Goal: Task Accomplishment & Management: Manage account settings

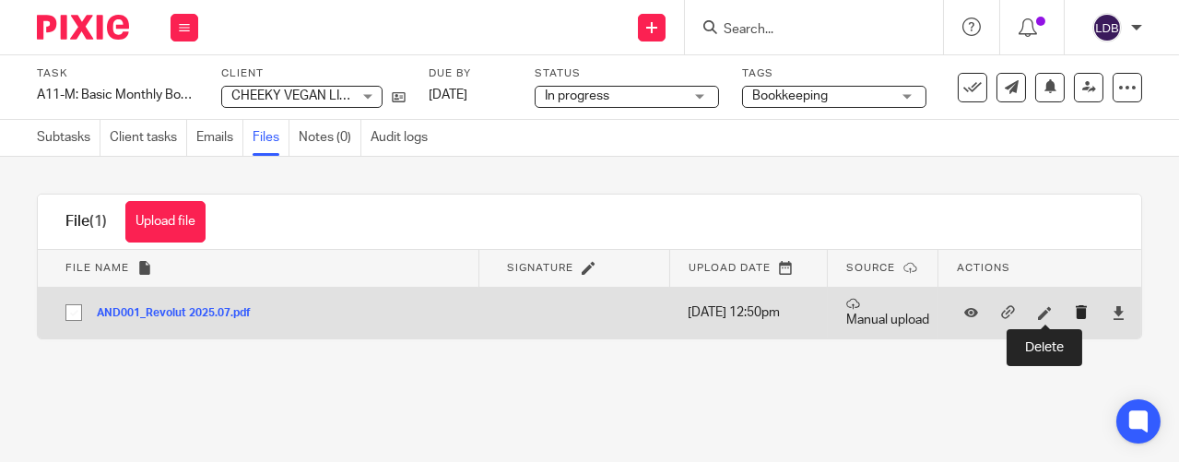
click at [1075, 311] on icon "submit" at bounding box center [1082, 312] width 14 height 14
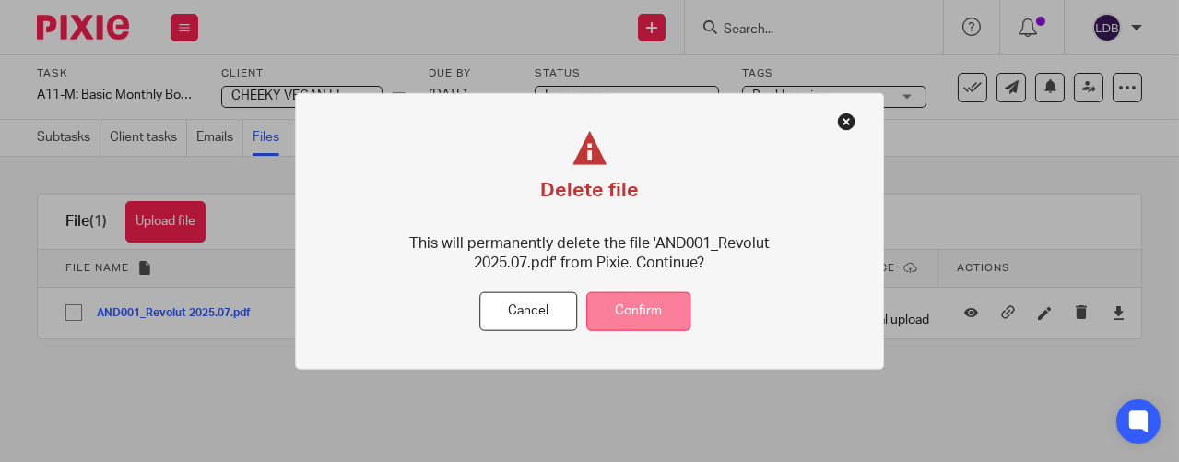
click at [665, 318] on button "Confirm" at bounding box center [638, 311] width 104 height 40
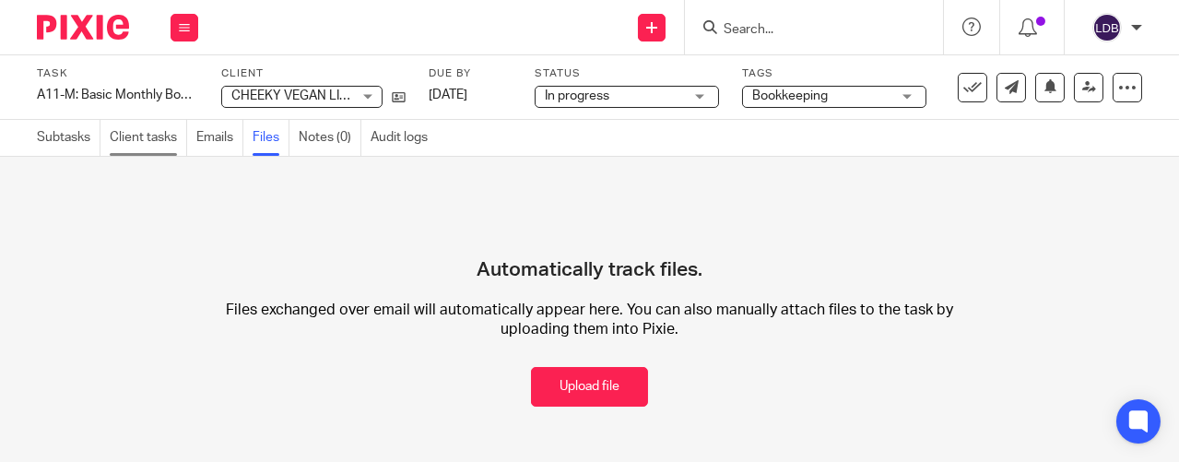
drag, startPoint x: 283, startPoint y: 2, endPoint x: 135, endPoint y: 140, distance: 202.2
click at [135, 140] on main "Task A11-M: Basic Monthly Bookkeeping Save A11-M: Basic Monthly Bookkeeping 1 /…" at bounding box center [589, 231] width 1179 height 462
click at [136, 143] on link "Client tasks" at bounding box center [148, 138] width 77 height 36
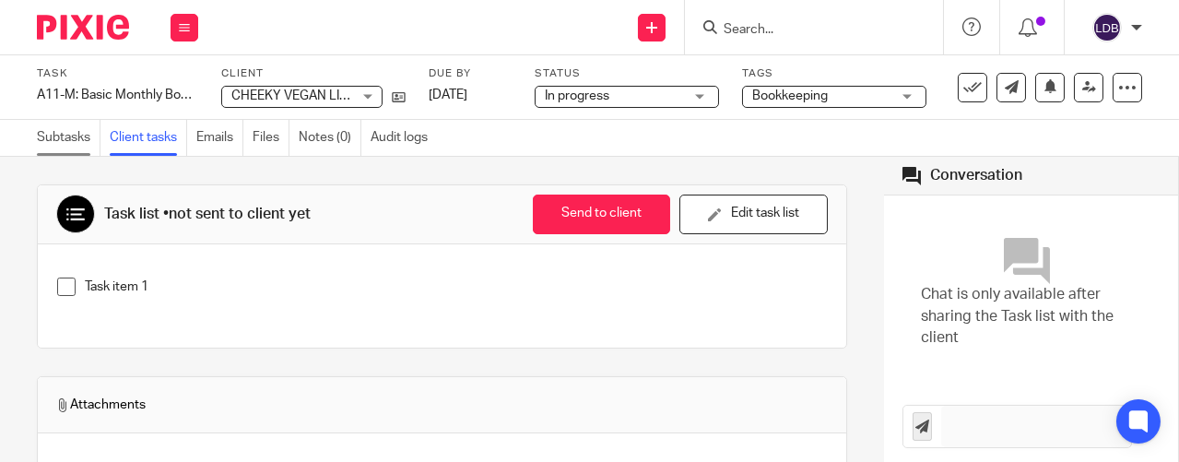
click at [81, 135] on link "Subtasks" at bounding box center [69, 138] width 64 height 36
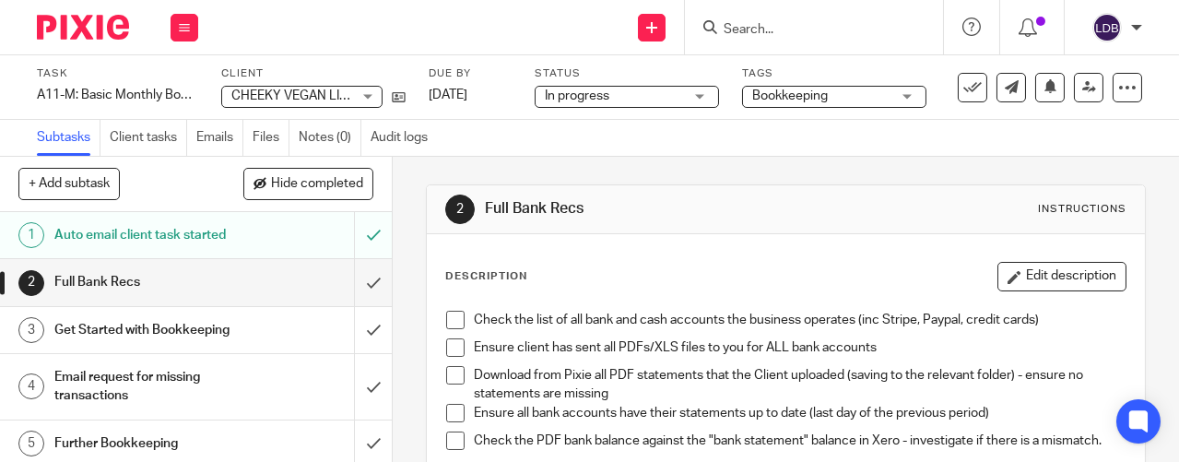
click at [362, 93] on div "CHEEKY VEGAN LIMITED CHEEKY VEGAN LIMITED" at bounding box center [301, 97] width 161 height 22
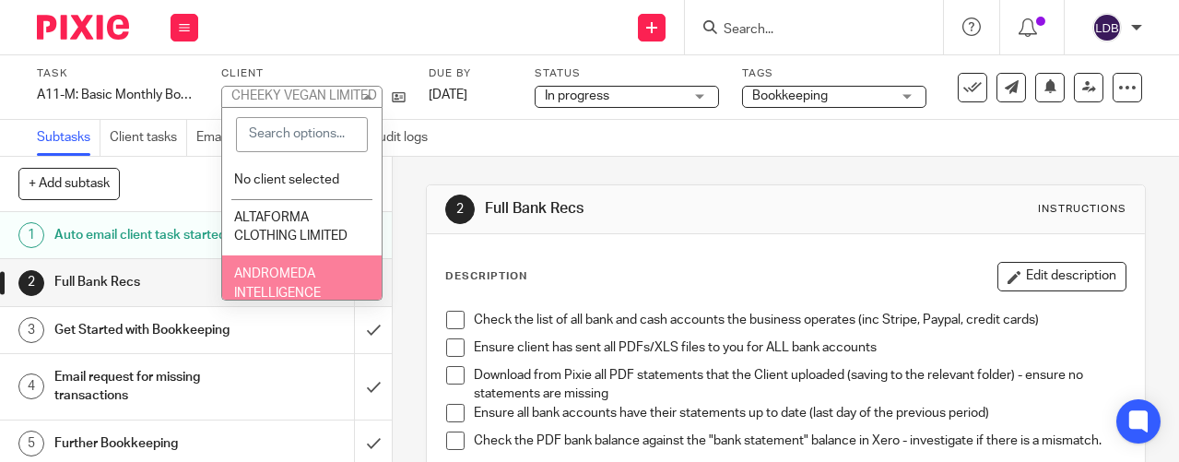
click at [276, 271] on span "ANDROMEDA INTELLIGENCE LIMITED (RETLAS)" at bounding box center [286, 292] width 105 height 51
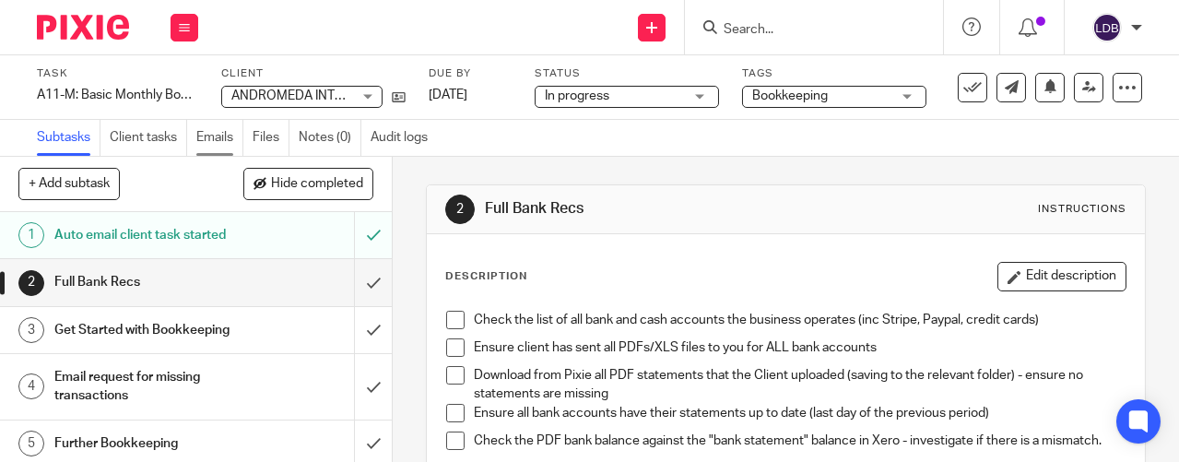
click at [216, 134] on link "Emails" at bounding box center [219, 138] width 47 height 36
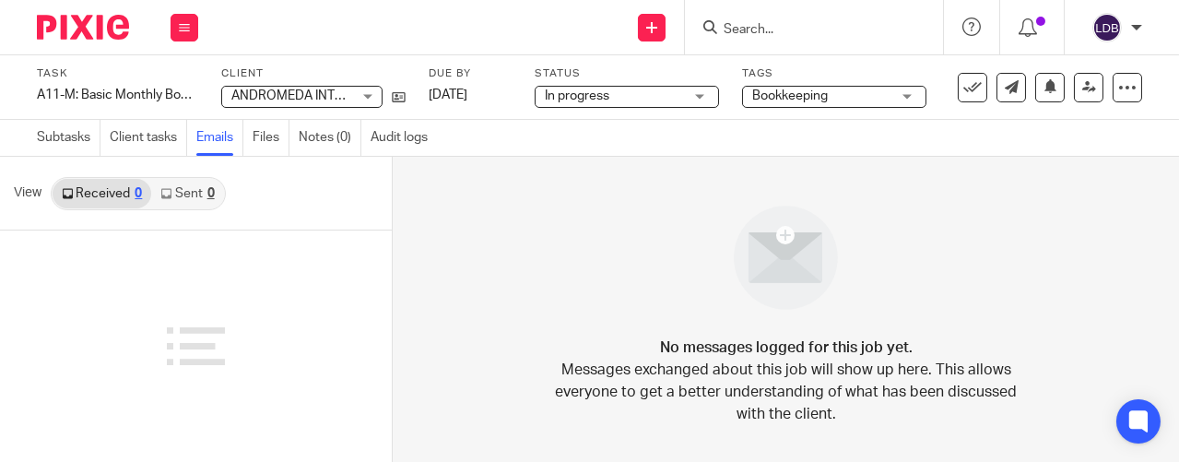
click at [177, 195] on link "Sent 0" at bounding box center [187, 193] width 72 height 29
click at [147, 135] on link "Client tasks" at bounding box center [148, 138] width 77 height 36
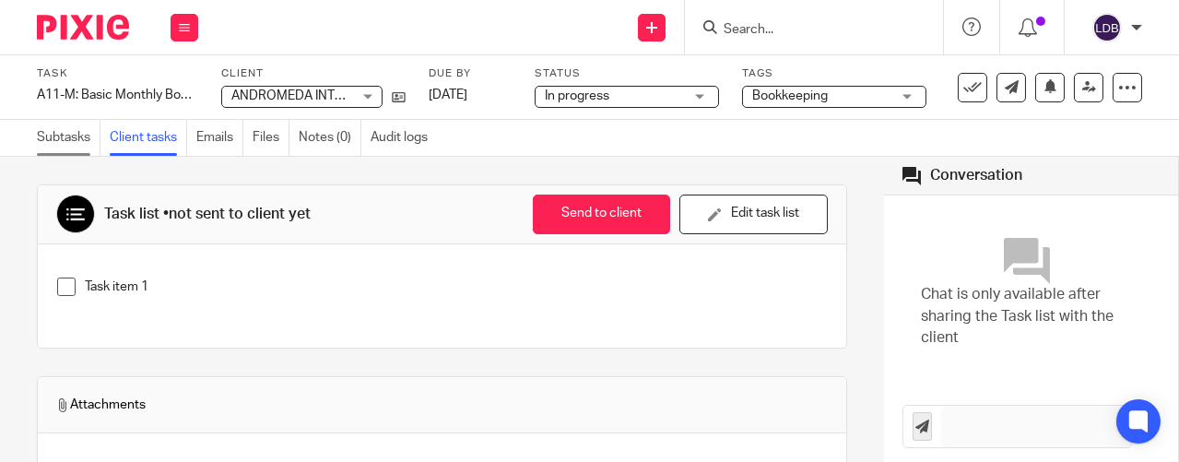
click at [86, 136] on link "Subtasks" at bounding box center [69, 138] width 64 height 36
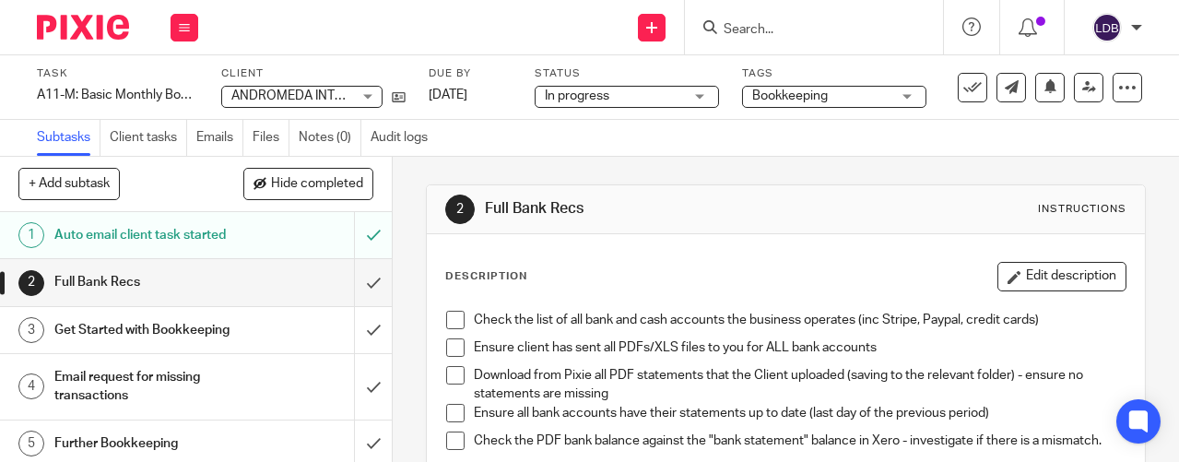
click at [284, 247] on div "Auto email client task started" at bounding box center [195, 235] width 282 height 28
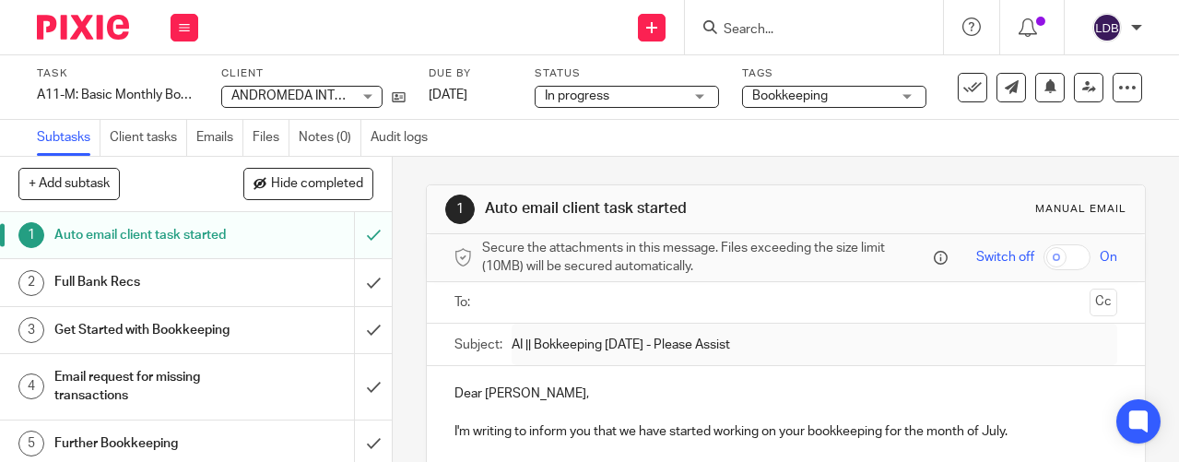
click at [253, 296] on div "Full Bank Recs" at bounding box center [195, 282] width 282 height 28
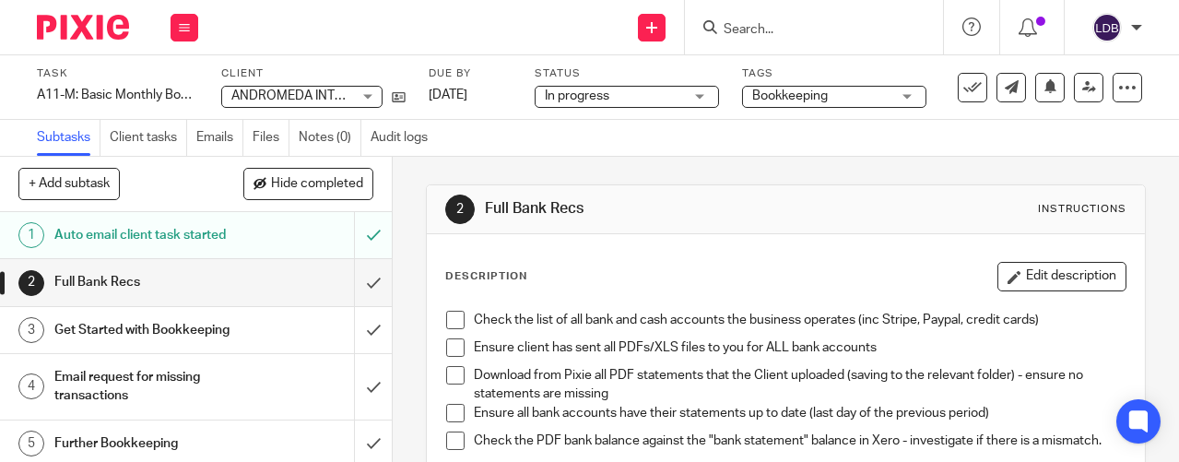
click at [450, 321] on span at bounding box center [455, 320] width 18 height 18
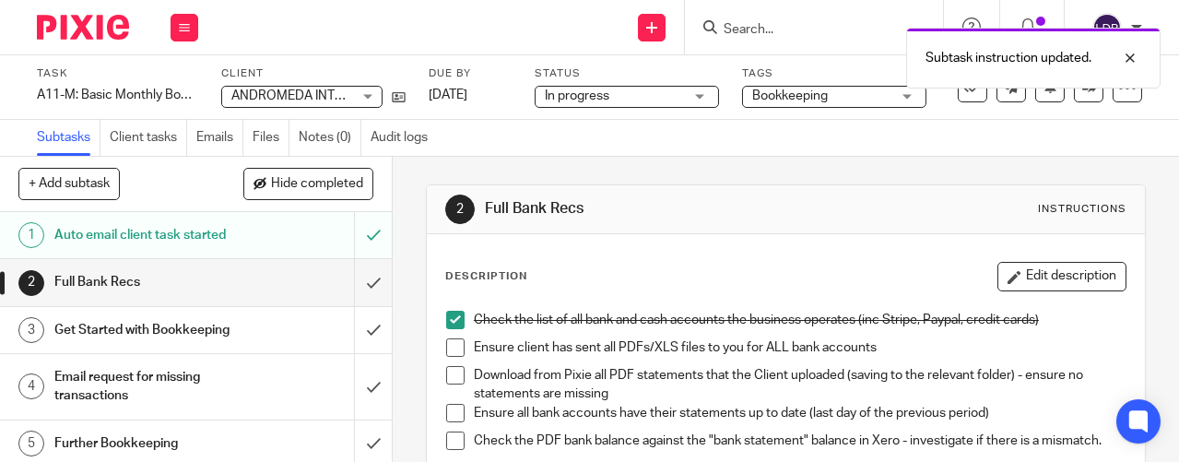
click at [454, 341] on span at bounding box center [455, 347] width 18 height 18
click at [451, 382] on span at bounding box center [455, 375] width 18 height 18
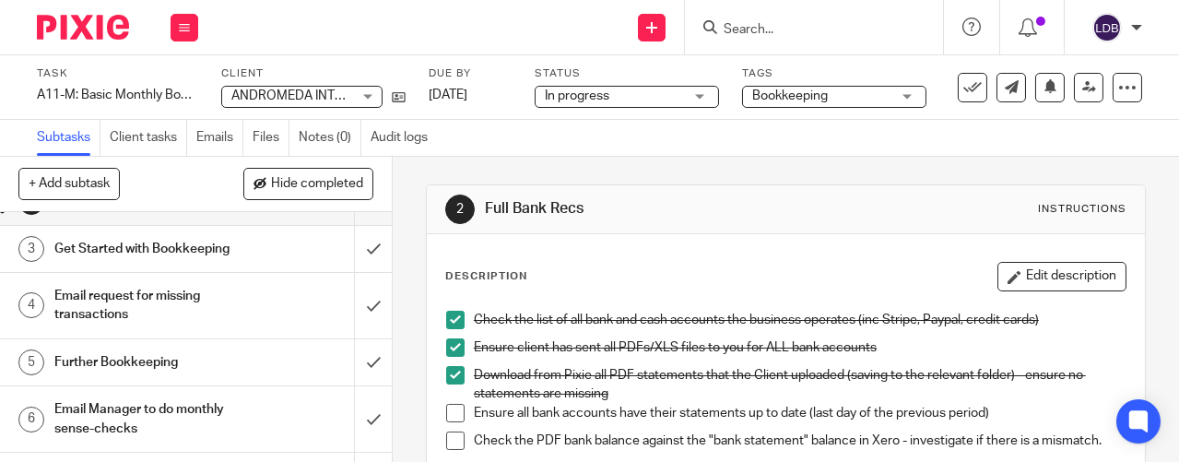
scroll to position [81, 0]
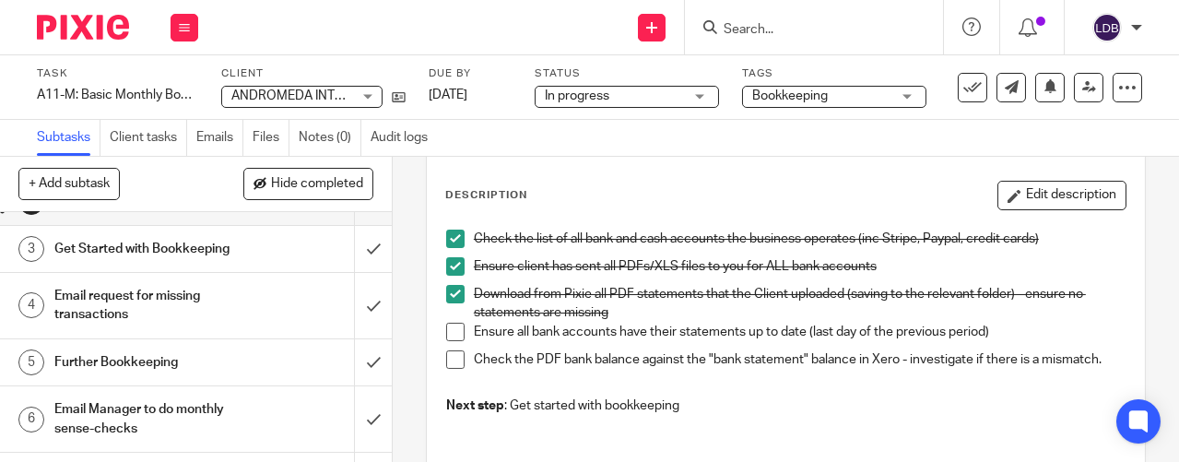
click at [446, 324] on span at bounding box center [455, 332] width 18 height 18
click at [446, 357] on span at bounding box center [455, 359] width 18 height 18
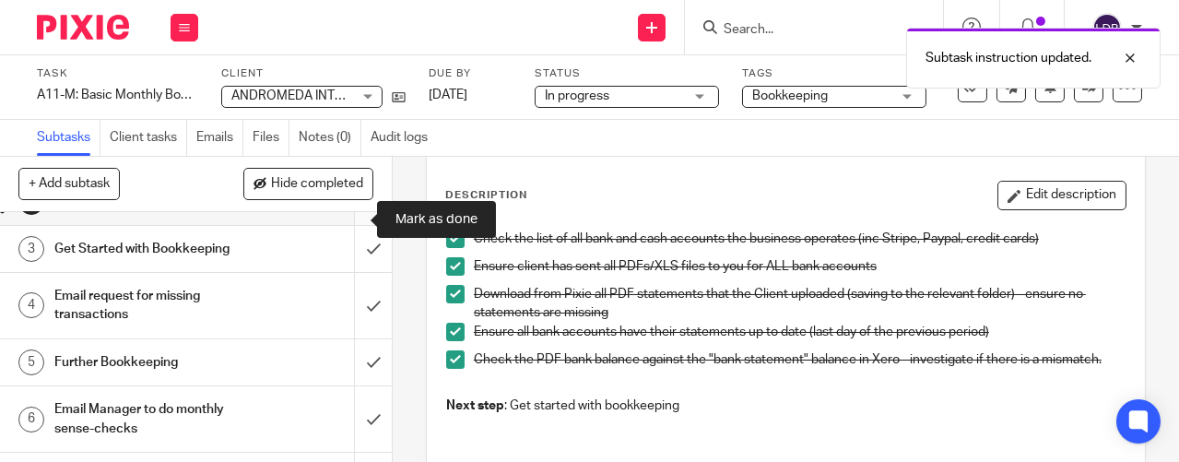
click at [346, 224] on input "submit" at bounding box center [196, 201] width 392 height 46
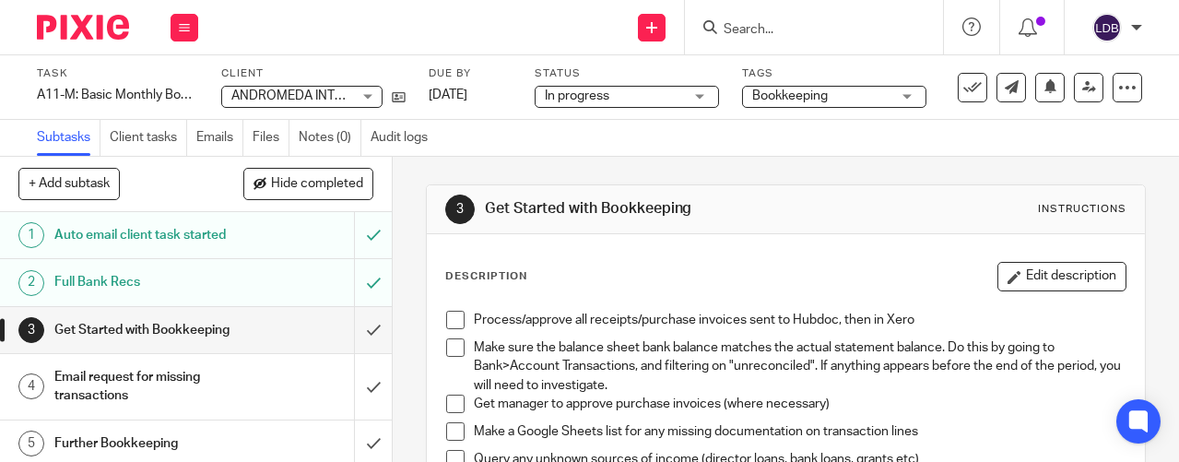
click at [368, 97] on div "ANDROMEDA INTELLIGENCE LIMITED (RETLAS) ANDROMEDA INTELLIGENCE LIMITED (RETLAS)" at bounding box center [301, 97] width 161 height 22
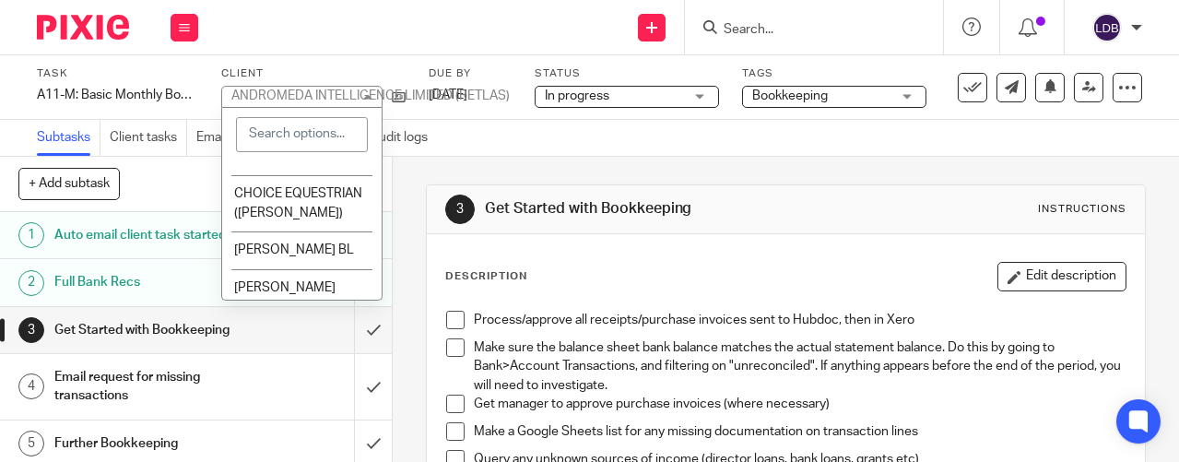
scroll to position [737, 0]
click at [295, 174] on li "CHEEKY VEGAN LIMITED" at bounding box center [301, 146] width 159 height 56
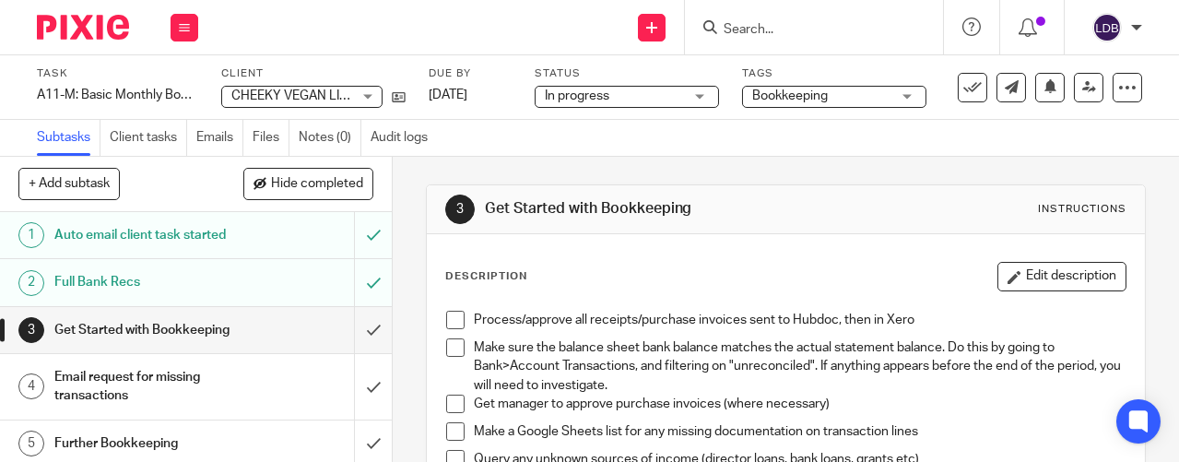
click at [254, 296] on div "Full Bank Recs" at bounding box center [195, 282] width 282 height 28
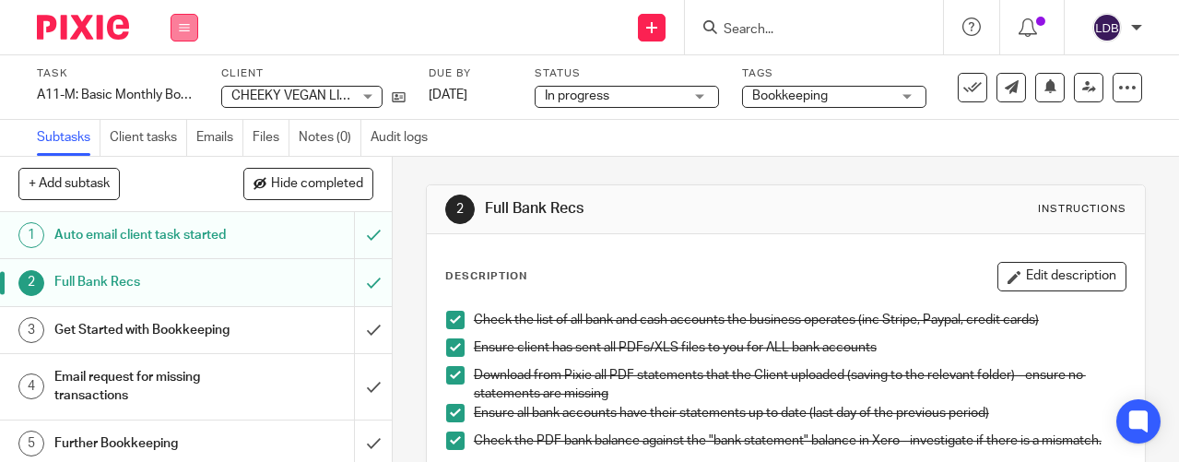
click at [187, 29] on icon at bounding box center [184, 27] width 11 height 11
click at [188, 134] on link "Clients" at bounding box center [179, 140] width 41 height 13
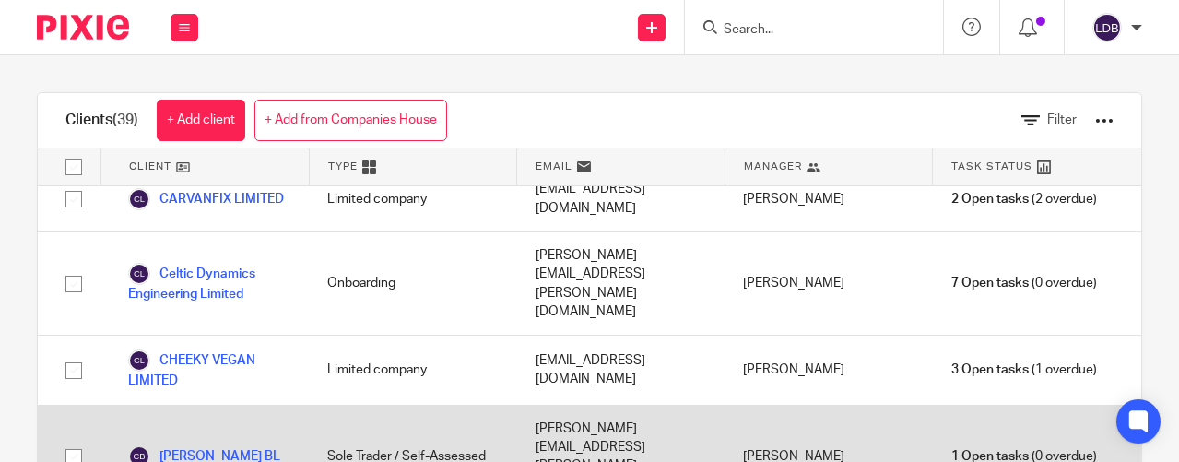
scroll to position [491, 0]
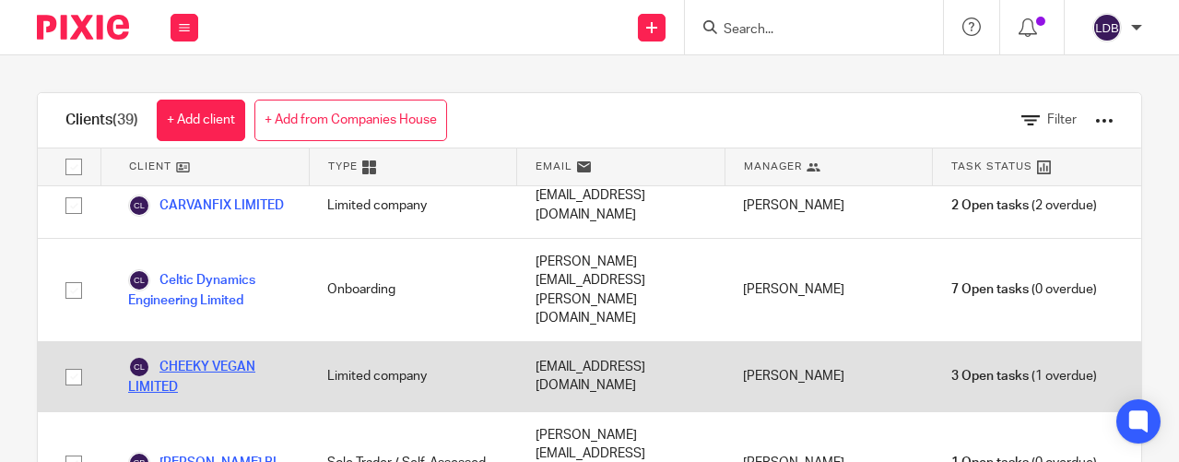
click at [218, 356] on link "CHEEKY VEGAN LIMITED" at bounding box center [209, 376] width 162 height 41
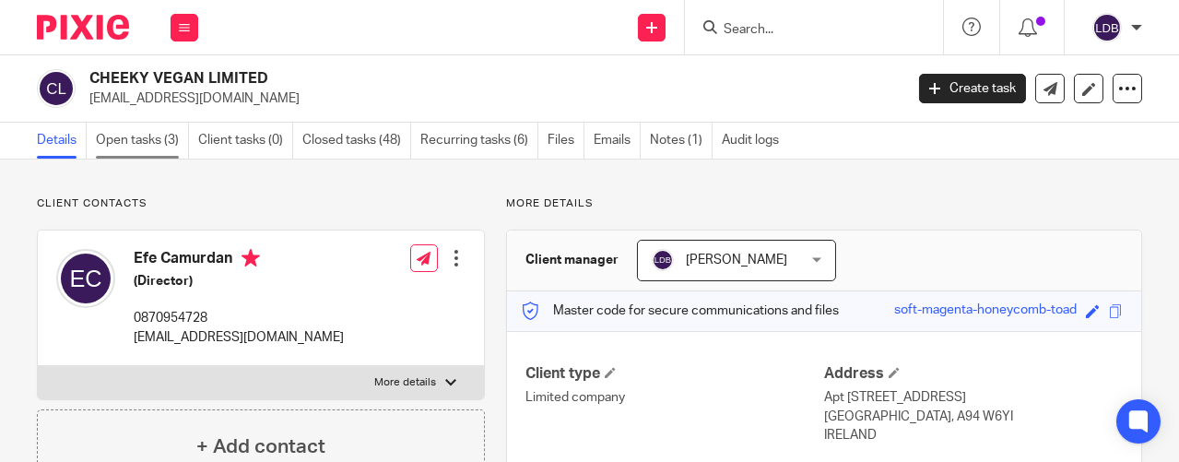
click at [153, 141] on link "Open tasks (3)" at bounding box center [142, 141] width 93 height 36
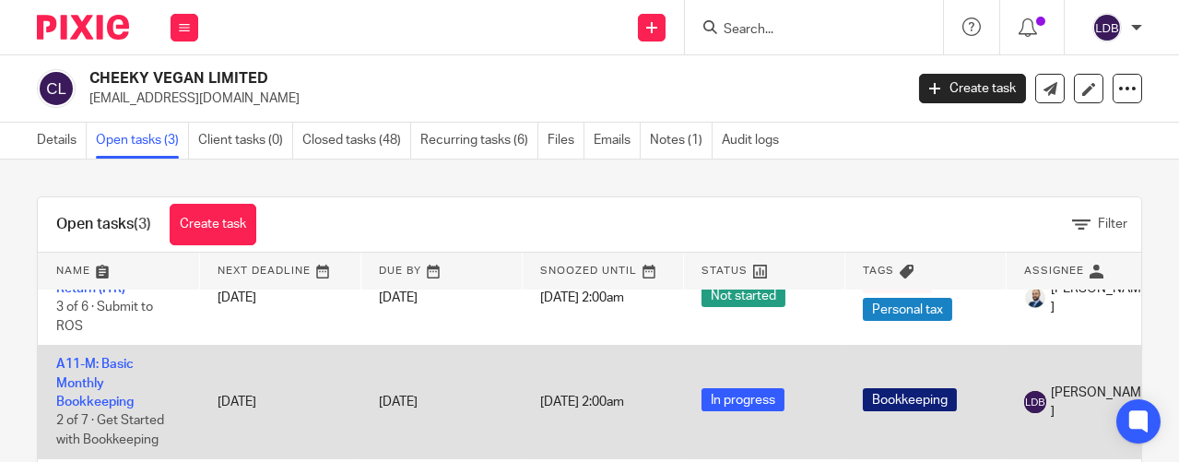
scroll to position [76, 0]
click at [82, 358] on link "A11-M: Basic Monthly Bookkeeping" at bounding box center [94, 383] width 77 height 51
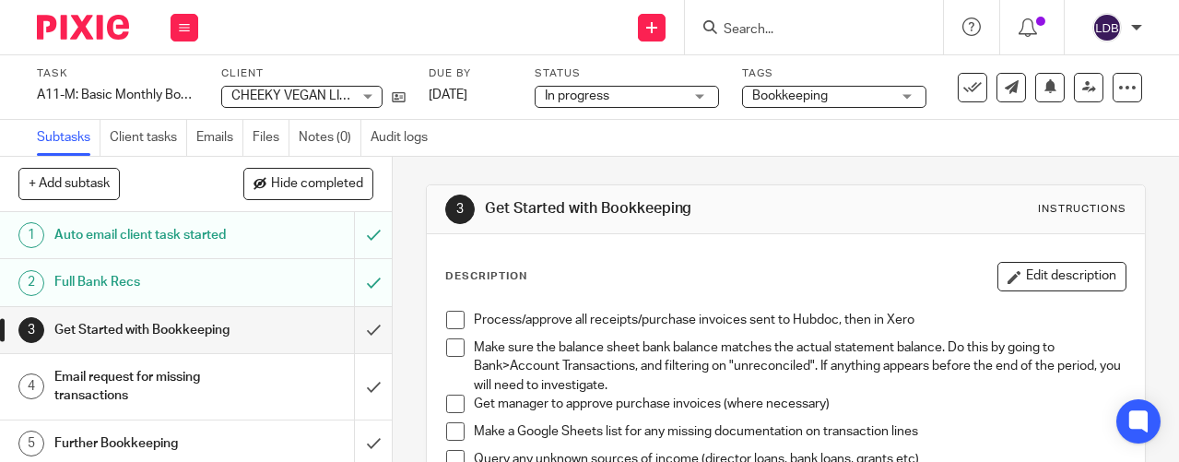
click at [213, 295] on h1 "Full Bank Recs" at bounding box center [148, 282] width 188 height 28
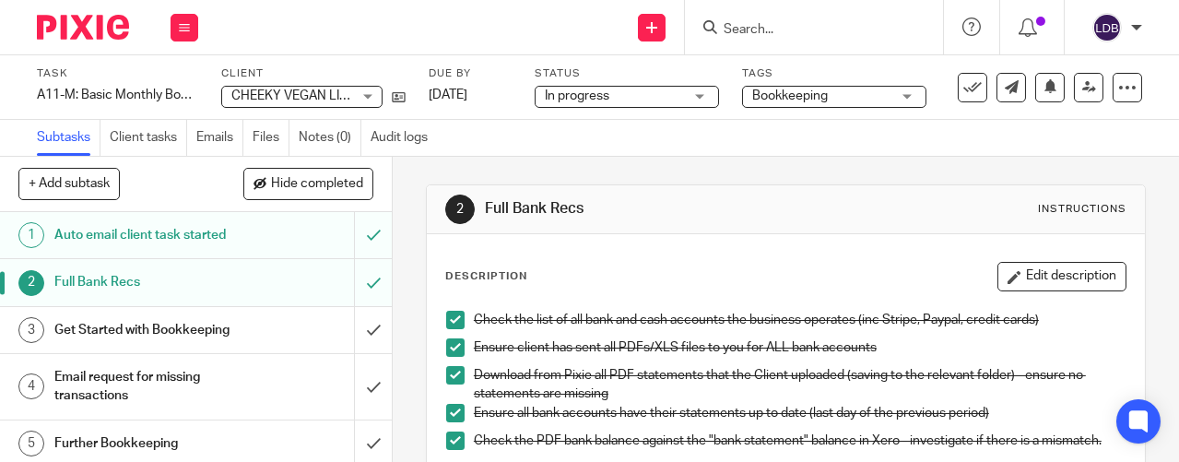
click at [163, 296] on h1 "Full Bank Recs" at bounding box center [148, 282] width 188 height 28
click at [265, 133] on link "Files" at bounding box center [271, 138] width 37 height 36
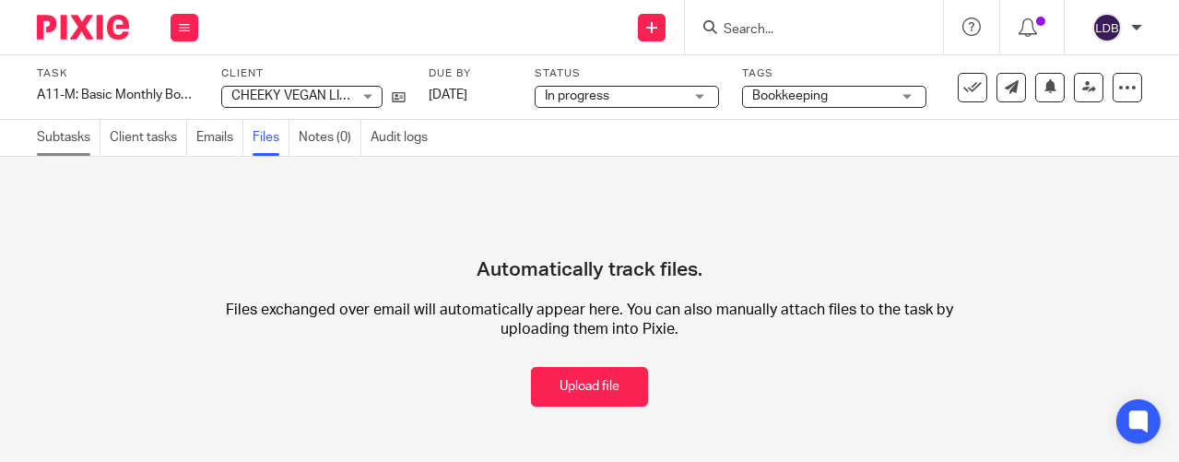
click at [67, 140] on link "Subtasks" at bounding box center [69, 138] width 64 height 36
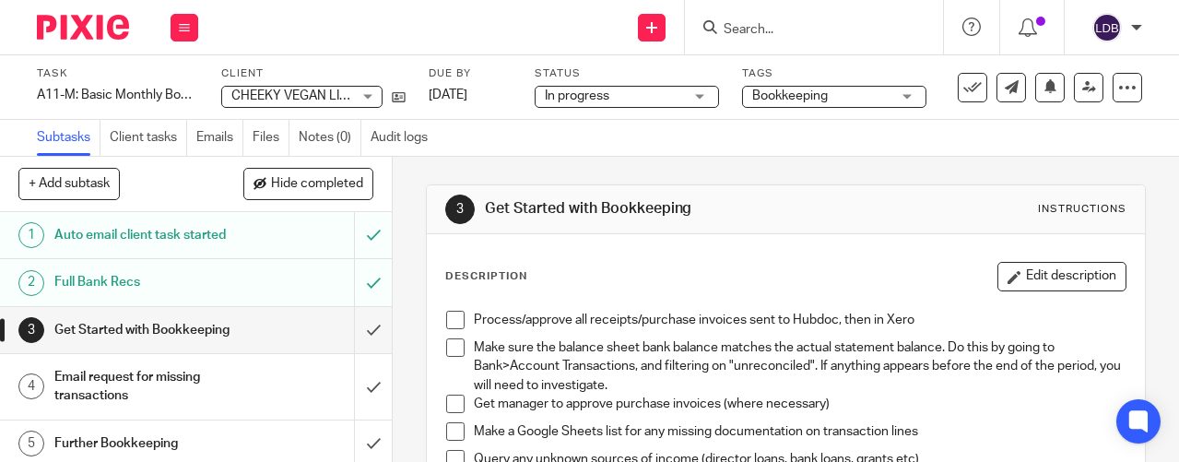
click at [279, 294] on div "Full Bank Recs" at bounding box center [195, 282] width 282 height 28
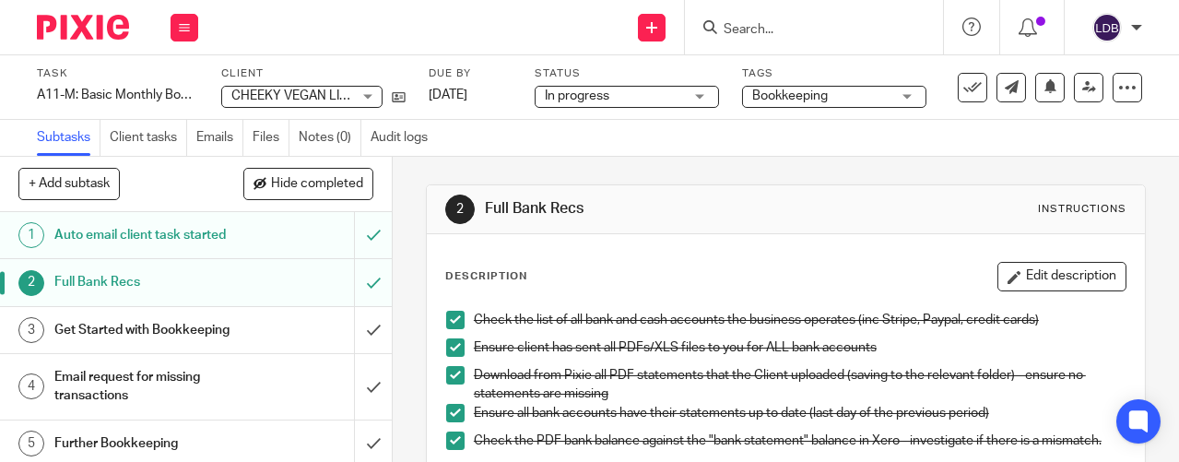
click at [251, 249] on div "Auto email client task started" at bounding box center [195, 235] width 282 height 28
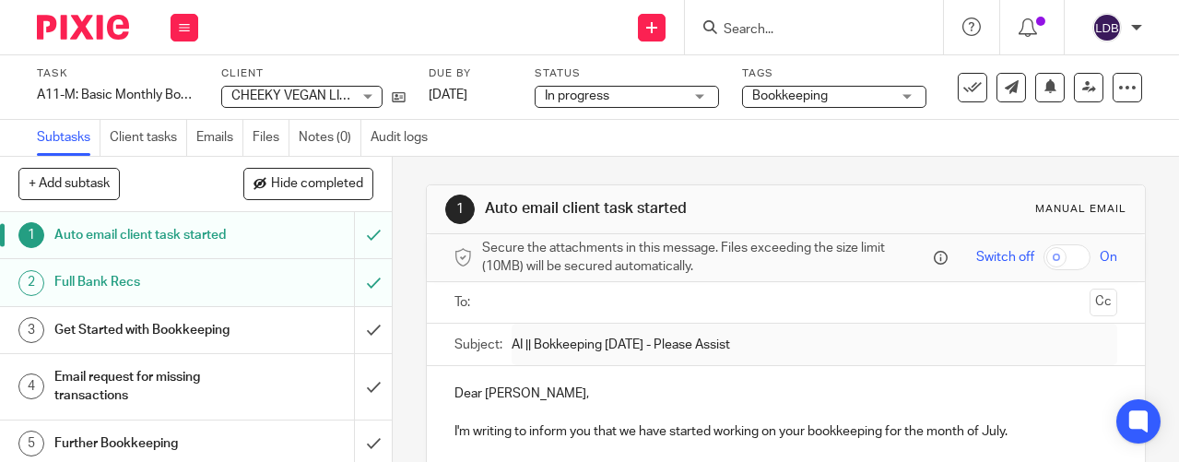
click at [235, 296] on div "Full Bank Recs" at bounding box center [195, 282] width 282 height 28
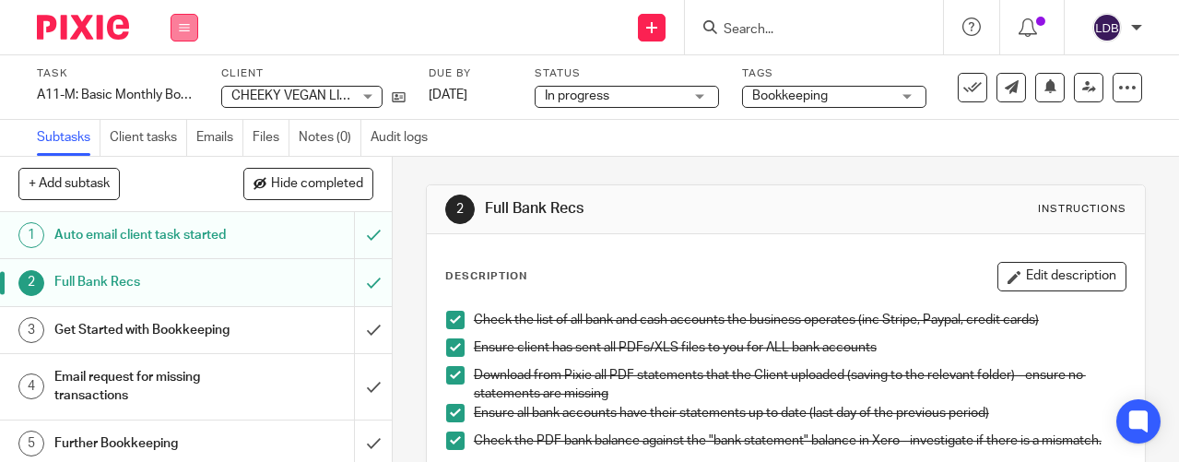
click at [186, 34] on button at bounding box center [185, 28] width 28 height 28
click at [172, 82] on link "Work" at bounding box center [175, 85] width 32 height 13
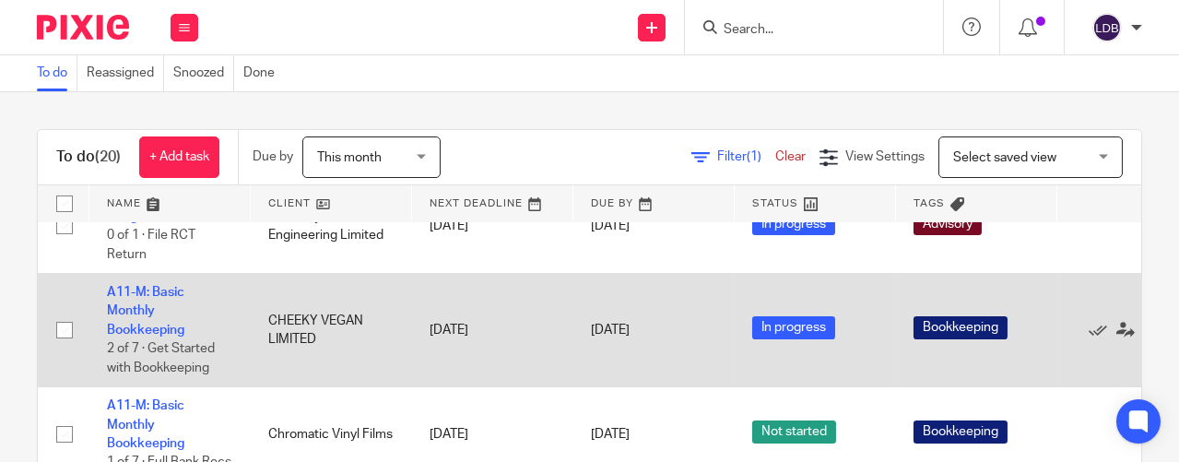
scroll to position [409, 0]
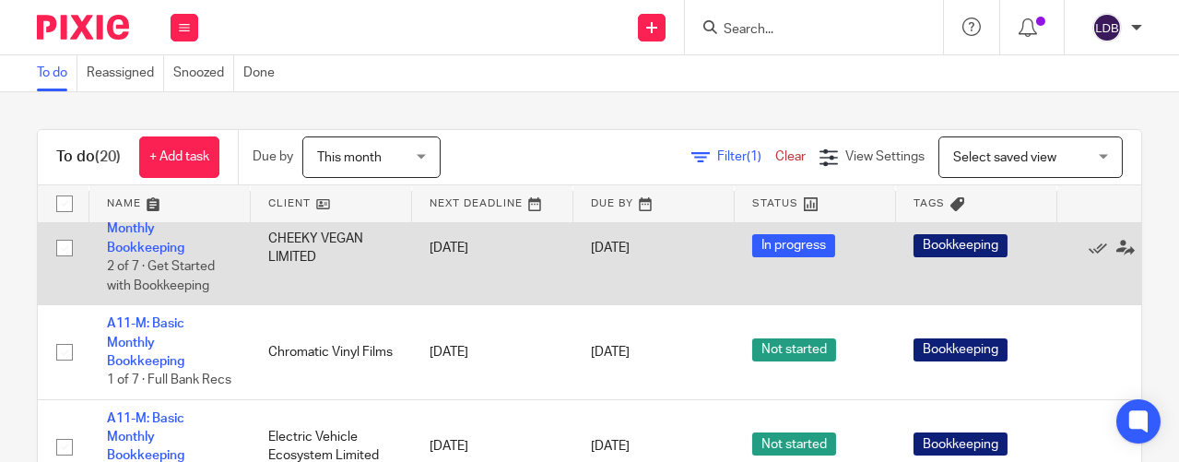
click at [133, 276] on td "A11-M: Basic Monthly Bookkeeping 2 of 7 · Get Started with Bookkeeping" at bounding box center [168, 248] width 161 height 113
click at [145, 248] on link "A11-M: Basic Monthly Bookkeeping" at bounding box center [145, 229] width 77 height 51
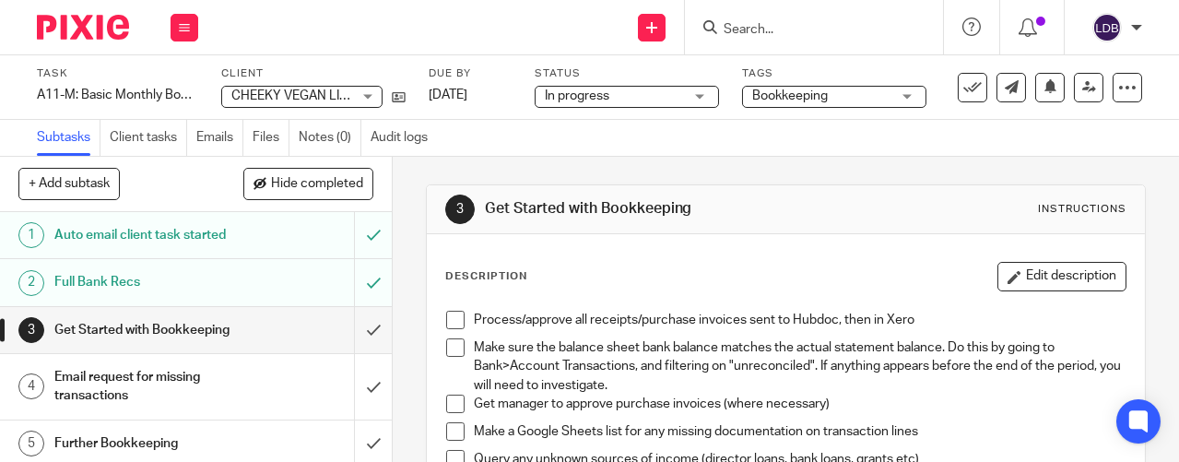
click at [171, 296] on h1 "Full Bank Recs" at bounding box center [148, 282] width 188 height 28
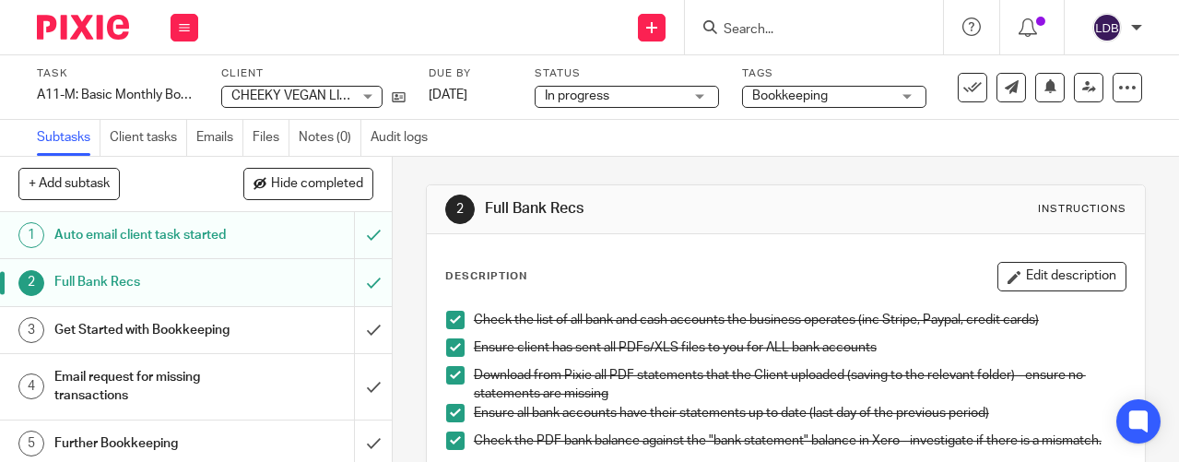
click at [289, 89] on span "CHEEKY VEGAN LIMITED" at bounding box center [304, 95] width 146 height 13
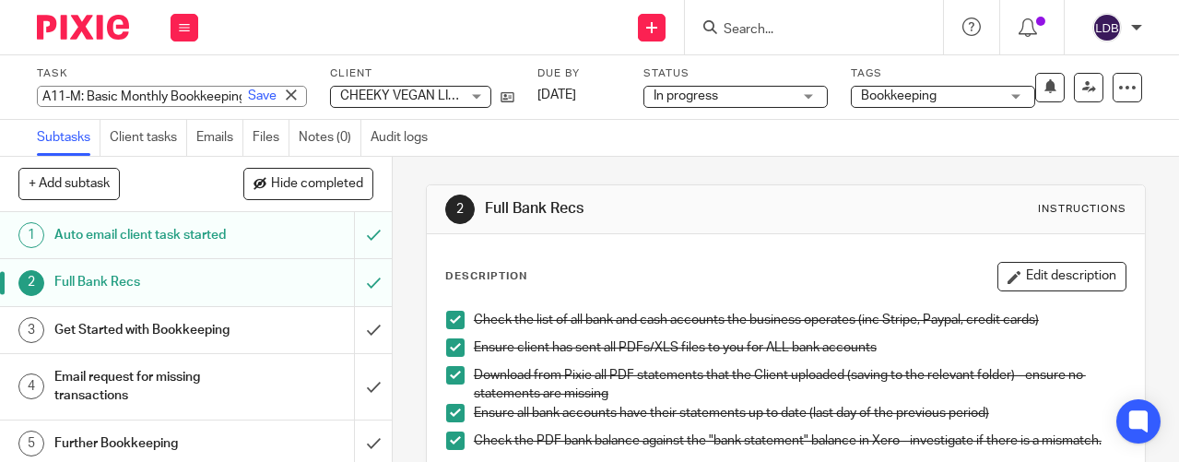
click at [120, 98] on div "A11-M: Basic Monthly Bookkeeping Save A11-M: Basic Monthly Bookkeeping" at bounding box center [172, 96] width 270 height 21
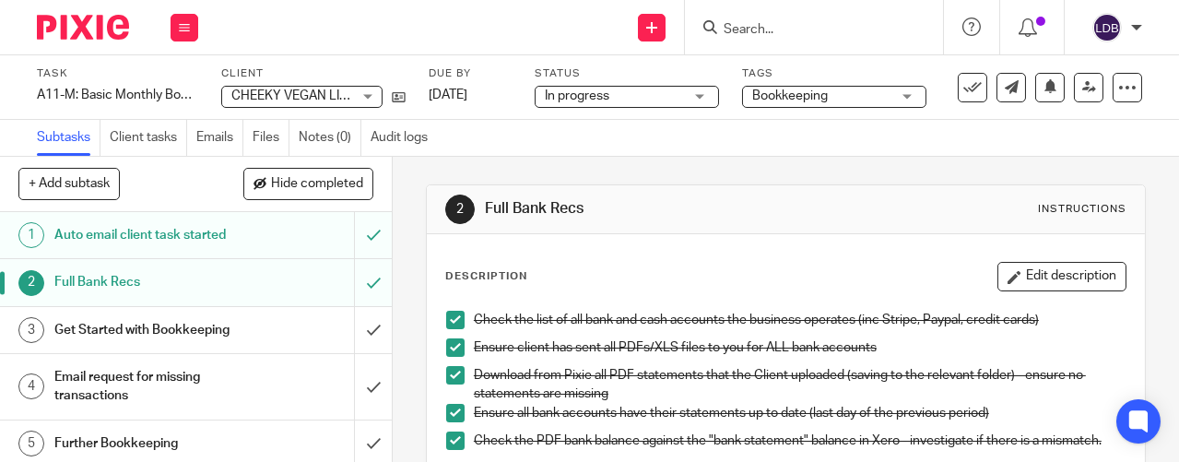
click at [308, 64] on div "Task A11-M: Basic Monthly Bookkeeping Save A11-M: Basic Monthly Bookkeeping 2 /…" at bounding box center [589, 87] width 1179 height 65
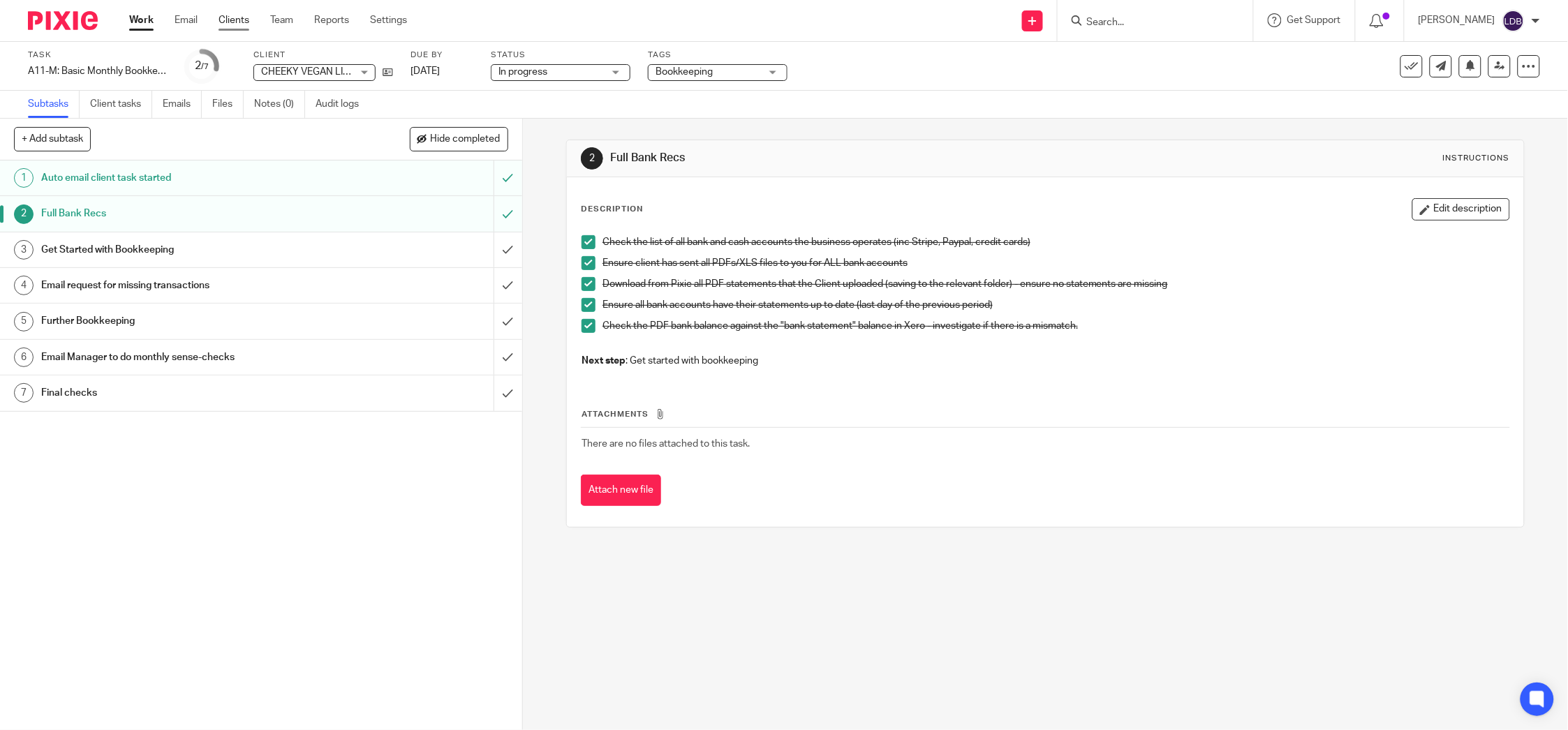
click at [233, 14] on link "Clients" at bounding box center [234, 20] width 31 height 14
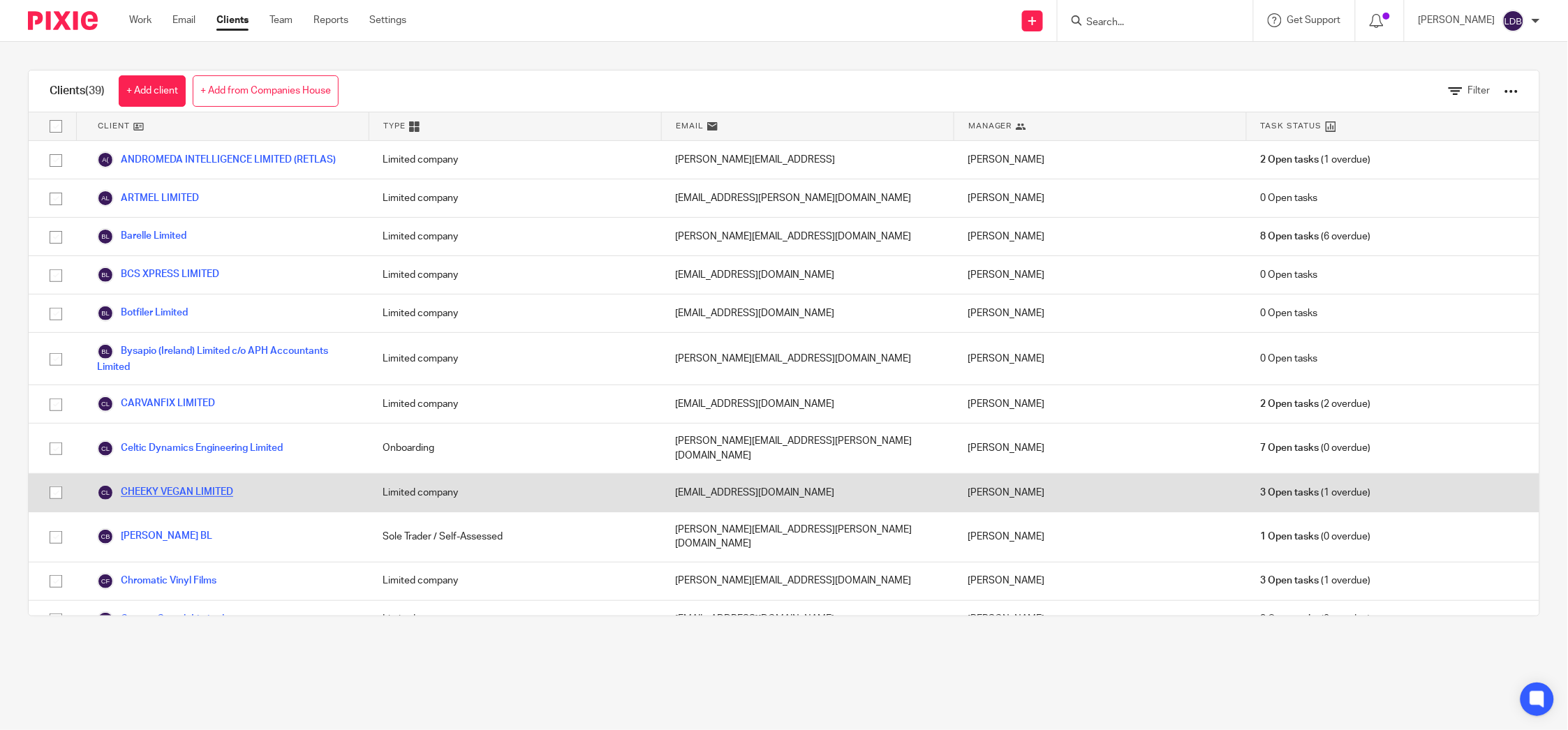
click at [177, 485] on link "CHEEKY VEGAN LIMITED" at bounding box center [165, 493] width 136 height 17
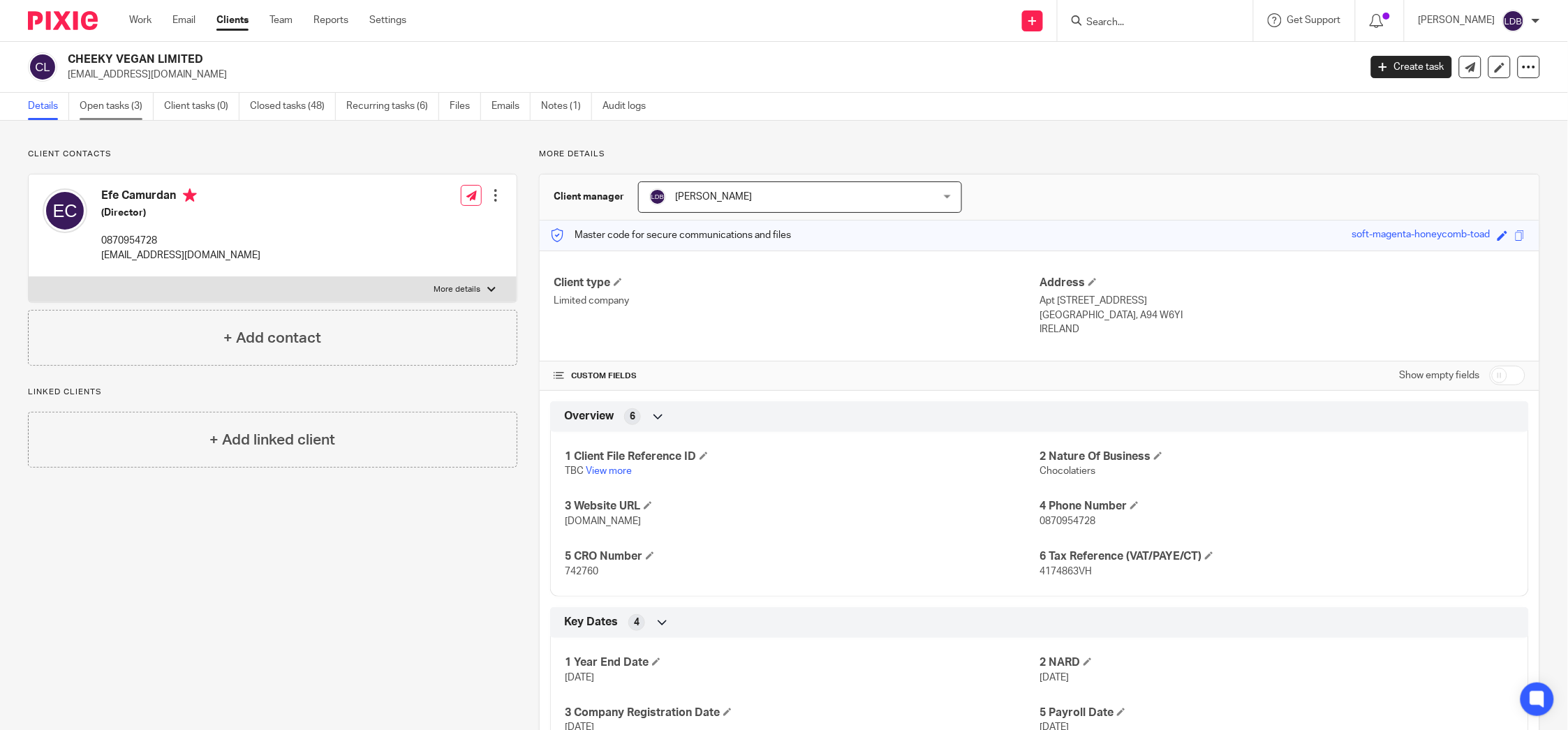
click at [132, 106] on link "Open tasks (3)" at bounding box center [117, 107] width 74 height 27
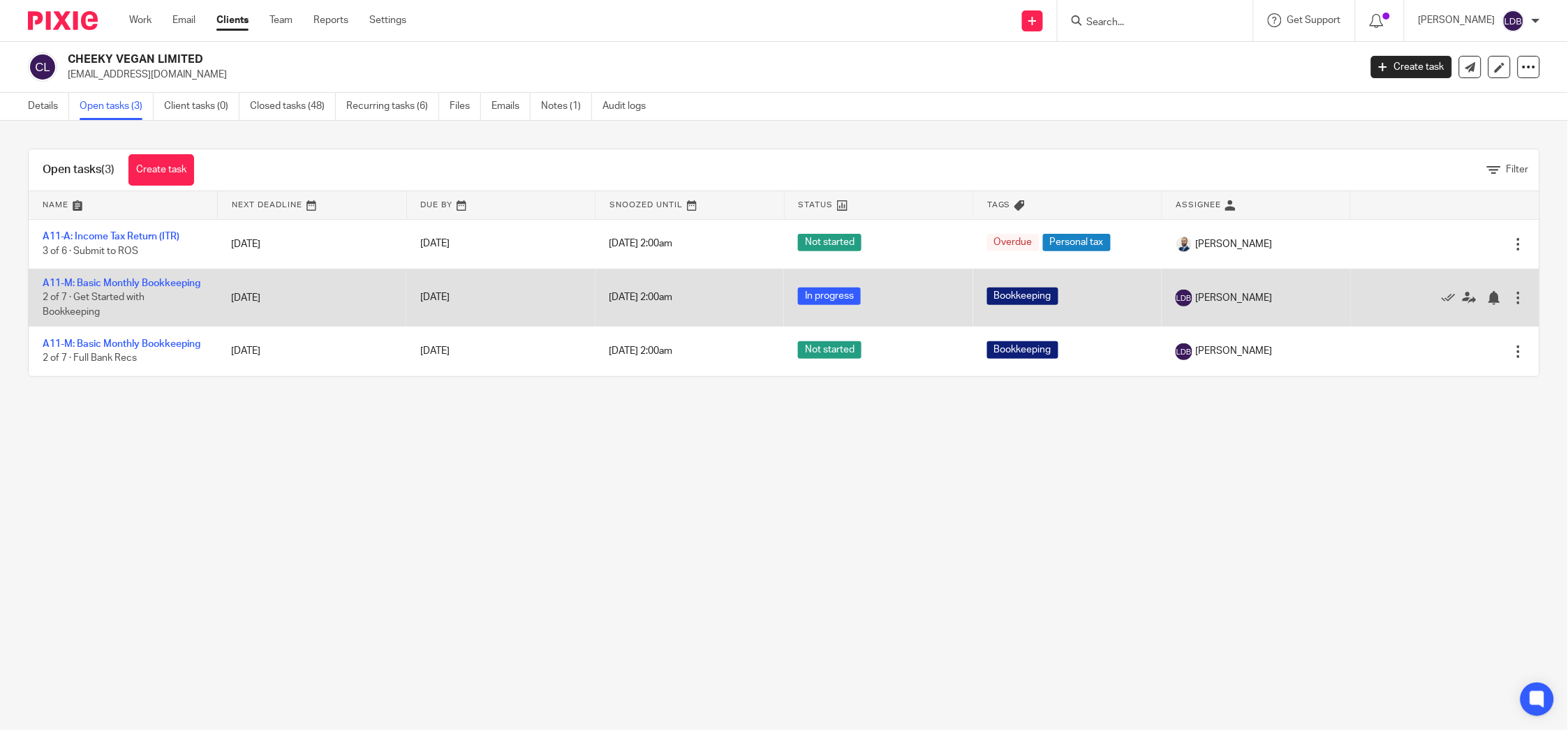
click at [1512, 302] on div at bounding box center [1519, 298] width 14 height 14
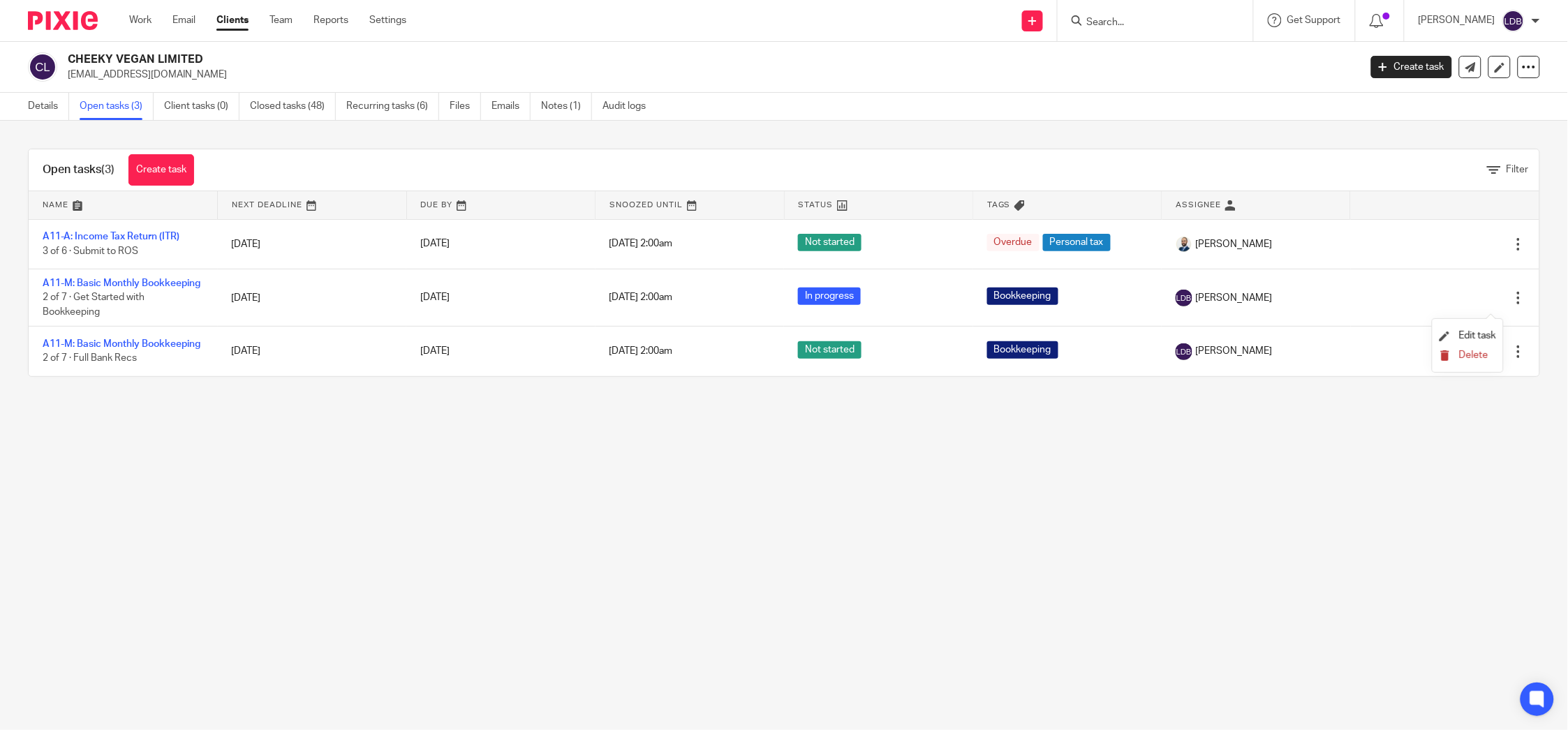
click at [1445, 354] on icon "submit" at bounding box center [1445, 356] width 11 height 11
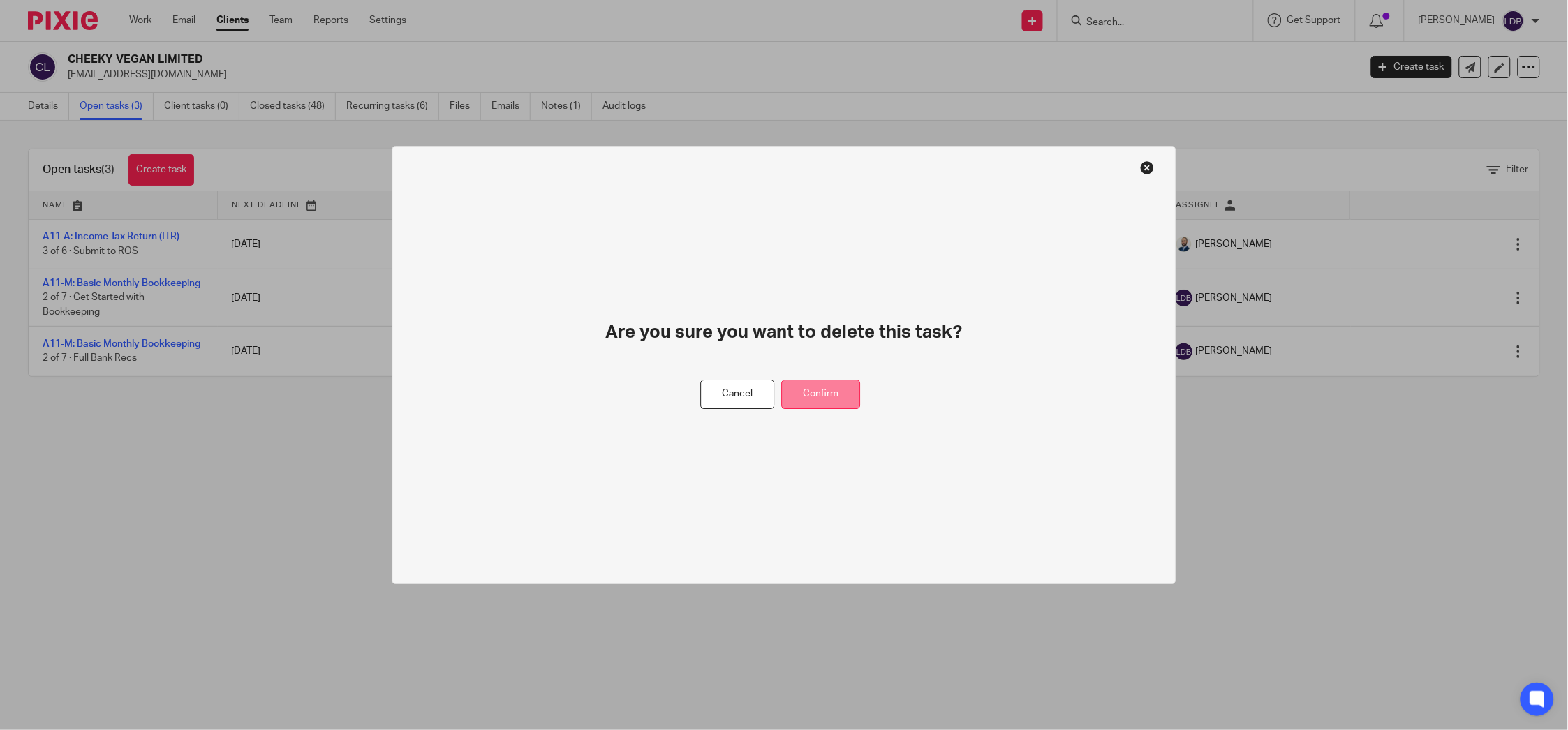
click at [832, 385] on button "Confirm" at bounding box center [821, 395] width 79 height 30
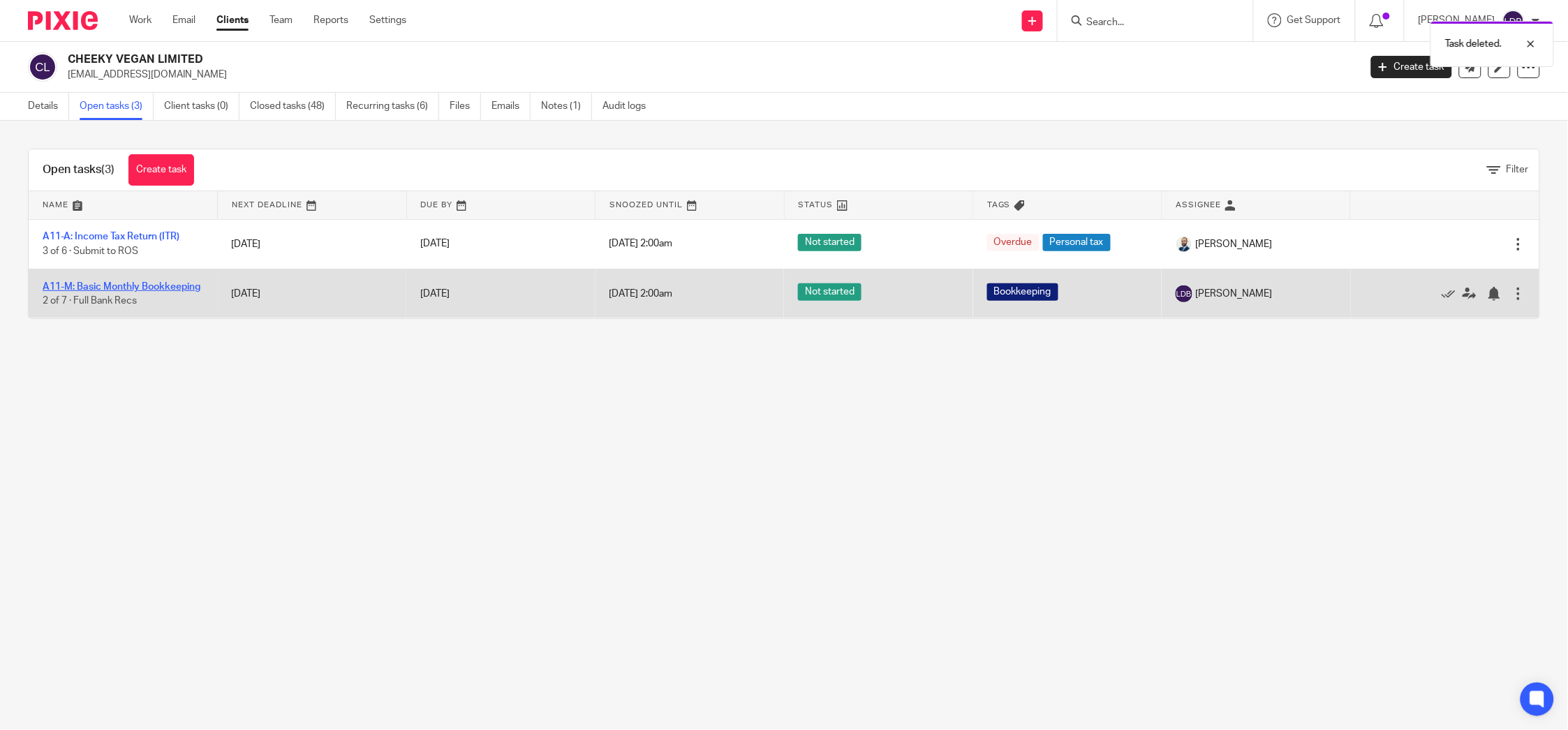
click at [85, 291] on link "A11-M: Basic Monthly Bookkeeping" at bounding box center [121, 286] width 158 height 10
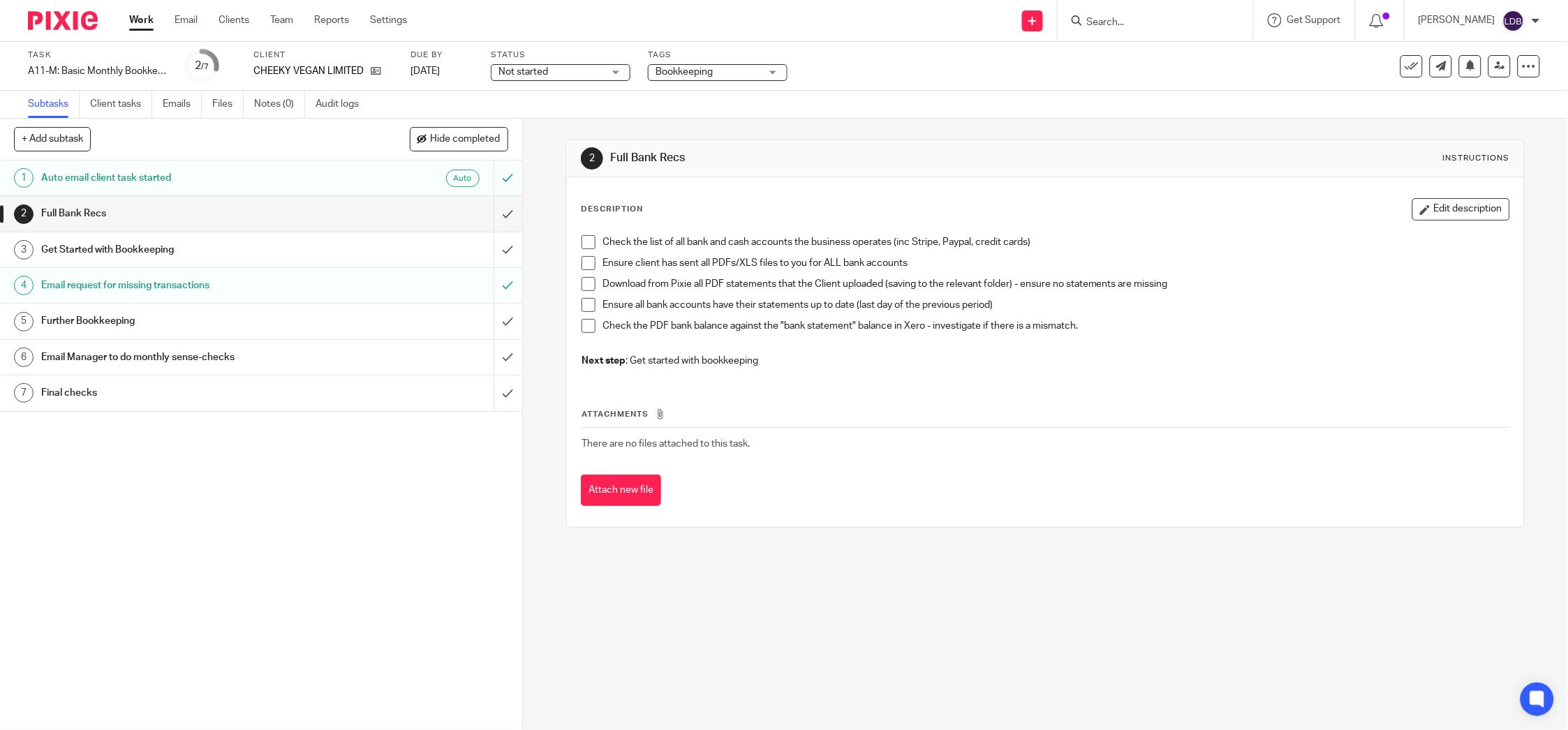
click at [368, 189] on link "1 Auto email client task started Auto" at bounding box center [247, 178] width 494 height 35
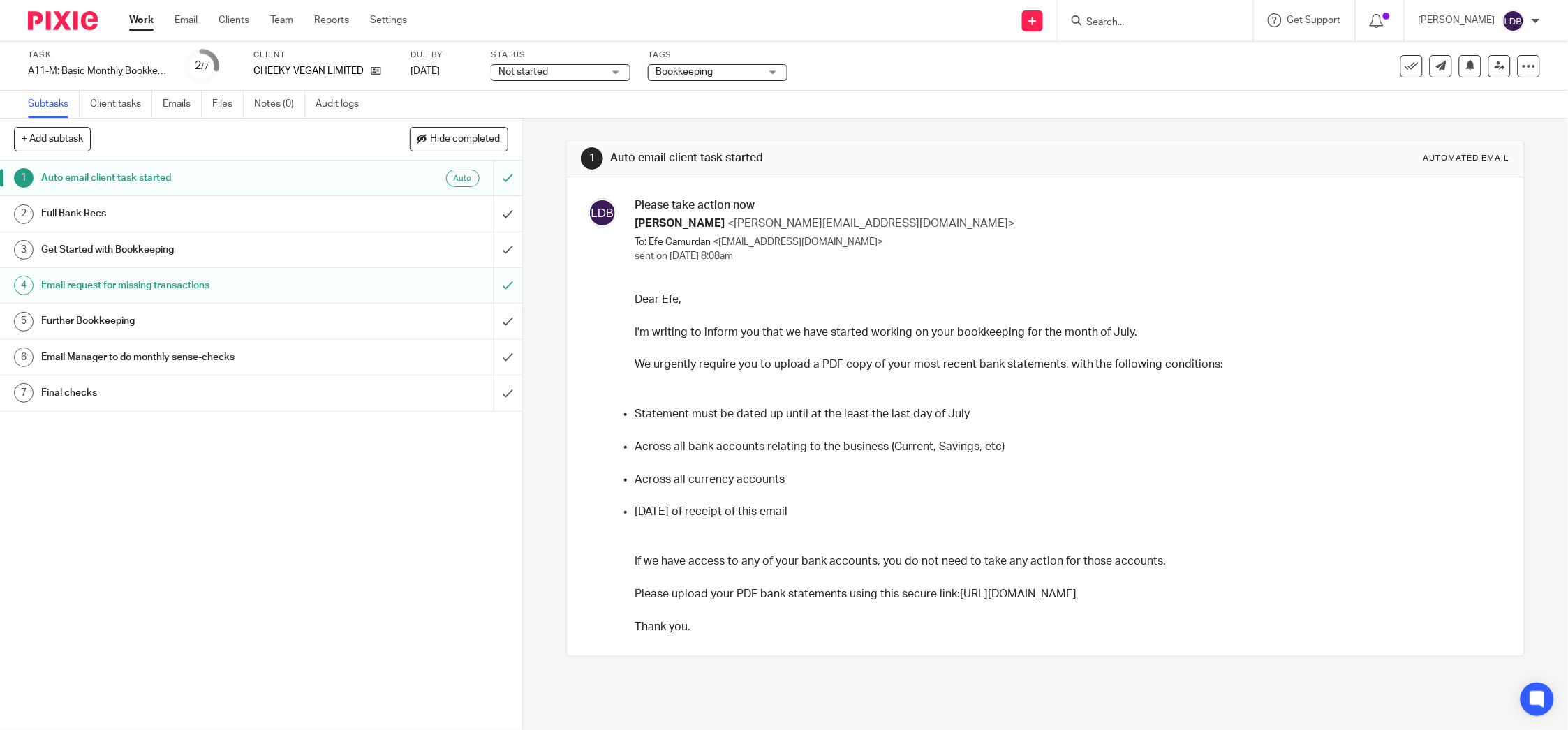
click at [219, 217] on h1 "Full Bank Recs" at bounding box center [187, 214] width 292 height 21
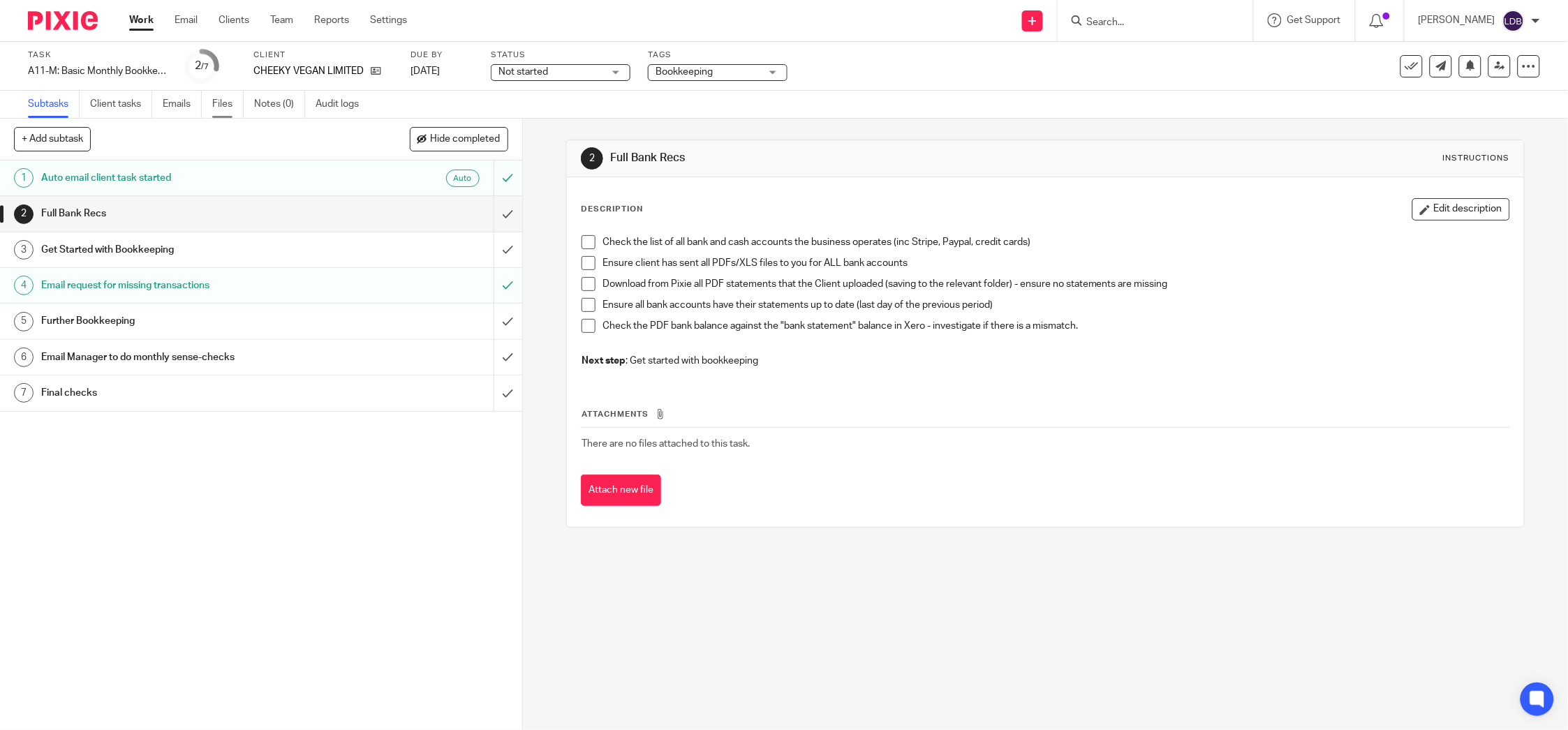
click at [223, 98] on link "Files" at bounding box center [227, 105] width 31 height 27
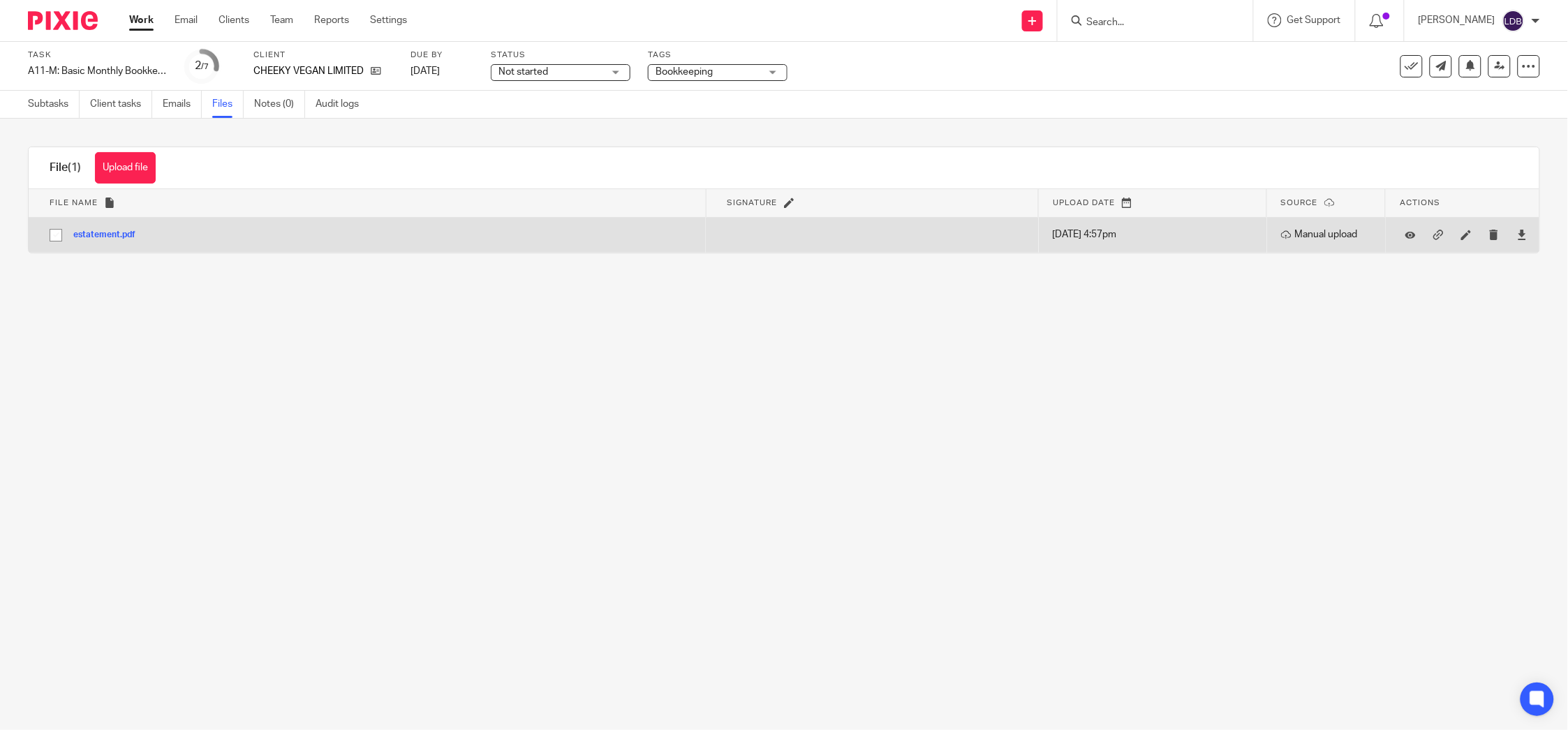
click at [110, 232] on button "estatement.pdf" at bounding box center [110, 235] width 73 height 10
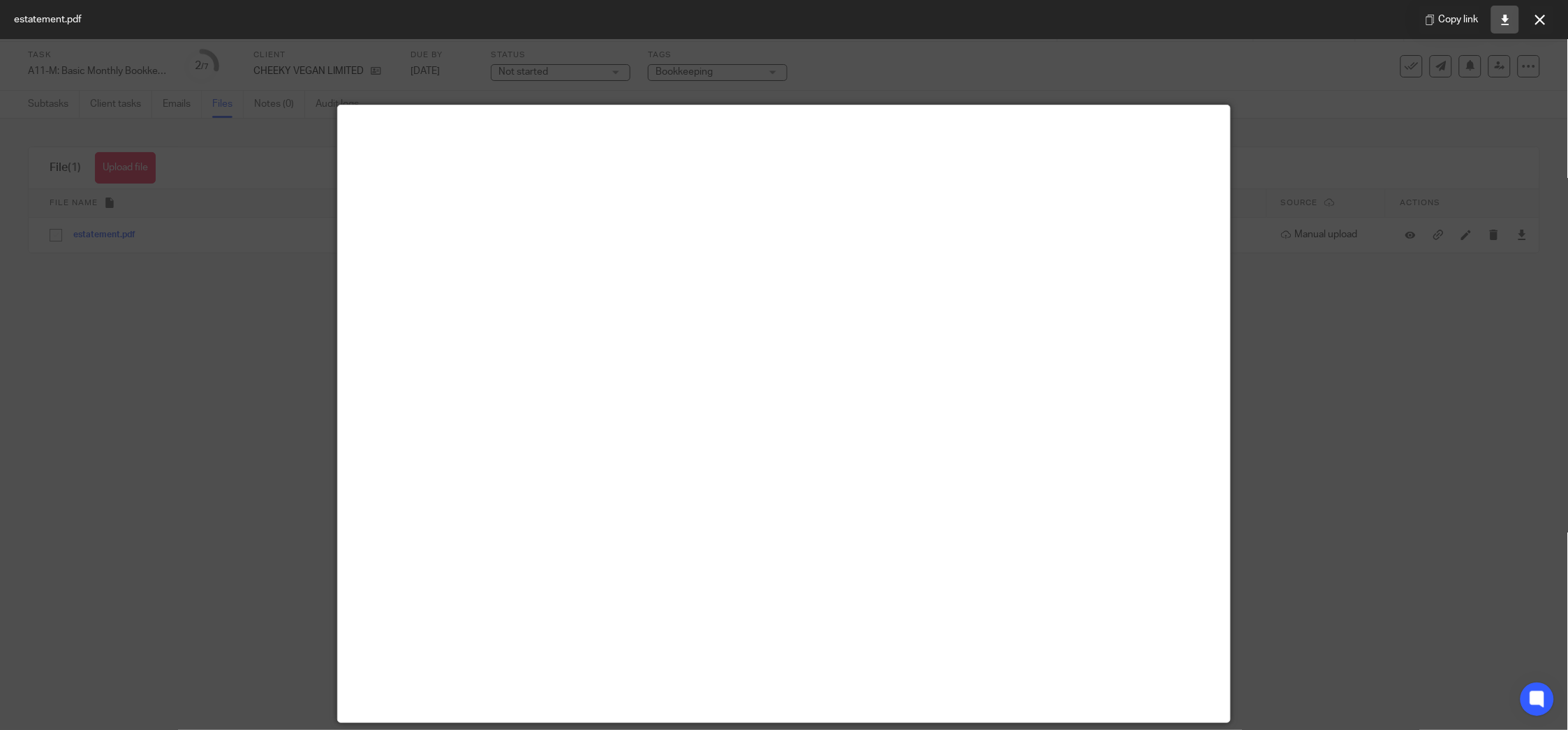
click at [1495, 17] on link at bounding box center [1505, 19] width 28 height 28
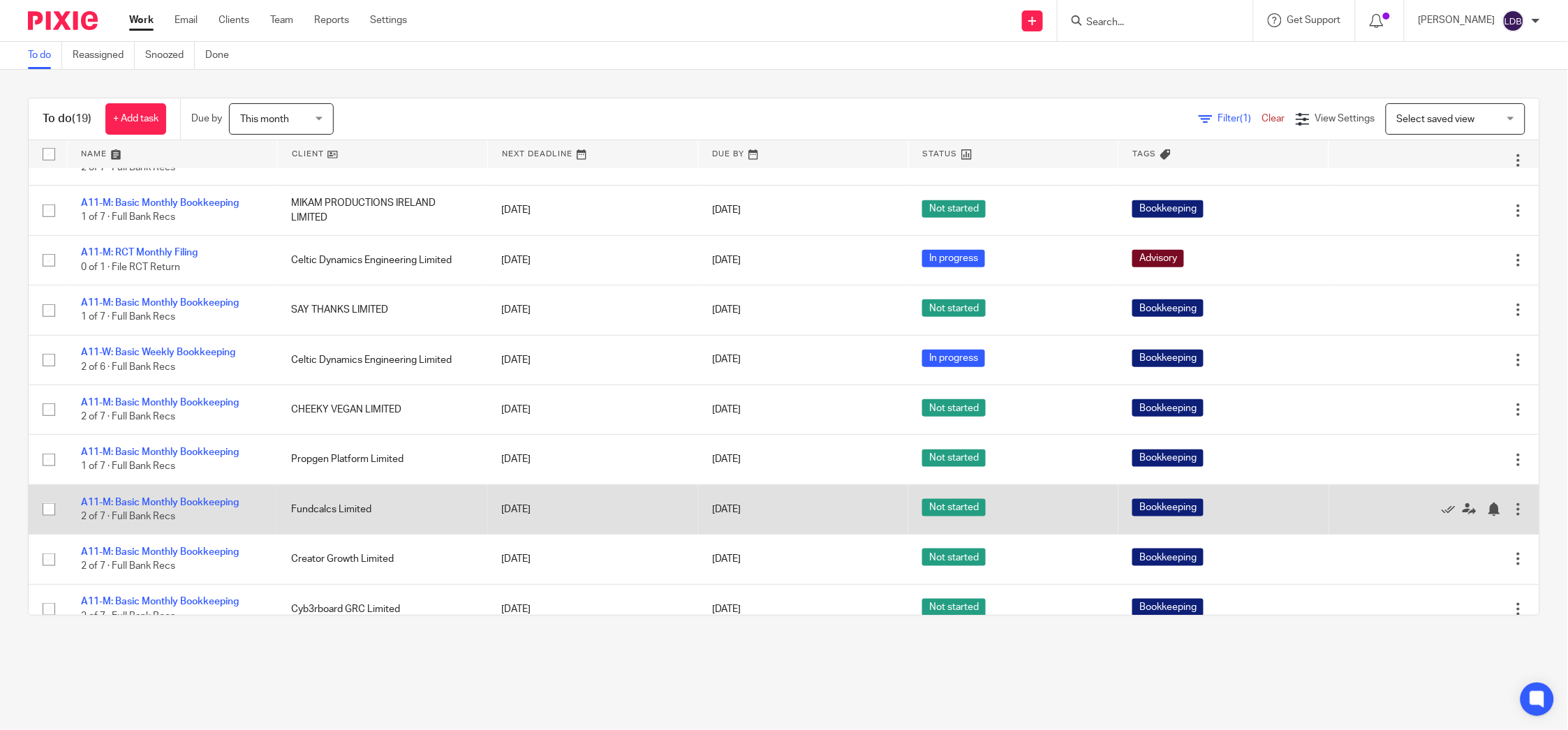
scroll to position [434, 0]
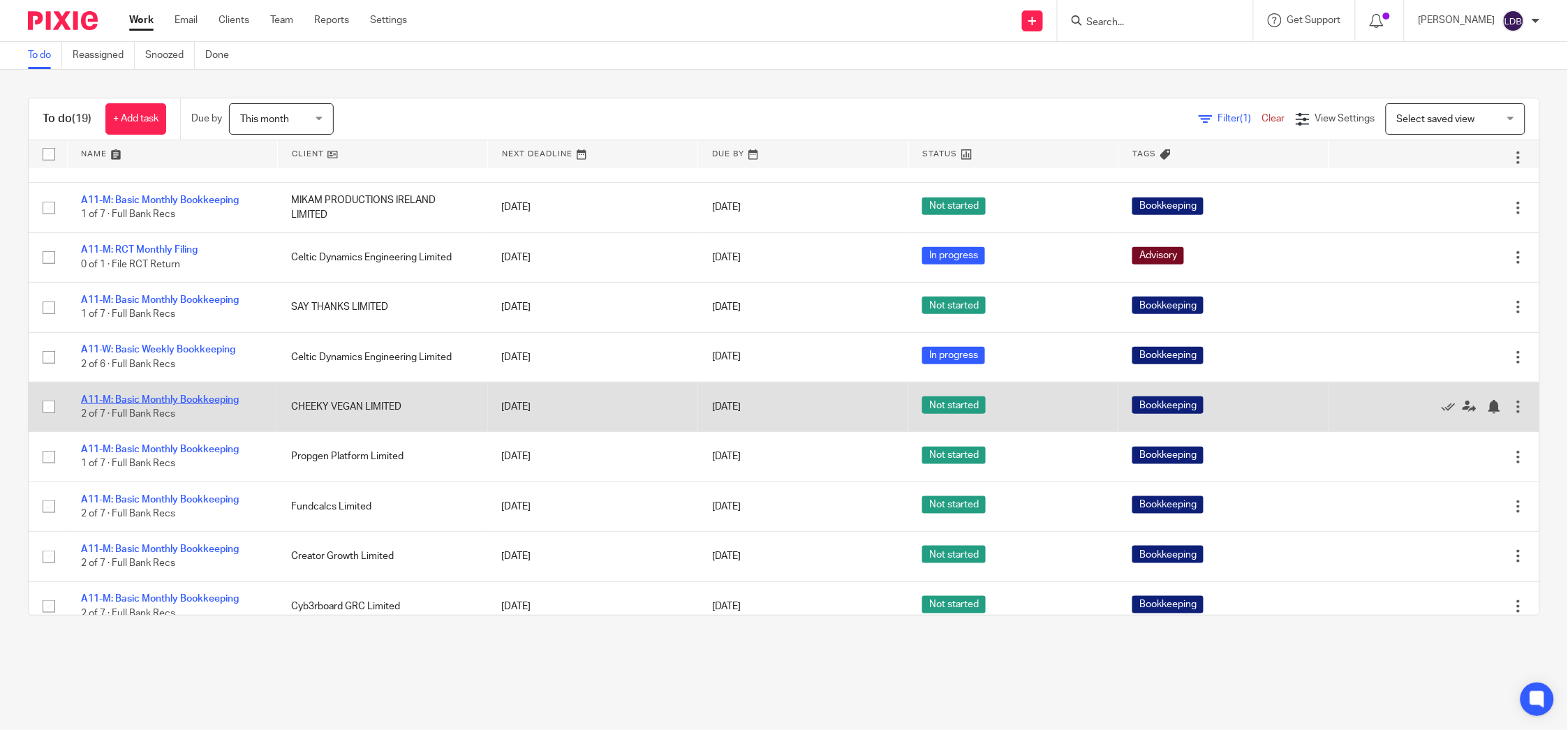
click at [209, 402] on link "A11-M: Basic Monthly Bookkeeping" at bounding box center [160, 400] width 158 height 10
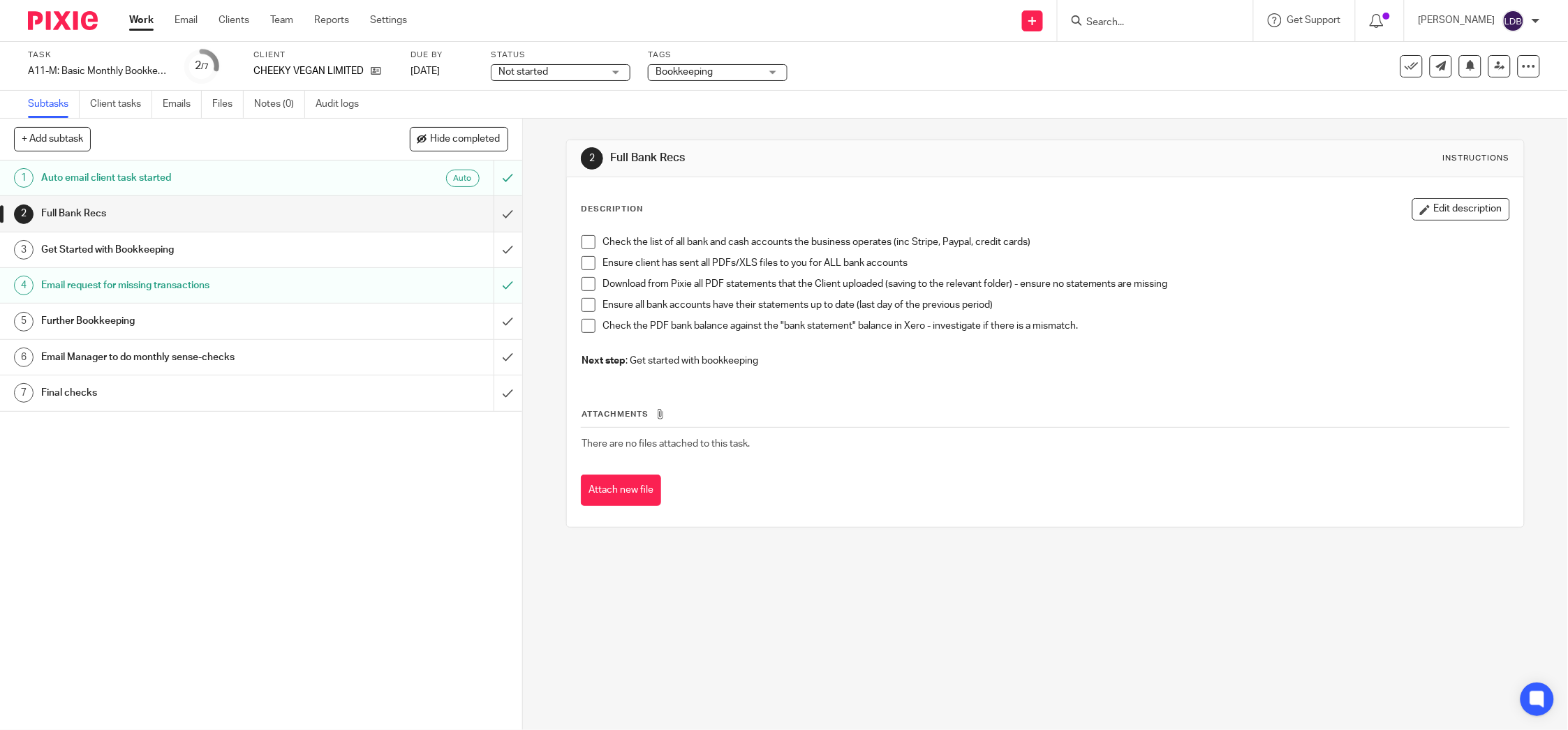
click at [615, 67] on div "Not started Not started" at bounding box center [561, 73] width 139 height 17
click at [552, 128] on li "In progress" at bounding box center [561, 123] width 139 height 29
click at [357, 221] on div "Full Bank Recs" at bounding box center [260, 214] width 439 height 21
click at [583, 241] on span at bounding box center [589, 242] width 14 height 14
click at [582, 259] on span at bounding box center [589, 263] width 14 height 14
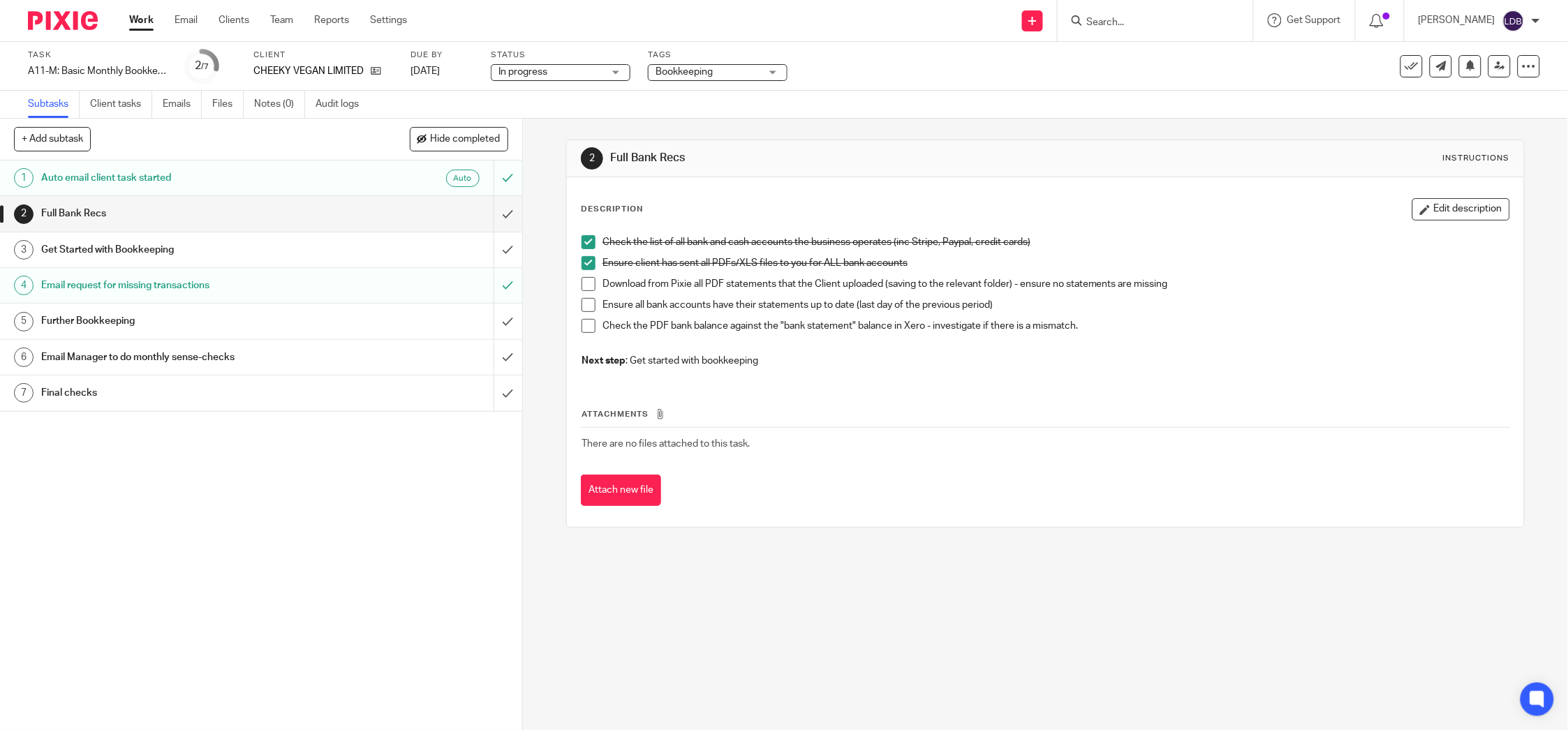
click at [589, 281] on span at bounding box center [589, 284] width 14 height 14
click at [582, 300] on span at bounding box center [589, 305] width 14 height 14
click at [585, 326] on span at bounding box center [589, 326] width 14 height 14
click at [1414, 204] on button "Edit description" at bounding box center [1461, 209] width 98 height 22
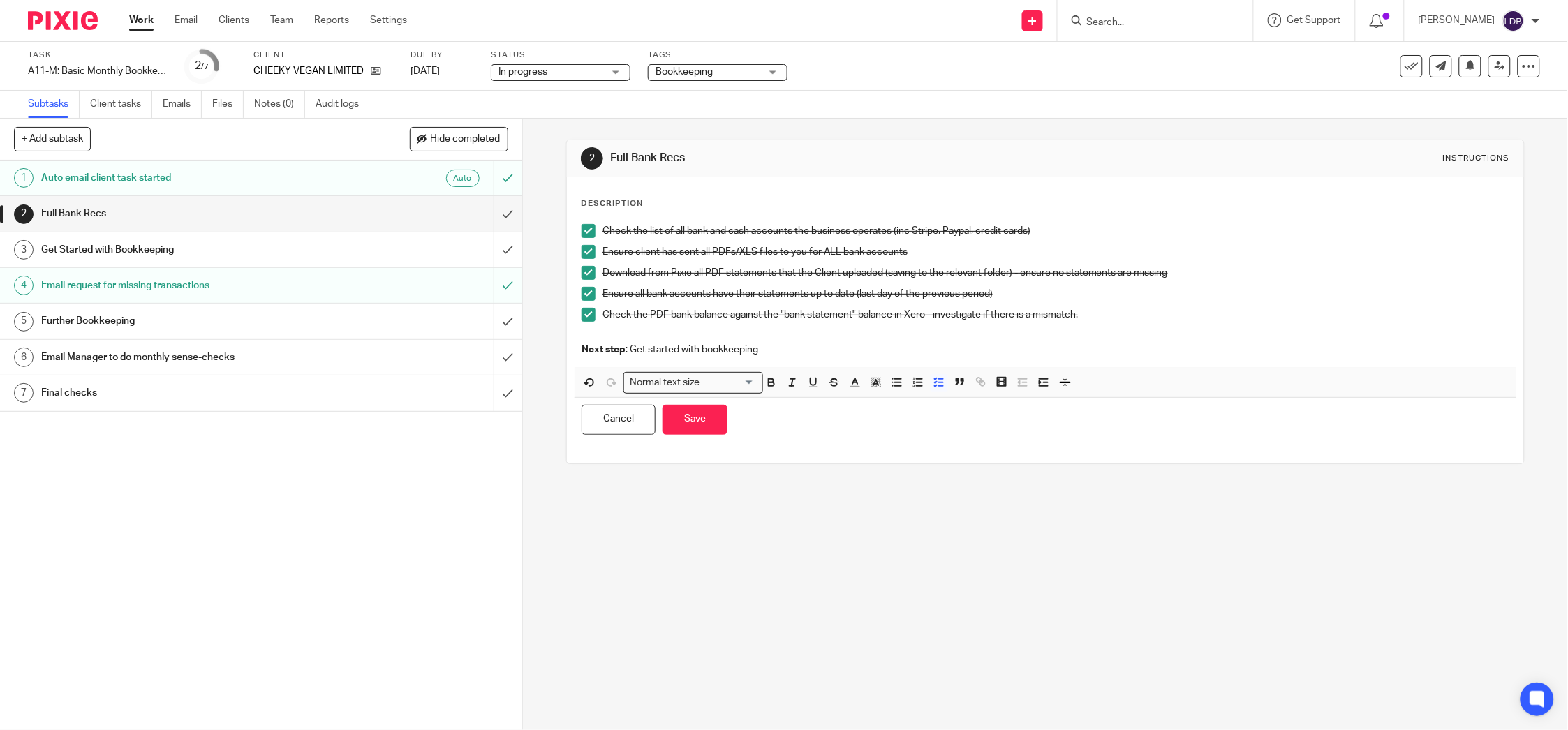
click at [1104, 310] on p "Check the PDF bank balance against the "bank statement" balance in Xero - inves…" at bounding box center [1055, 314] width 907 height 14
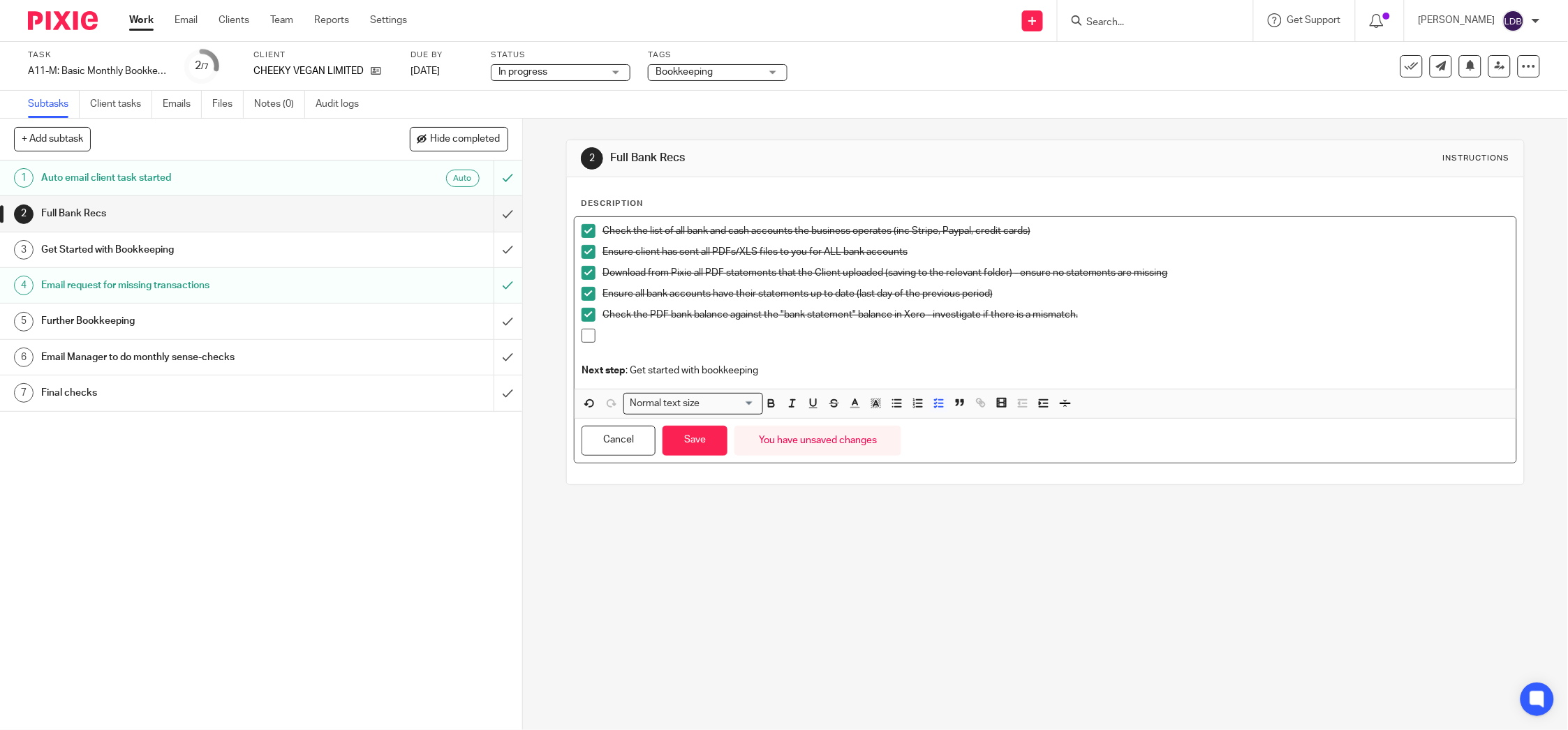
drag, startPoint x: 608, startPoint y: 446, endPoint x: 880, endPoint y: 66, distance: 467.3
click at [608, 448] on button "Cancel" at bounding box center [619, 441] width 74 height 30
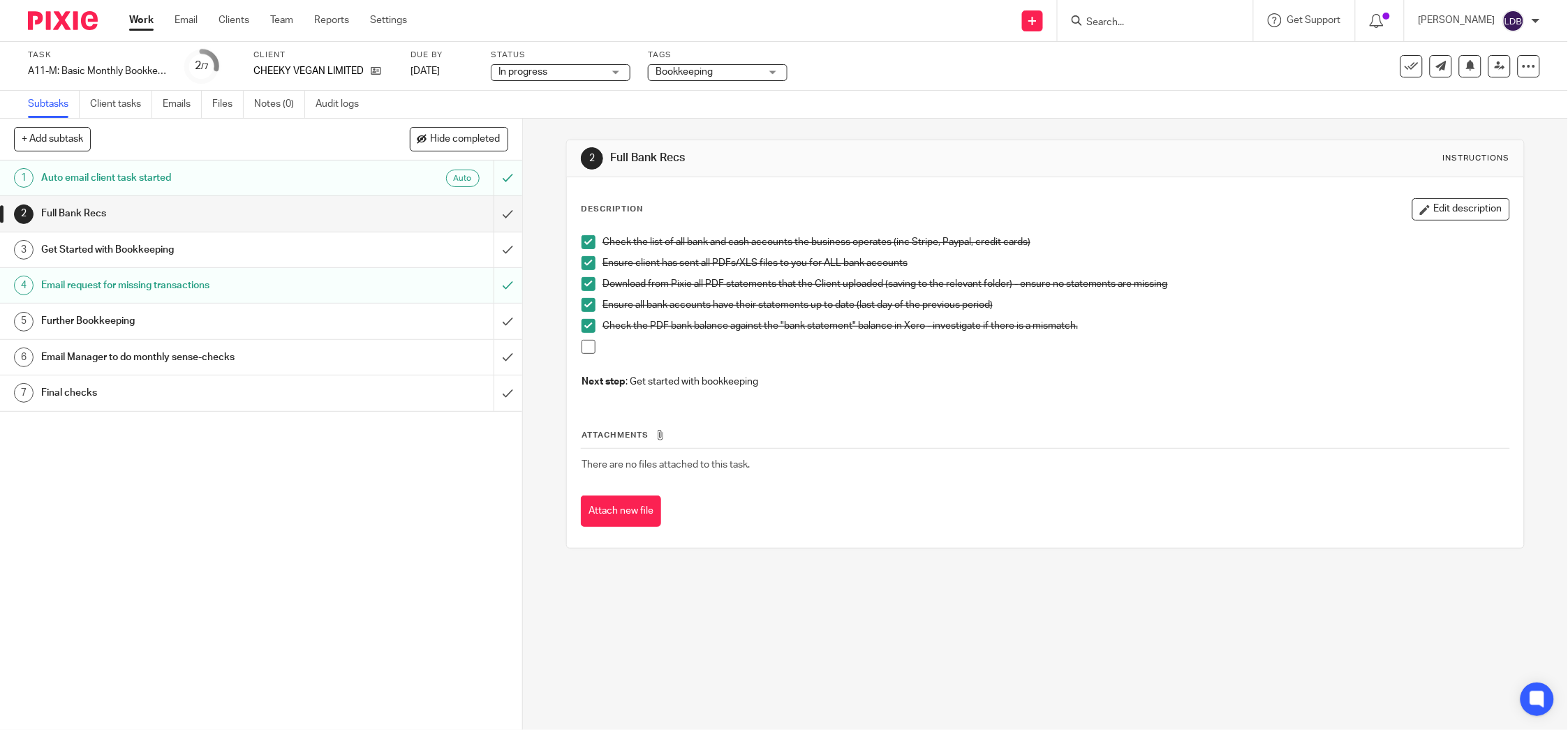
click at [631, 348] on p at bounding box center [1055, 347] width 907 height 14
click at [590, 348] on span at bounding box center [589, 347] width 14 height 14
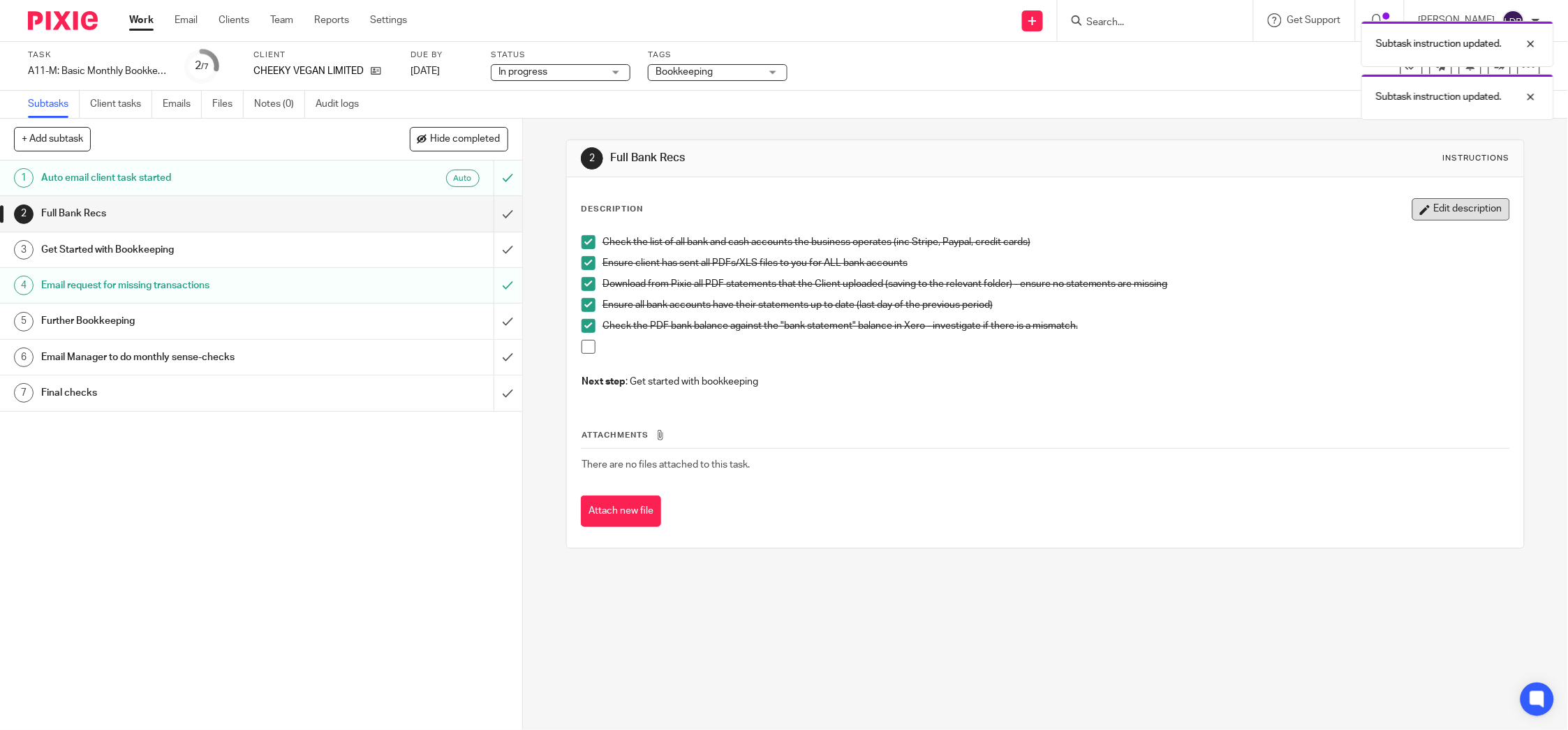
click at [1443, 217] on button "Edit description" at bounding box center [1461, 209] width 98 height 22
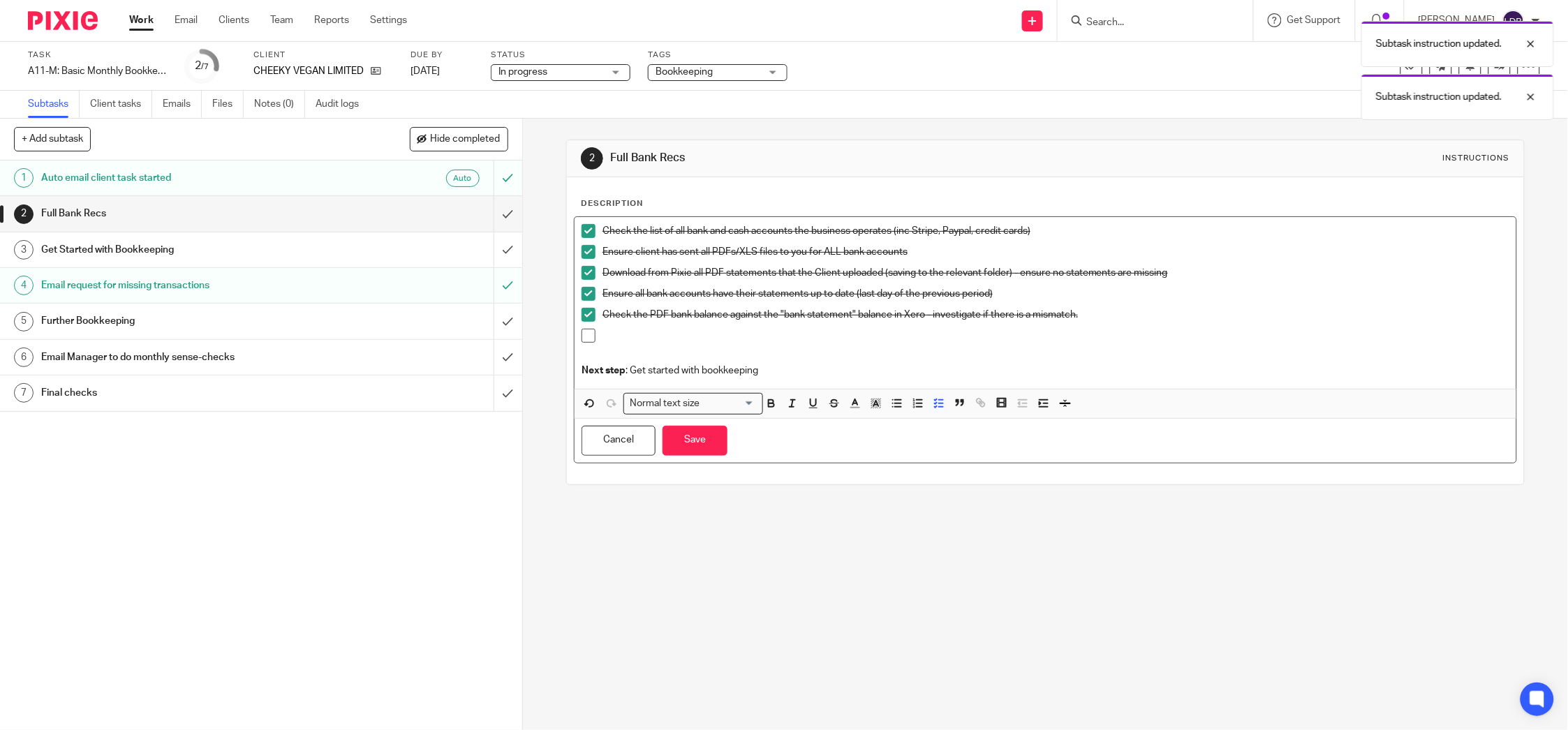
click at [619, 334] on p at bounding box center [1055, 335] width 907 height 14
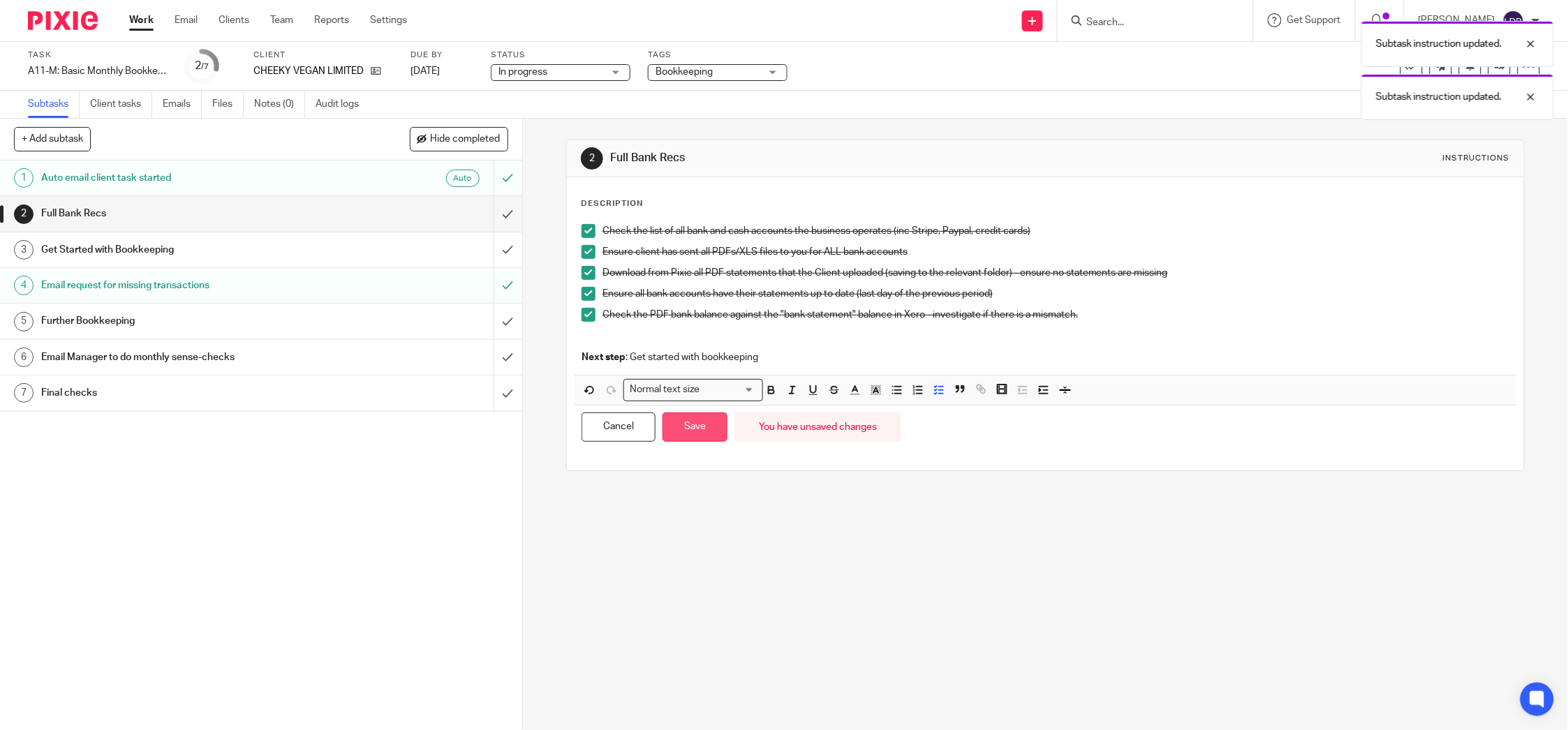
click at [692, 425] on button "Save" at bounding box center [695, 428] width 65 height 30
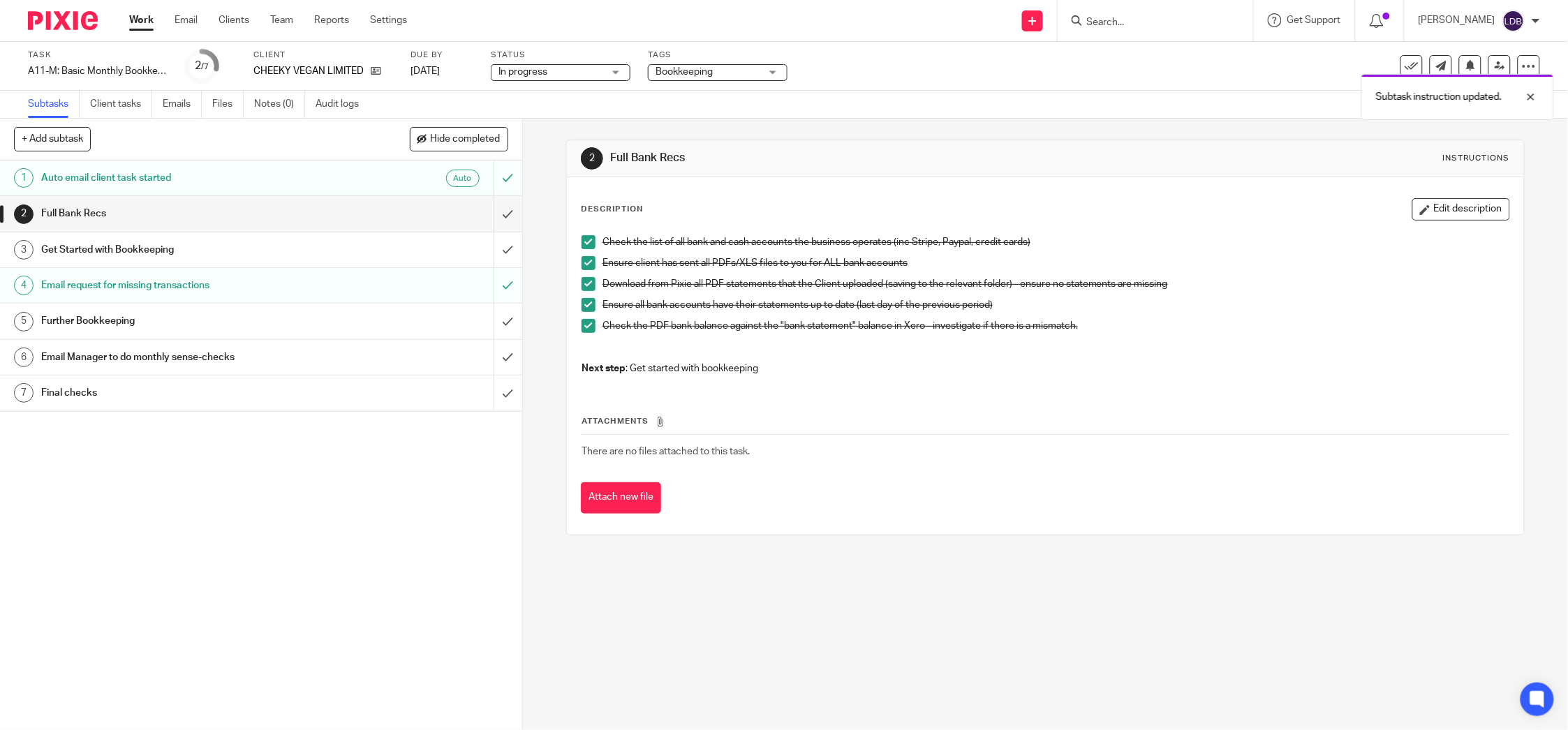
click at [321, 263] on link "3 Get Started with Bookkeeping" at bounding box center [247, 250] width 494 height 35
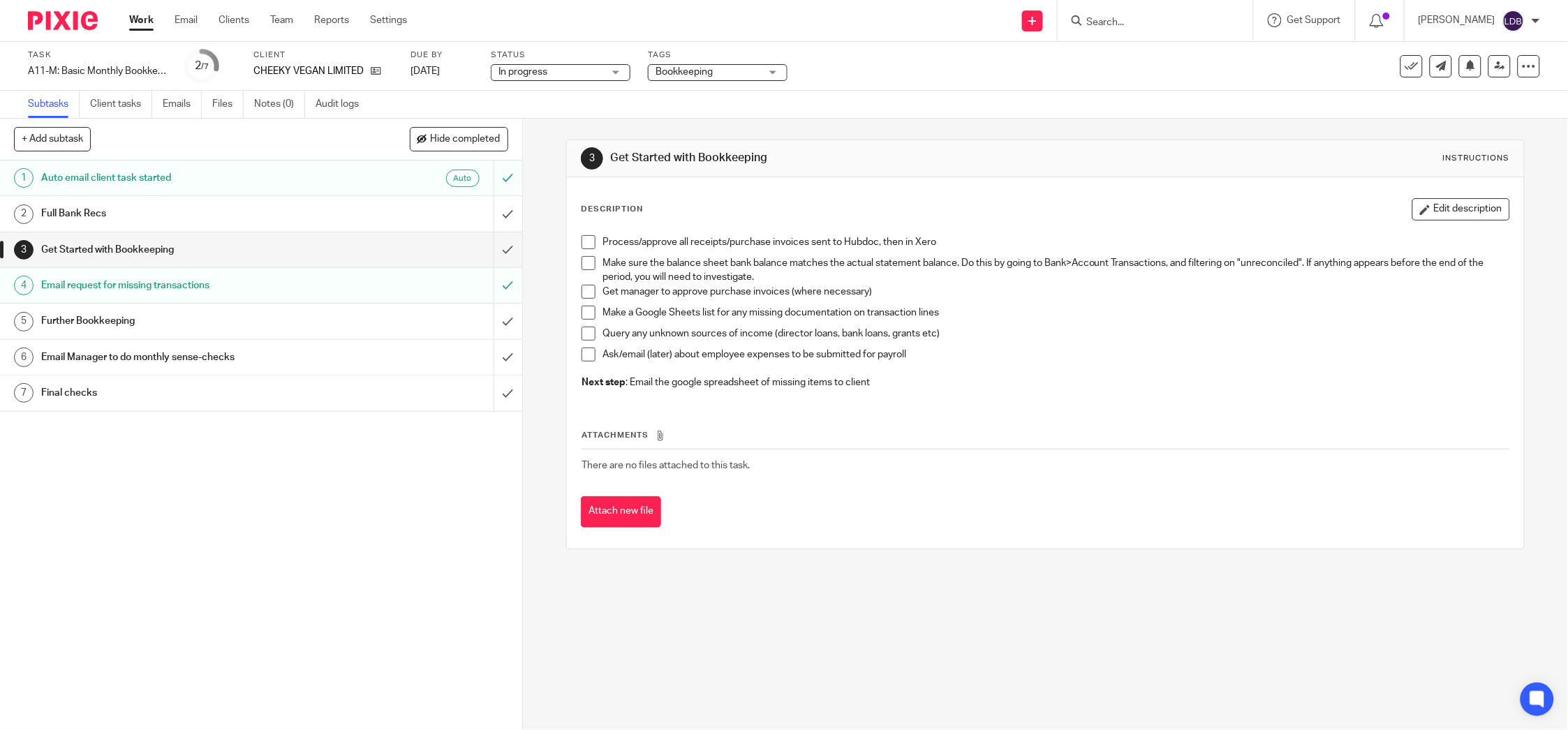
click at [954, 311] on p "Make a Google Sheets list for any missing documentation on transaction lines" at bounding box center [1055, 313] width 907 height 14
click at [942, 306] on p "Make a Google Sheets list for any missing documentation on transaction lines" at bounding box center [1055, 313] width 907 height 14
click at [1426, 207] on button "Edit description" at bounding box center [1461, 209] width 98 height 22
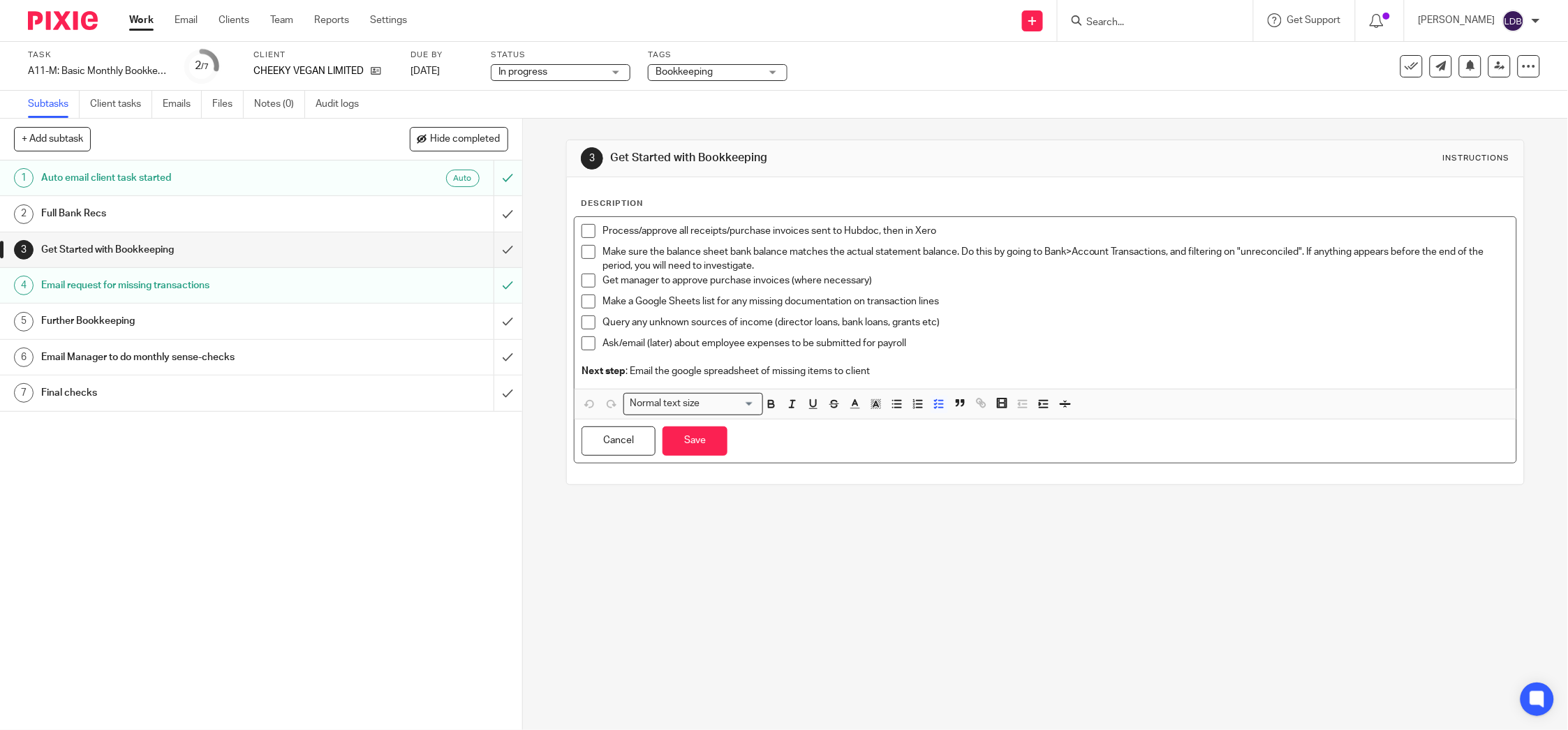
drag, startPoint x: 920, startPoint y: 348, endPoint x: 1010, endPoint y: 352, distance: 90.1
click at [923, 348] on p "Ask/email (later) about employee expenses to be submitted for payroll" at bounding box center [1055, 343] width 907 height 14
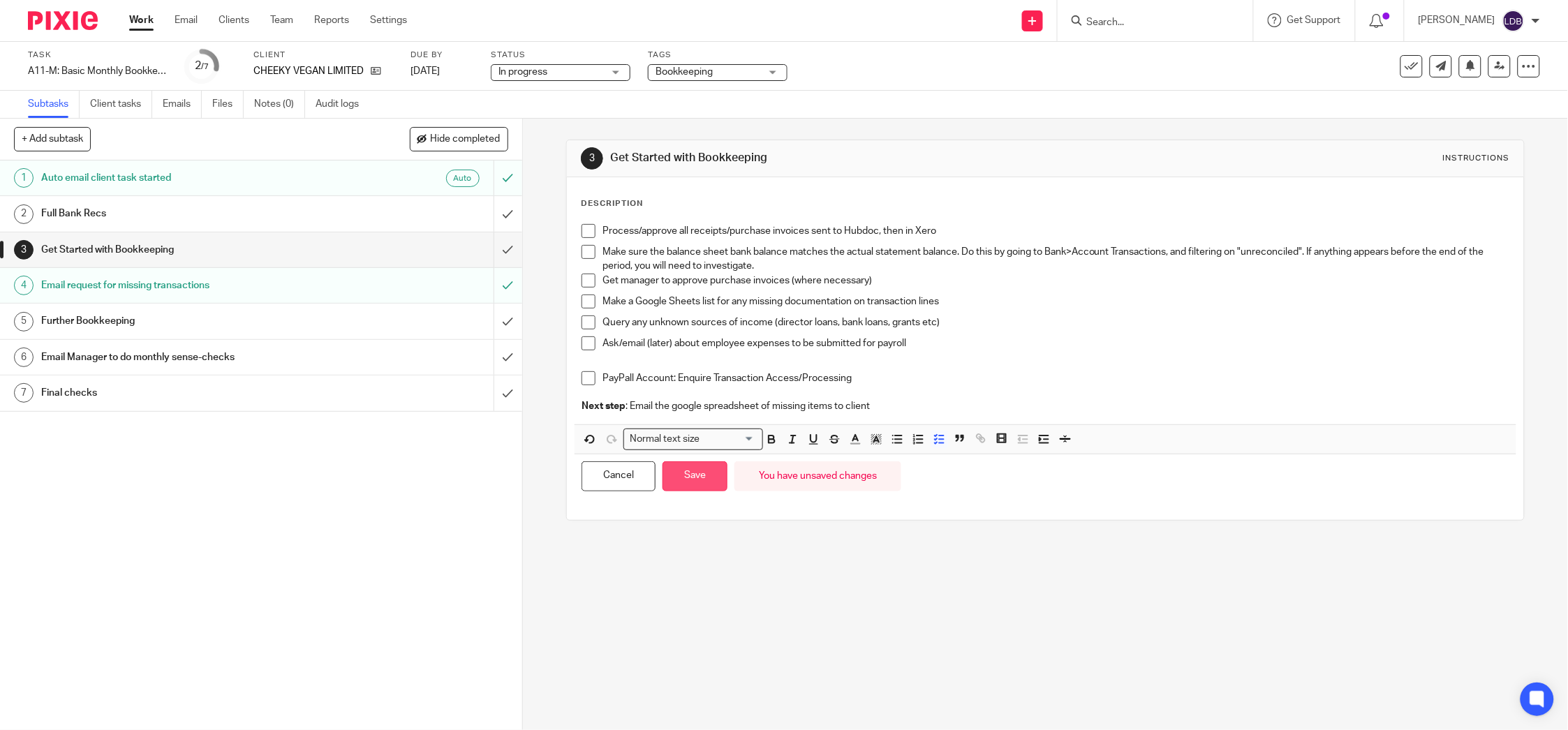
click at [671, 477] on button "Save" at bounding box center [695, 476] width 65 height 30
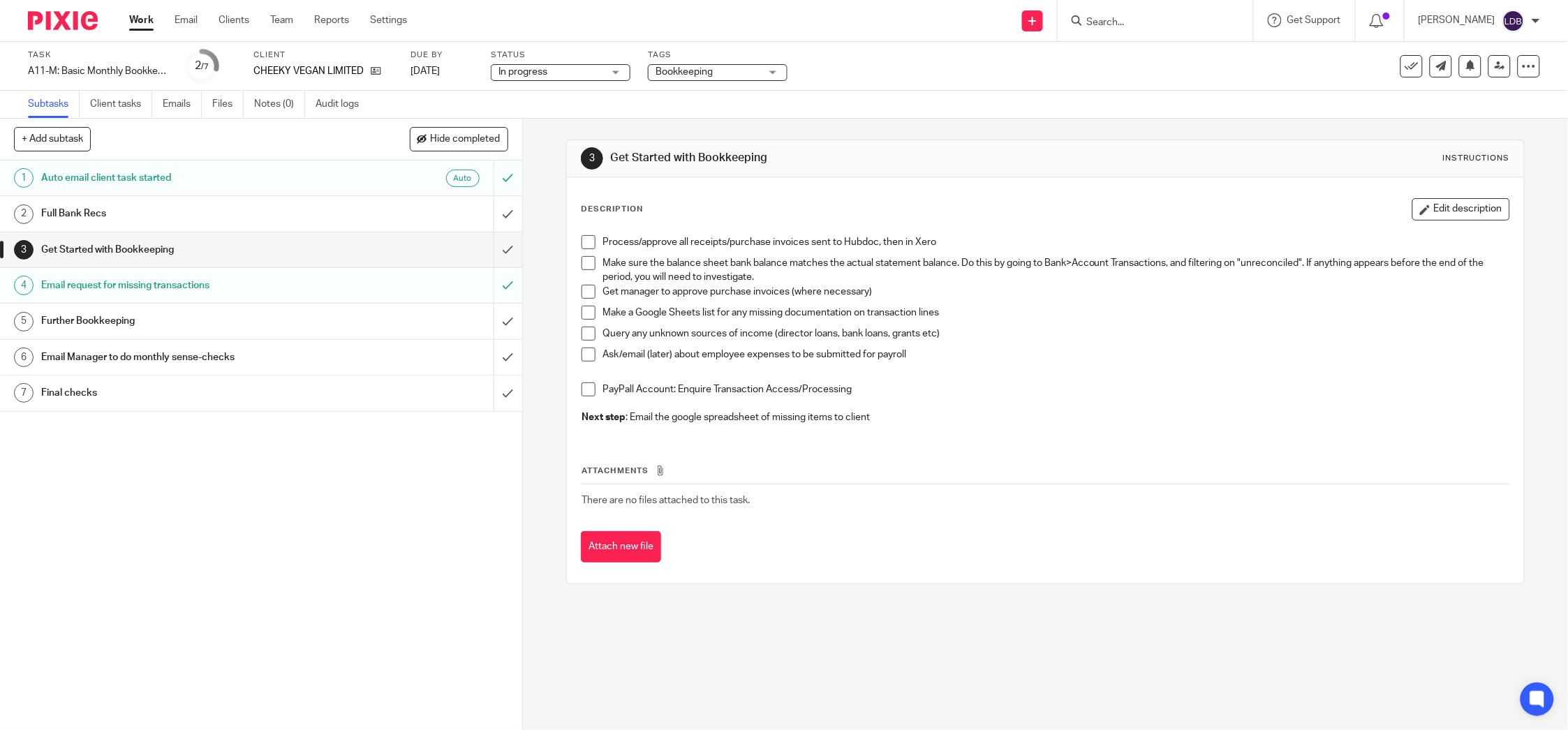
click at [582, 239] on span at bounding box center [589, 242] width 14 height 14
click at [586, 310] on span at bounding box center [589, 313] width 14 height 14
click at [586, 334] on span at bounding box center [589, 333] width 14 height 14
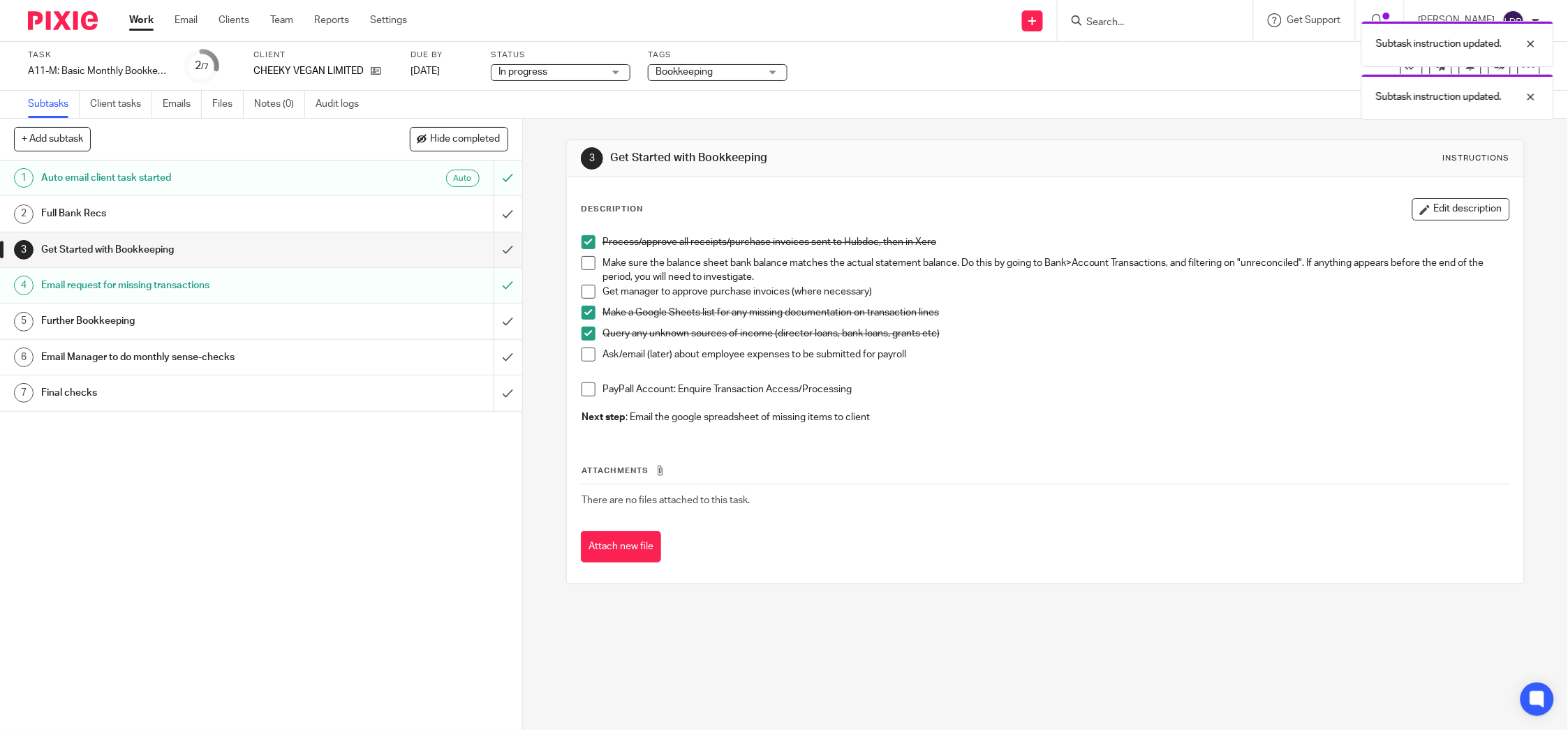
click at [582, 357] on span at bounding box center [589, 354] width 14 height 14
click at [589, 287] on span at bounding box center [589, 292] width 14 height 14
click at [451, 210] on div "Full Bank Recs" at bounding box center [260, 214] width 439 height 21
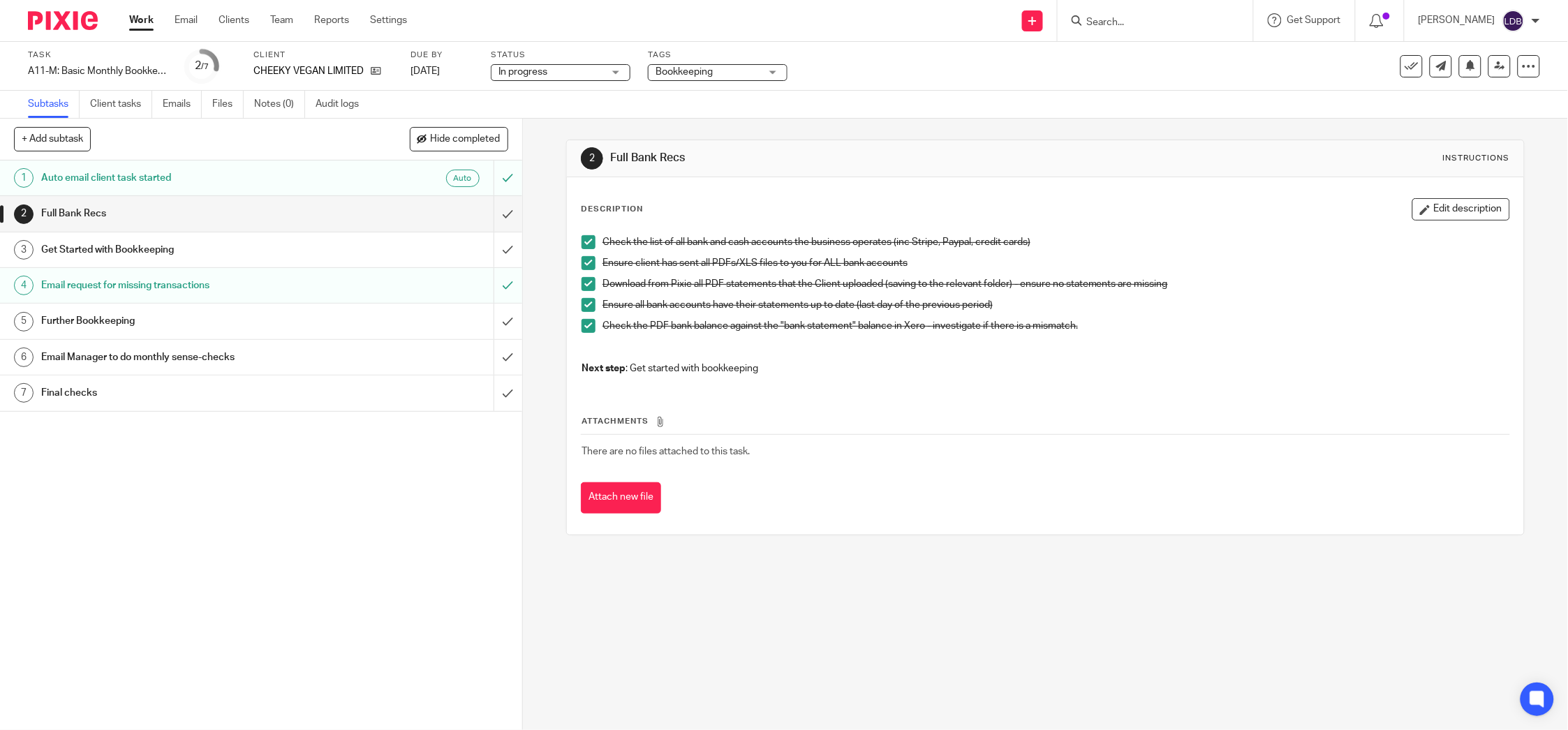
click at [407, 265] on link "3 Get Started with Bookkeeping" at bounding box center [247, 250] width 494 height 35
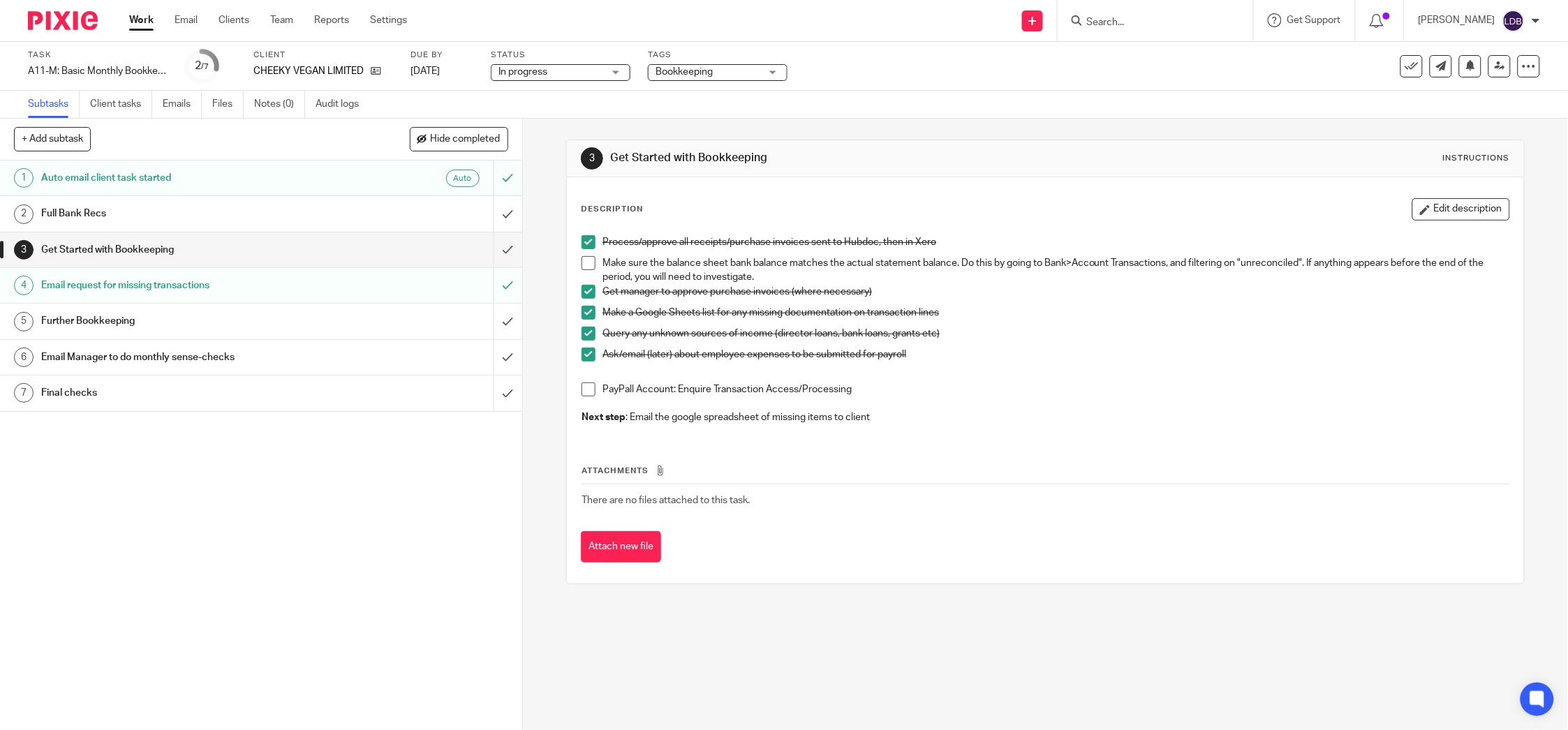
click at [415, 288] on div "Email request for missing transactions" at bounding box center [260, 285] width 439 height 21
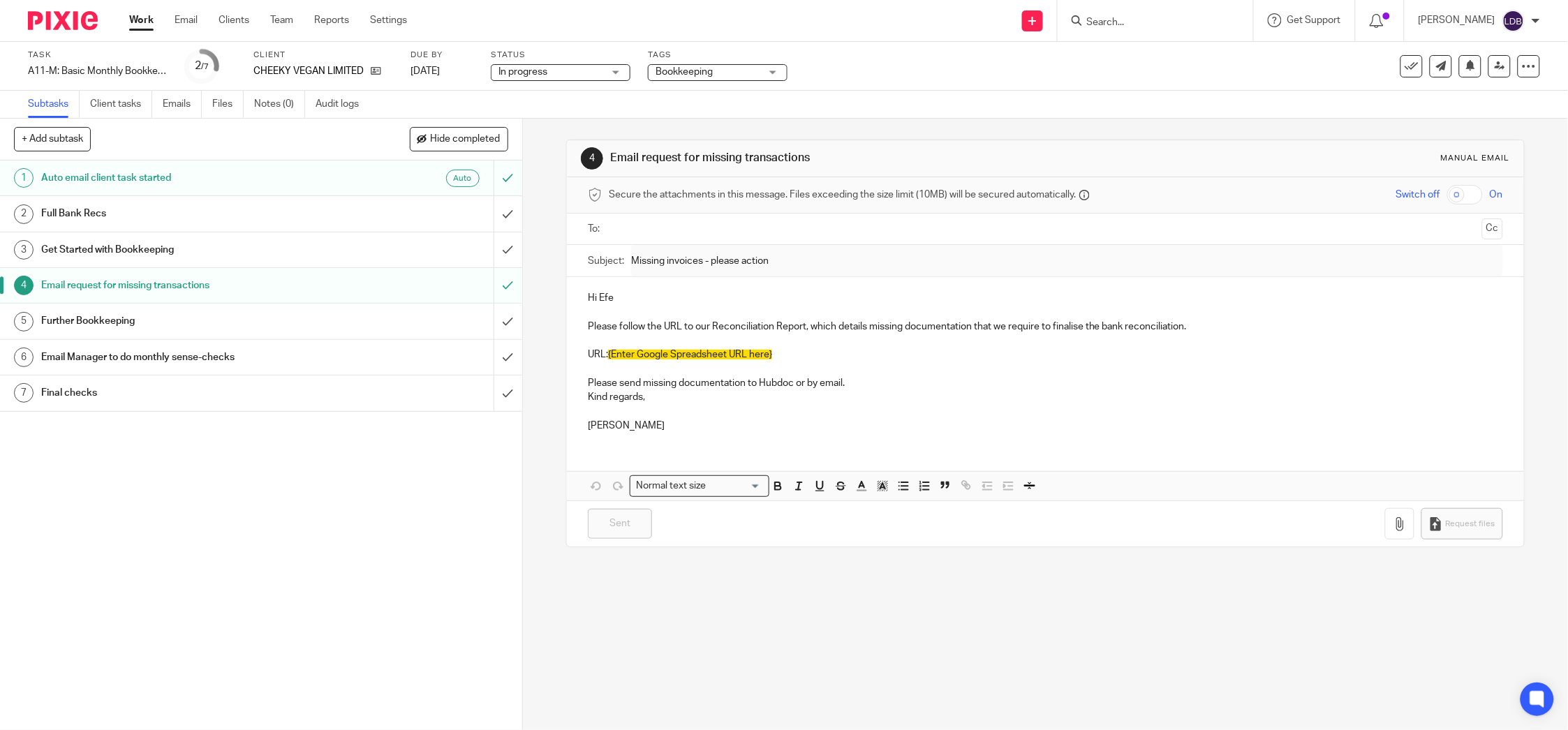
click at [648, 225] on input "text" at bounding box center [1045, 229] width 862 height 16
click at [634, 360] on span "{Enter Google Spreadsheet URL here}" at bounding box center [690, 357] width 164 height 10
drag, startPoint x: 609, startPoint y: 361, endPoint x: 761, endPoint y: 369, distance: 152.2
click at [761, 369] on div "Hi Efe Please follow the URL to our Reconciliation Report, which details missin…" at bounding box center [1045, 363] width 957 height 166
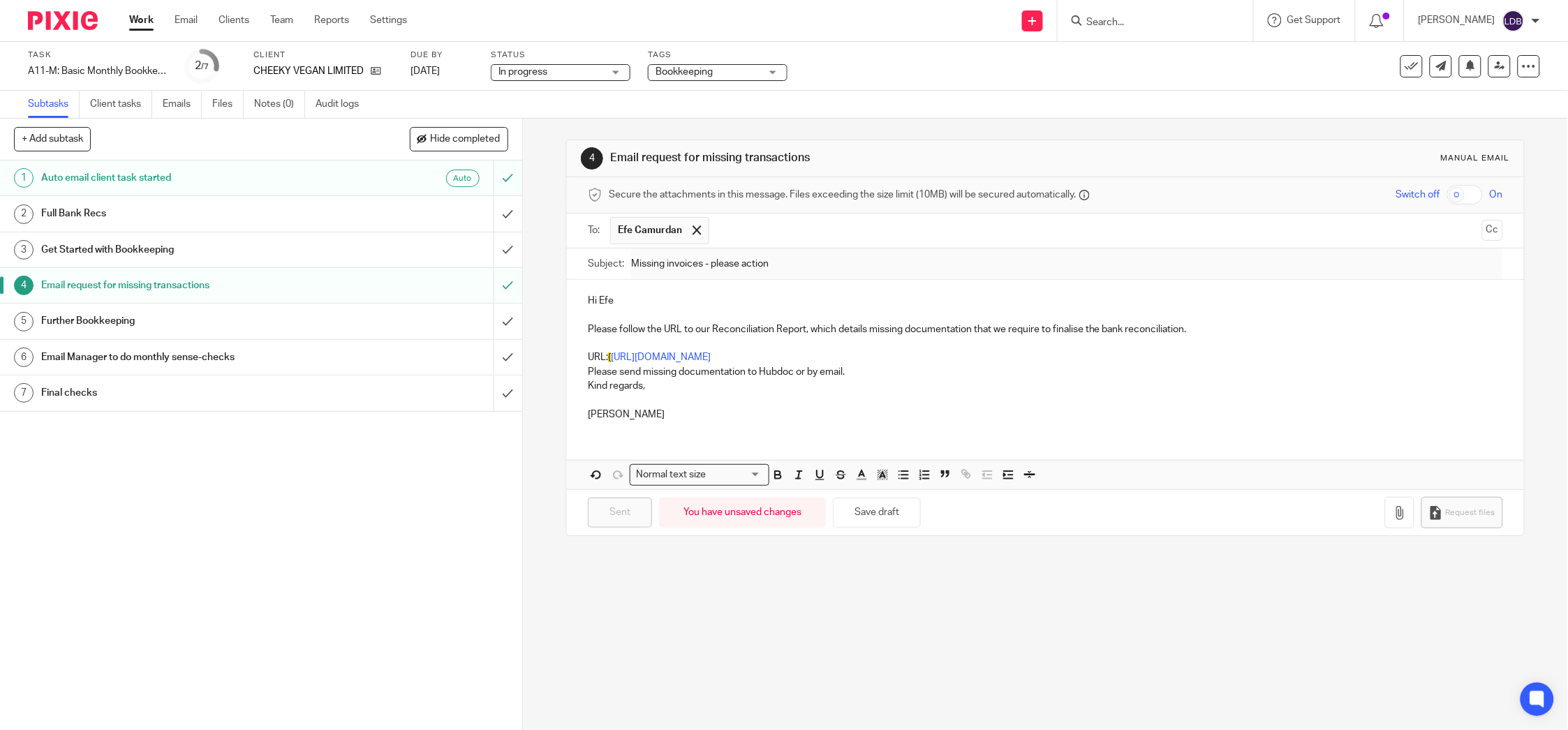
click at [604, 364] on p "URL: { https://docs.google.com/spreadsheets/d/1zWnuCnSs0TIO_xQrFGaOWfnXFgwuOwSP…" at bounding box center [1045, 357] width 915 height 14
click at [579, 373] on div "Hi Efe Please follow the URL to our Reconciliation Report, which details missin…" at bounding box center [1045, 356] width 957 height 151
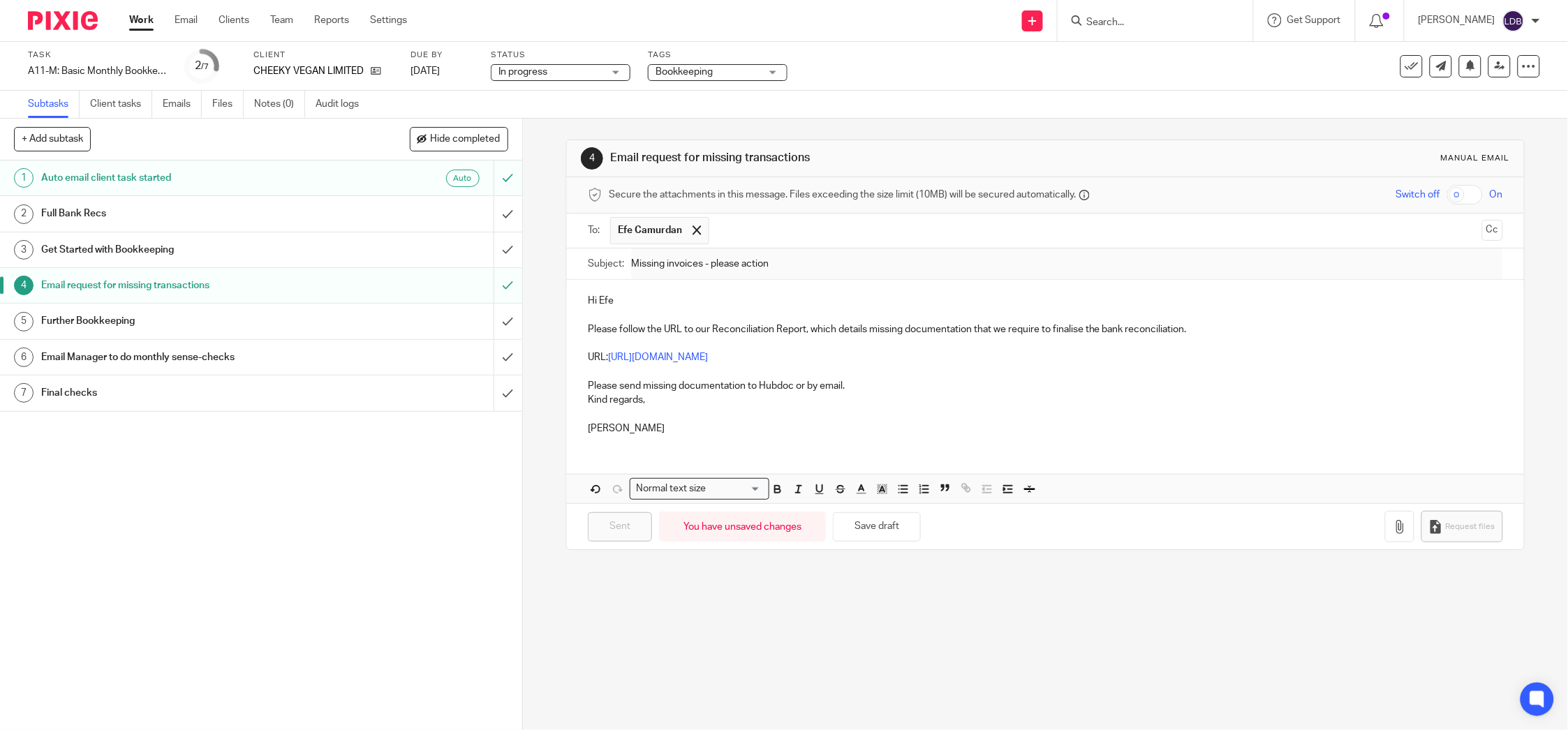
click at [0, 0] on div "finalize" at bounding box center [0, 0] width 0 height 0
click at [849, 531] on button "Save draft" at bounding box center [877, 528] width 88 height 30
click at [451, 483] on div "1 Auto email client task started Auto 2 Full Bank Recs 3 Get Started with Bookk…" at bounding box center [261, 445] width 522 height 569
click at [676, 413] on p "[PERSON_NAME]" at bounding box center [1045, 422] width 915 height 29
click at [639, 432] on p "Lizinda" at bounding box center [1045, 422] width 915 height 29
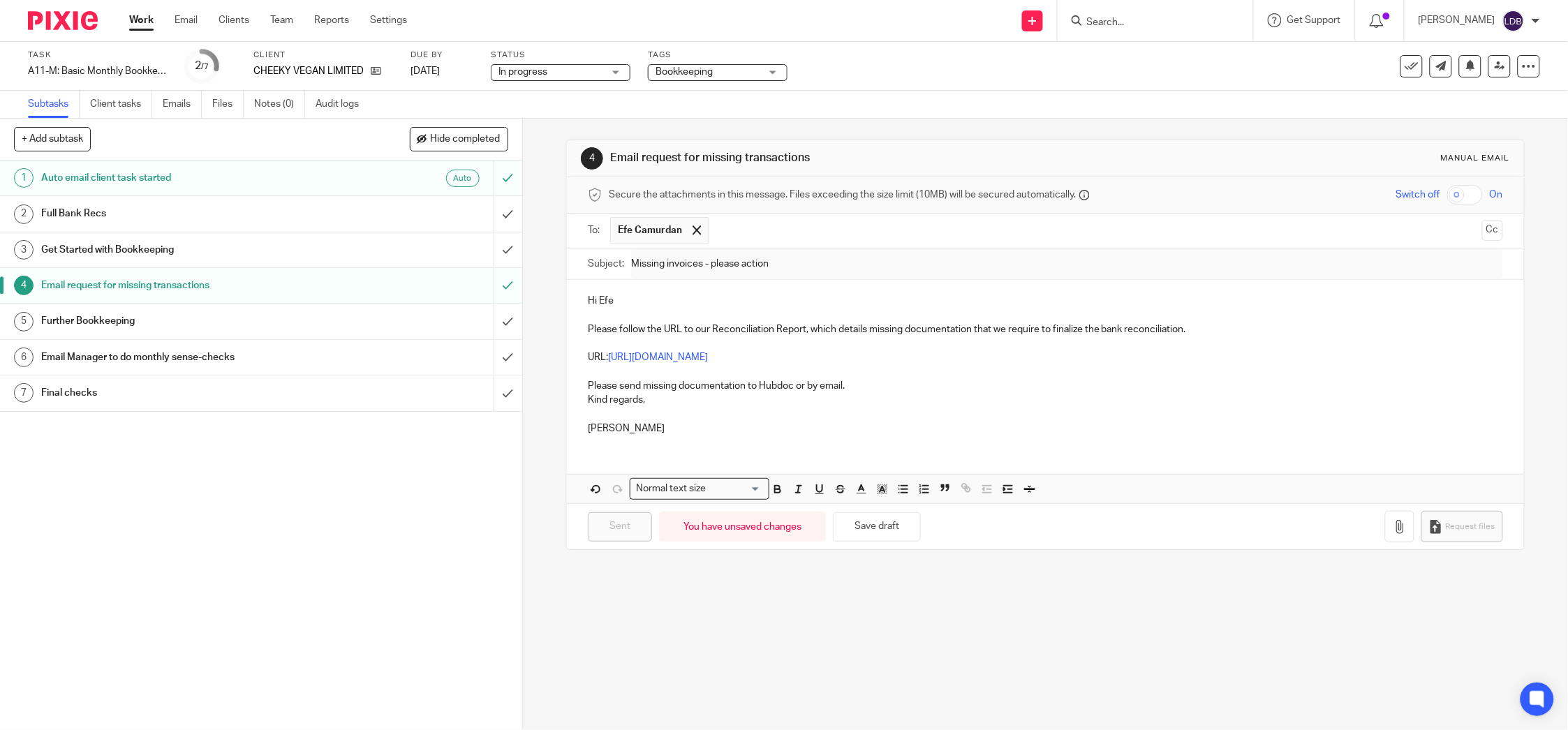
click at [1305, 629] on div "4 Email request for missing transactions Manual email Secure the attachments in…" at bounding box center [1045, 424] width 1045 height 611
click at [1242, 323] on p "Please follow the URL to our Reconciliation Report, which details missing docum…" at bounding box center [1045, 323] width 915 height 29
click at [766, 324] on p "Please follow the URL to our Reconciliation Report, which details missing docum…" at bounding box center [1045, 323] width 915 height 29
drag, startPoint x: 708, startPoint y: 435, endPoint x: 663, endPoint y: 439, distance: 45.2
click at [701, 421] on p "Lizinda" at bounding box center [1045, 422] width 915 height 29
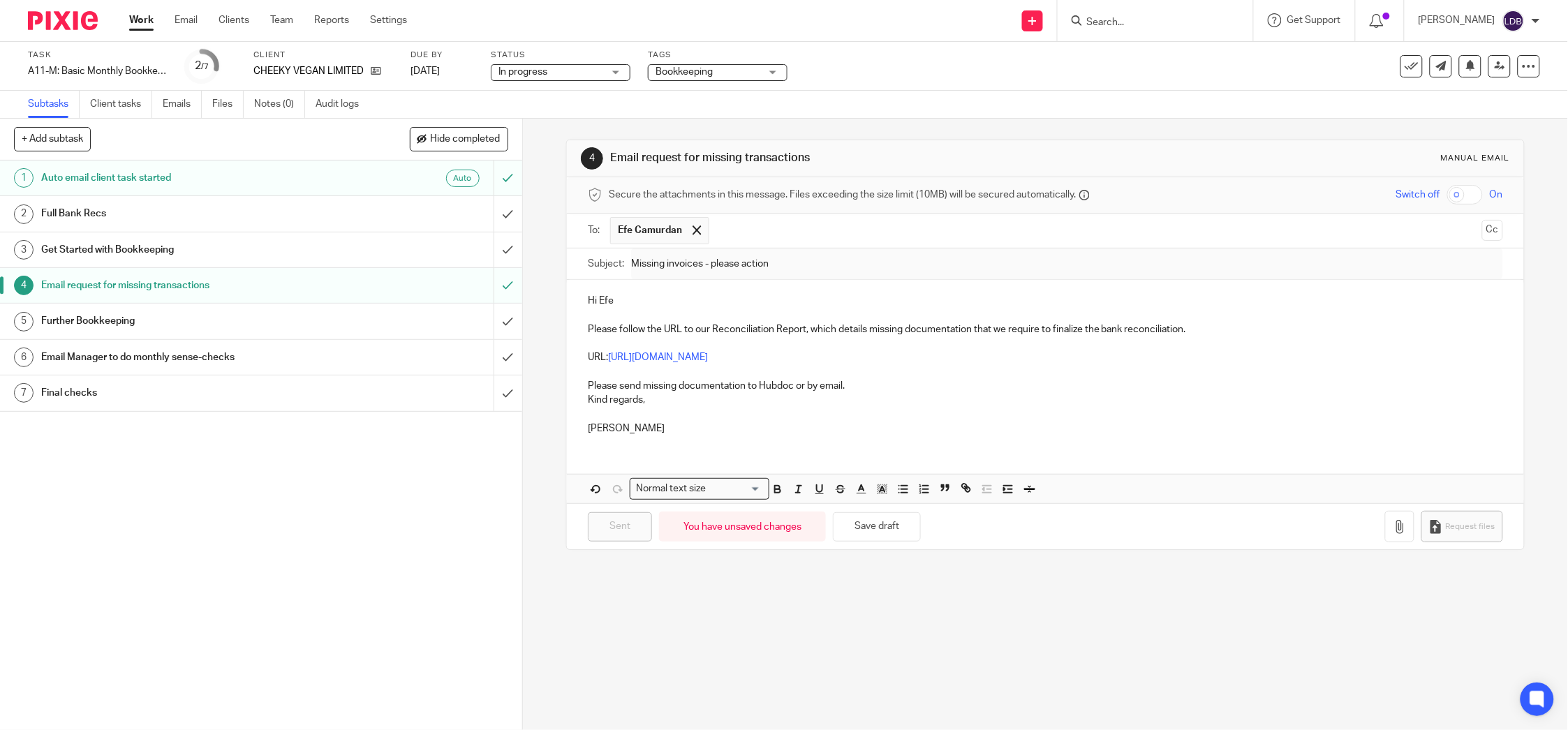
click at [608, 546] on div "Sent You have unsaved changes Save draft Request files" at bounding box center [1045, 526] width 957 height 46
click at [492, 282] on input "submit" at bounding box center [261, 285] width 522 height 35
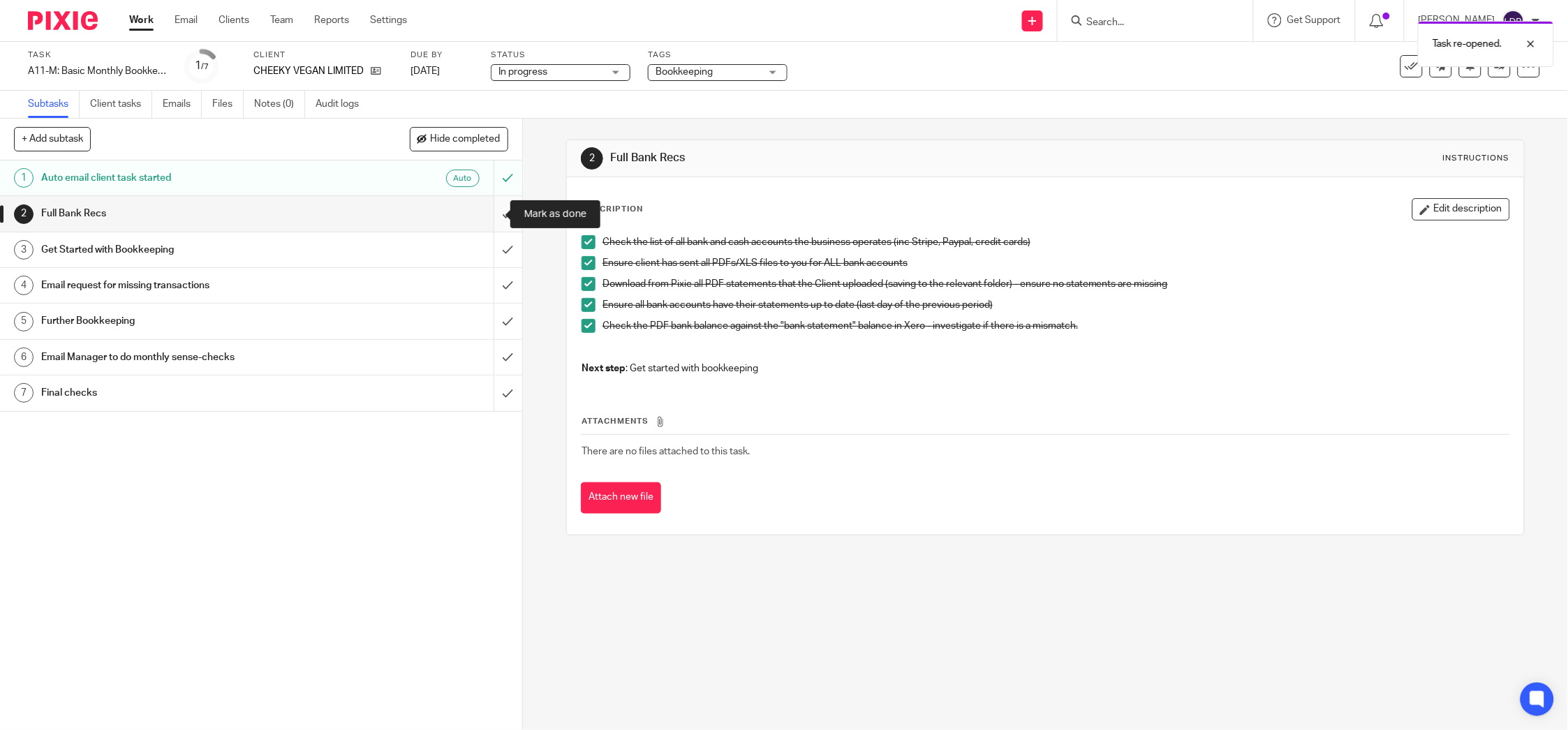
click at [489, 209] on input "submit" at bounding box center [261, 214] width 522 height 35
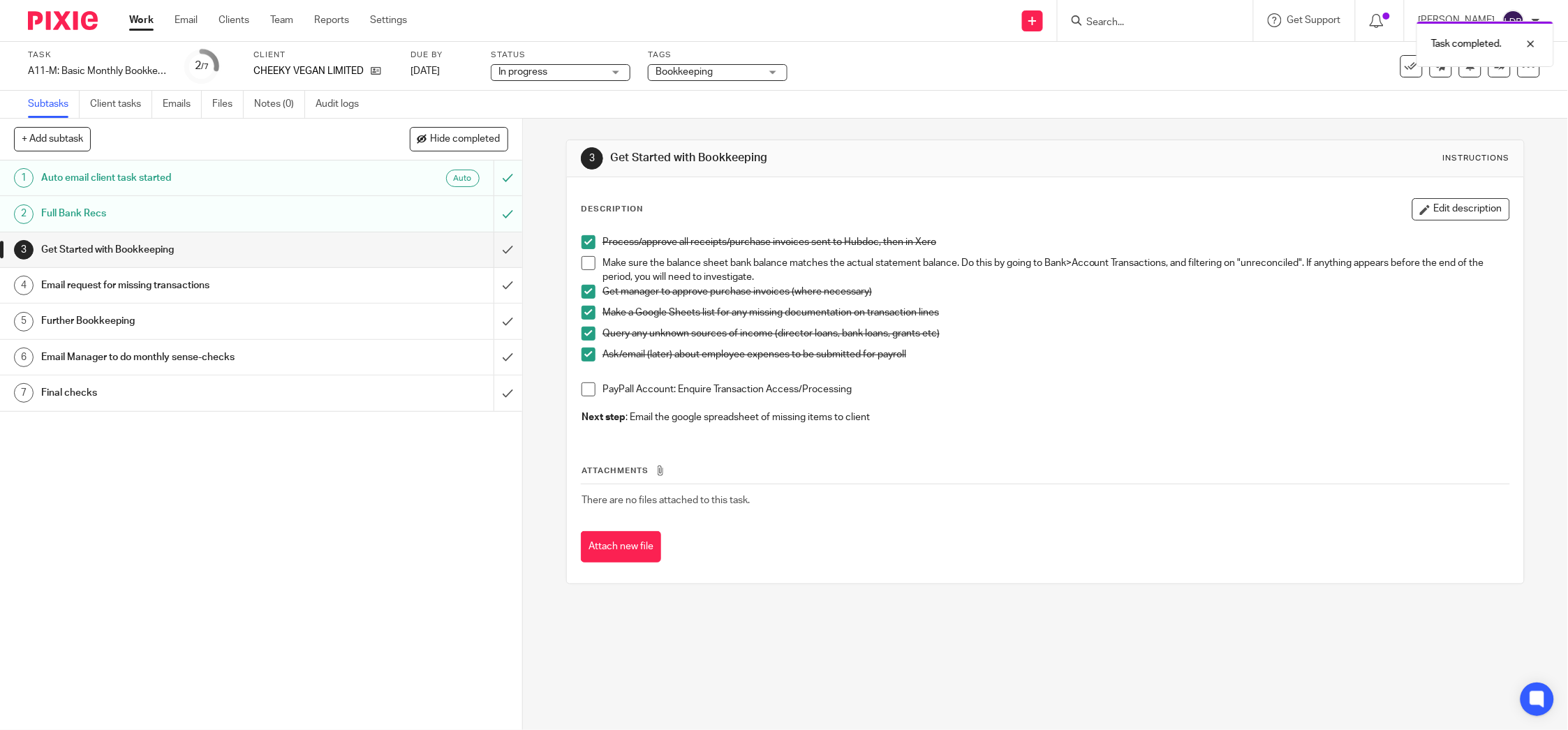
click at [384, 260] on div "Get Started with Bookkeeping" at bounding box center [260, 250] width 439 height 21
click at [392, 285] on div "Email request for missing transactions" at bounding box center [260, 285] width 439 height 21
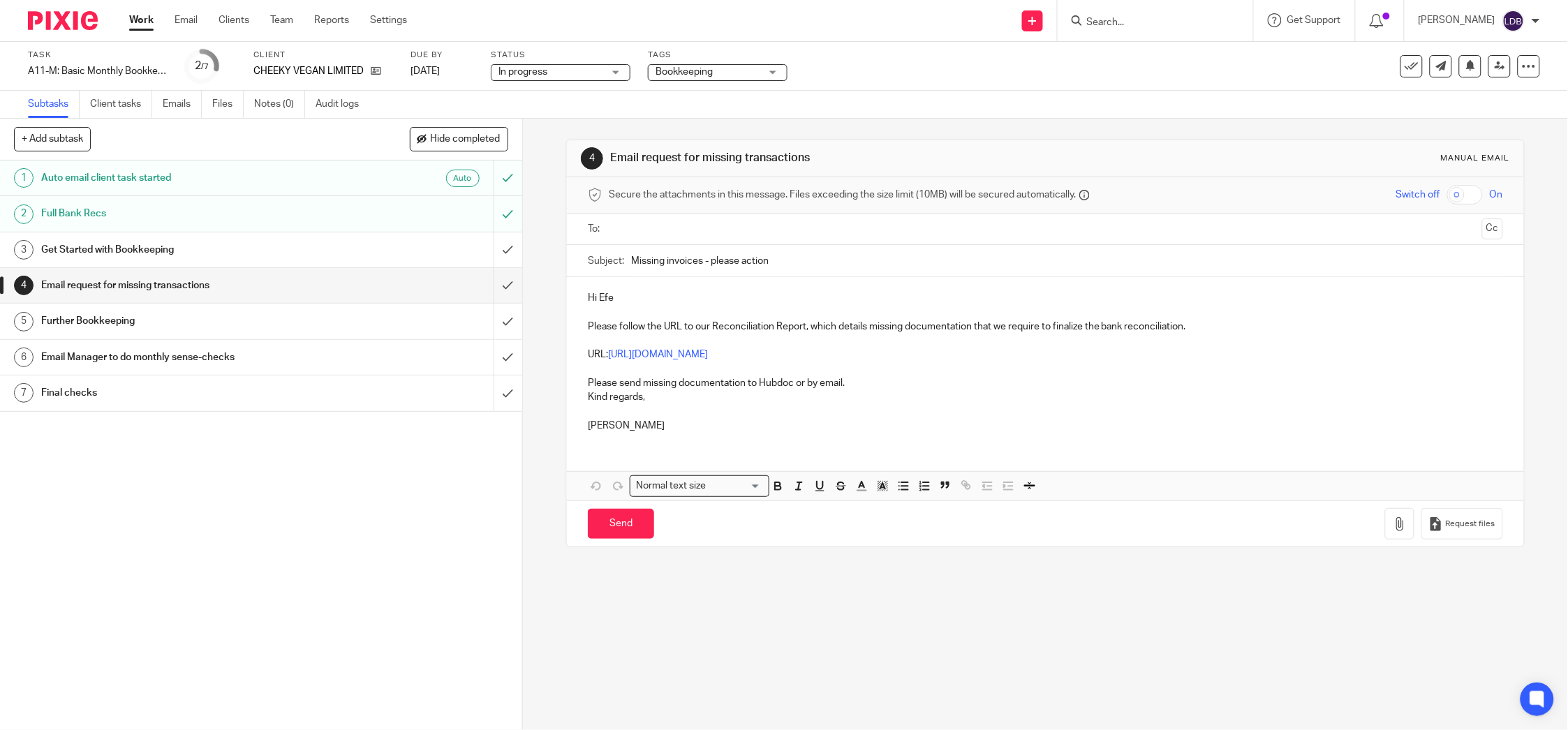
click at [638, 236] on input "text" at bounding box center [1045, 229] width 862 height 16
click at [1000, 622] on div "4 Email request for missing transactions Manual email Secure the attachments in…" at bounding box center [1045, 424] width 1045 height 611
click at [634, 264] on input "Missing invoices - please action" at bounding box center [1067, 264] width 872 height 31
type input "Cheecky Vegan || Missing invoices July 2025 - Please Action"
click at [588, 401] on p "Kind regards," at bounding box center [1045, 400] width 915 height 14
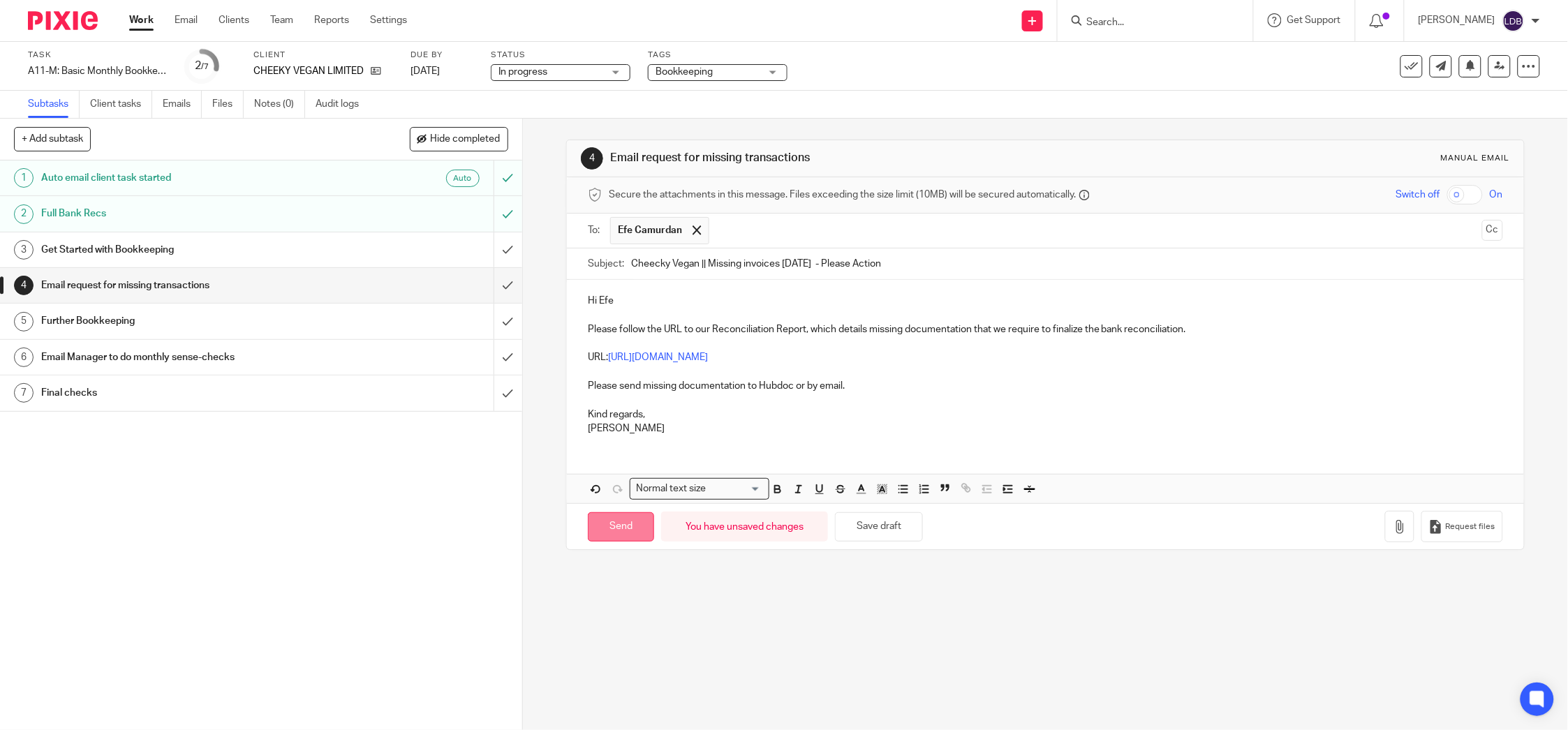
click at [619, 532] on input "Send" at bounding box center [621, 528] width 67 height 30
type input "Sent"
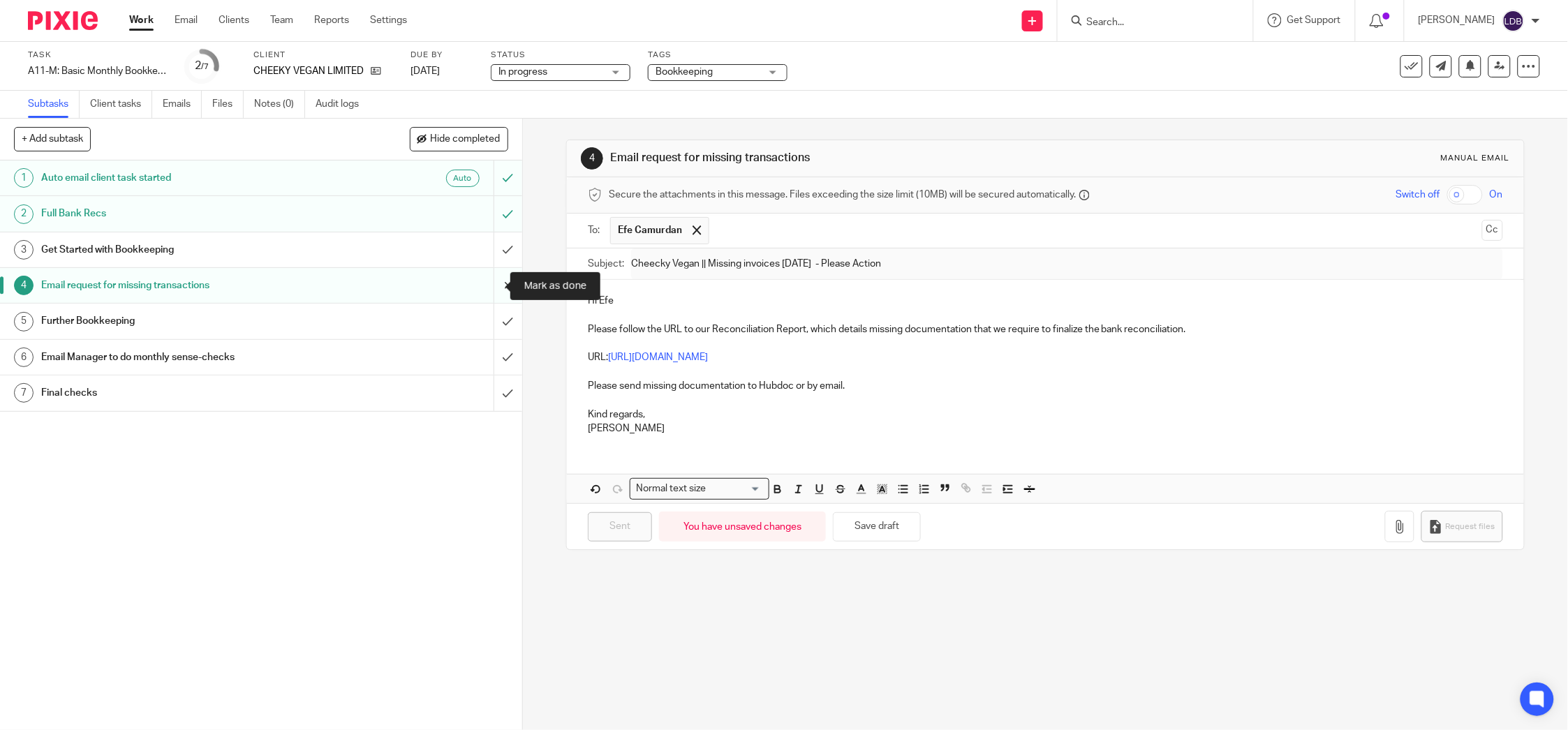
click at [492, 285] on input "submit" at bounding box center [261, 285] width 522 height 35
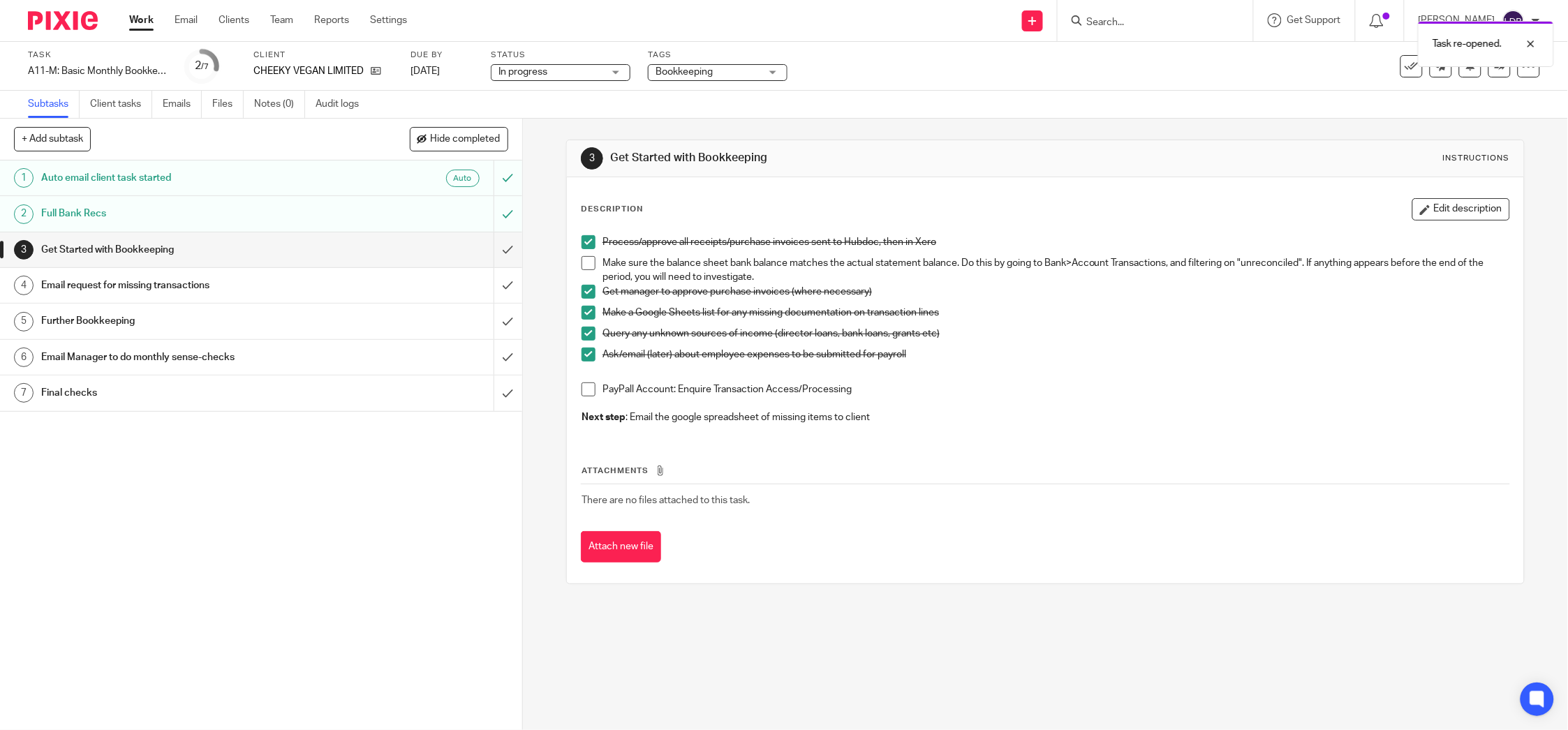
click at [289, 292] on h1 "Email request for missing transactions" at bounding box center [187, 285] width 292 height 21
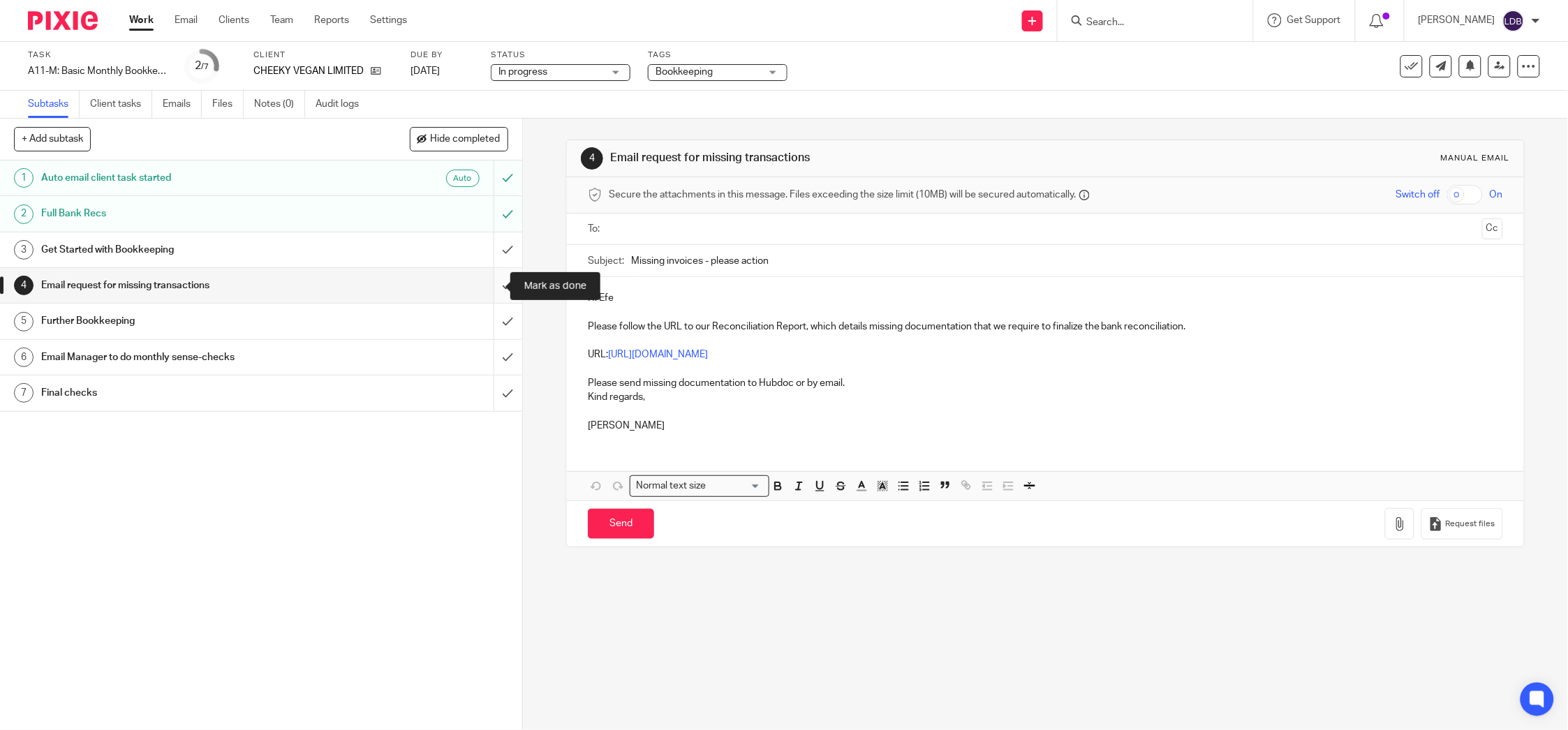
click at [492, 285] on input "submit" at bounding box center [261, 285] width 522 height 35
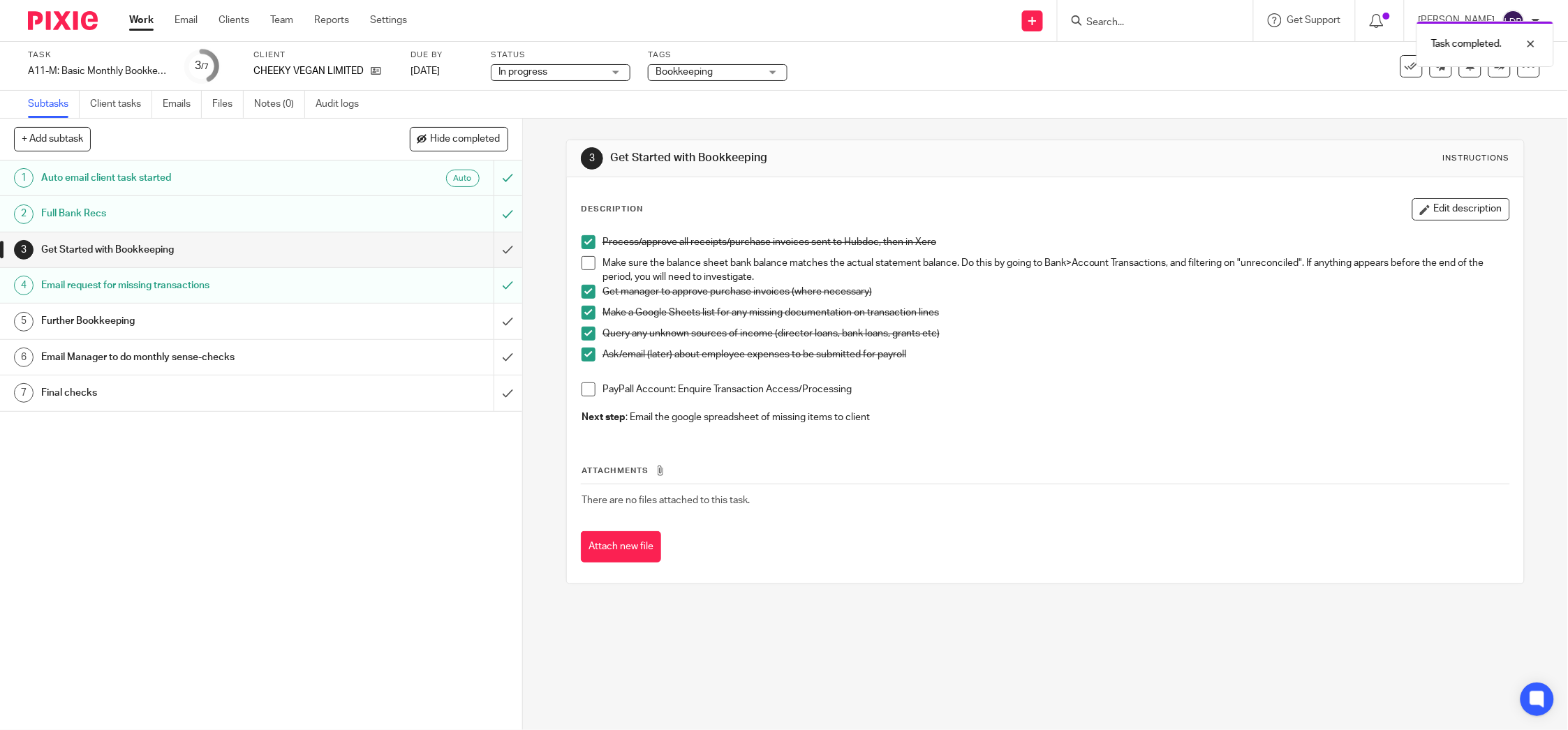
click at [292, 248] on h1 "Get Started with Bookkeeping" at bounding box center [187, 250] width 292 height 21
click at [194, 102] on link "Emails" at bounding box center [183, 105] width 39 height 27
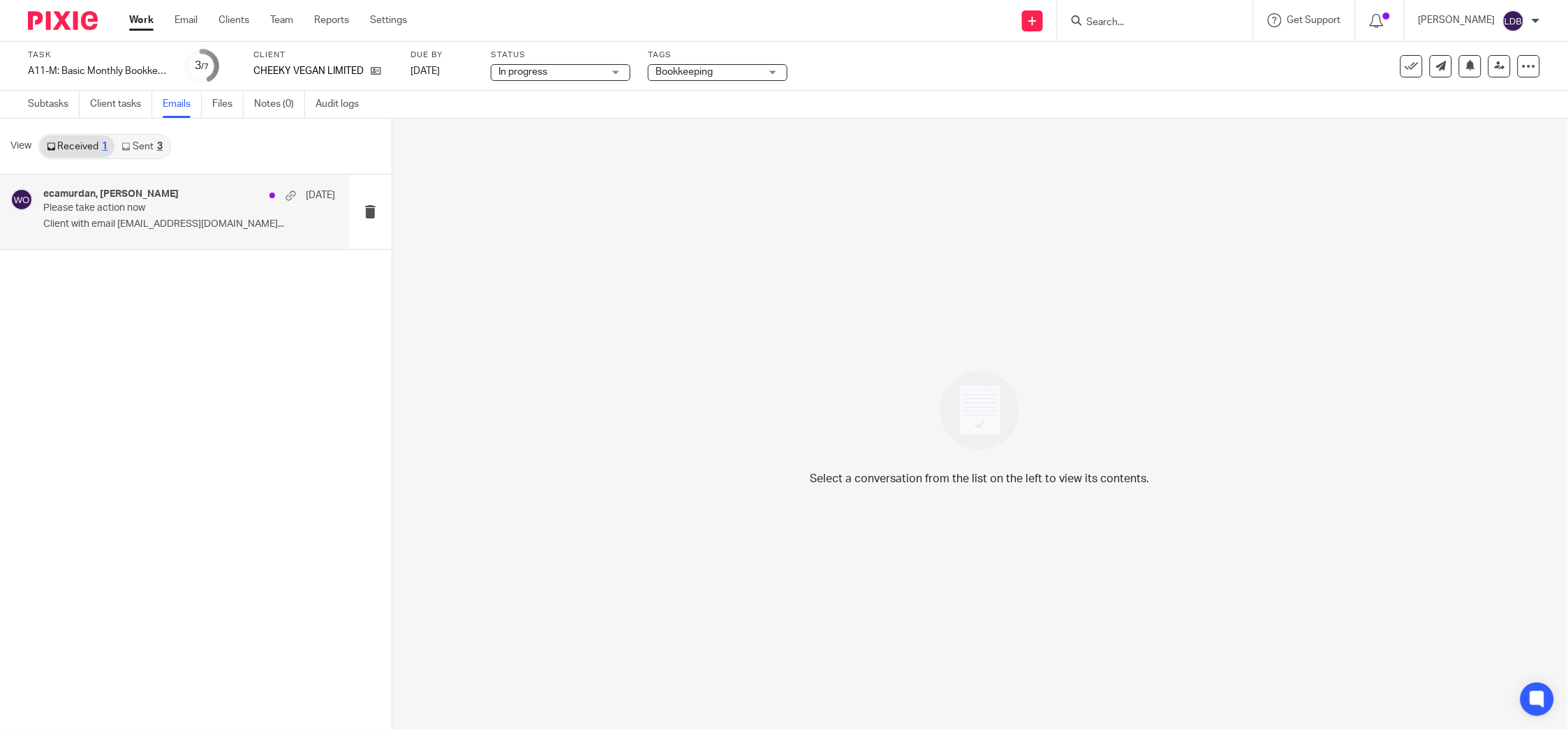
click at [203, 204] on p "Please take action now" at bounding box center [160, 208] width 234 height 12
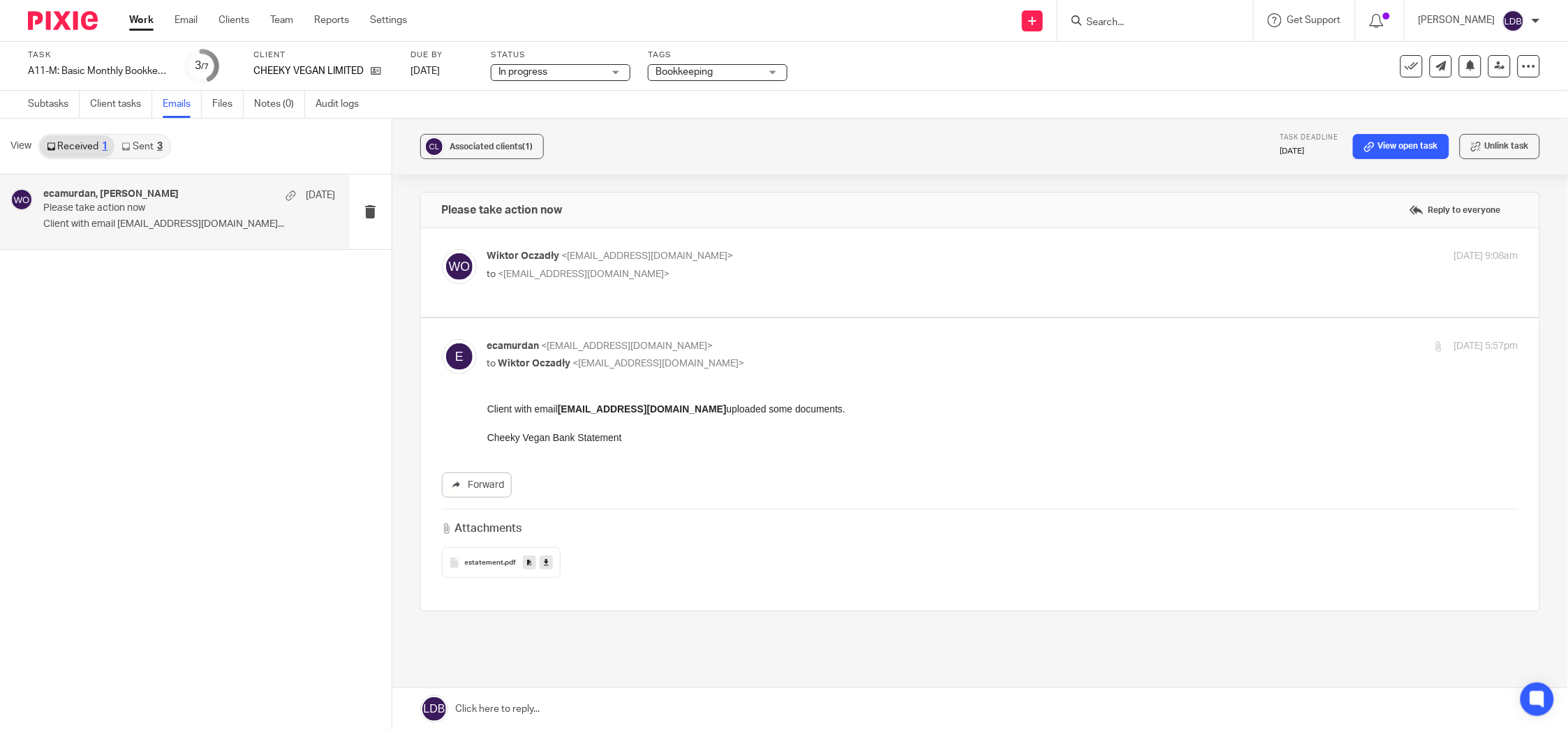
click at [151, 145] on link "Sent 3" at bounding box center [142, 146] width 55 height 22
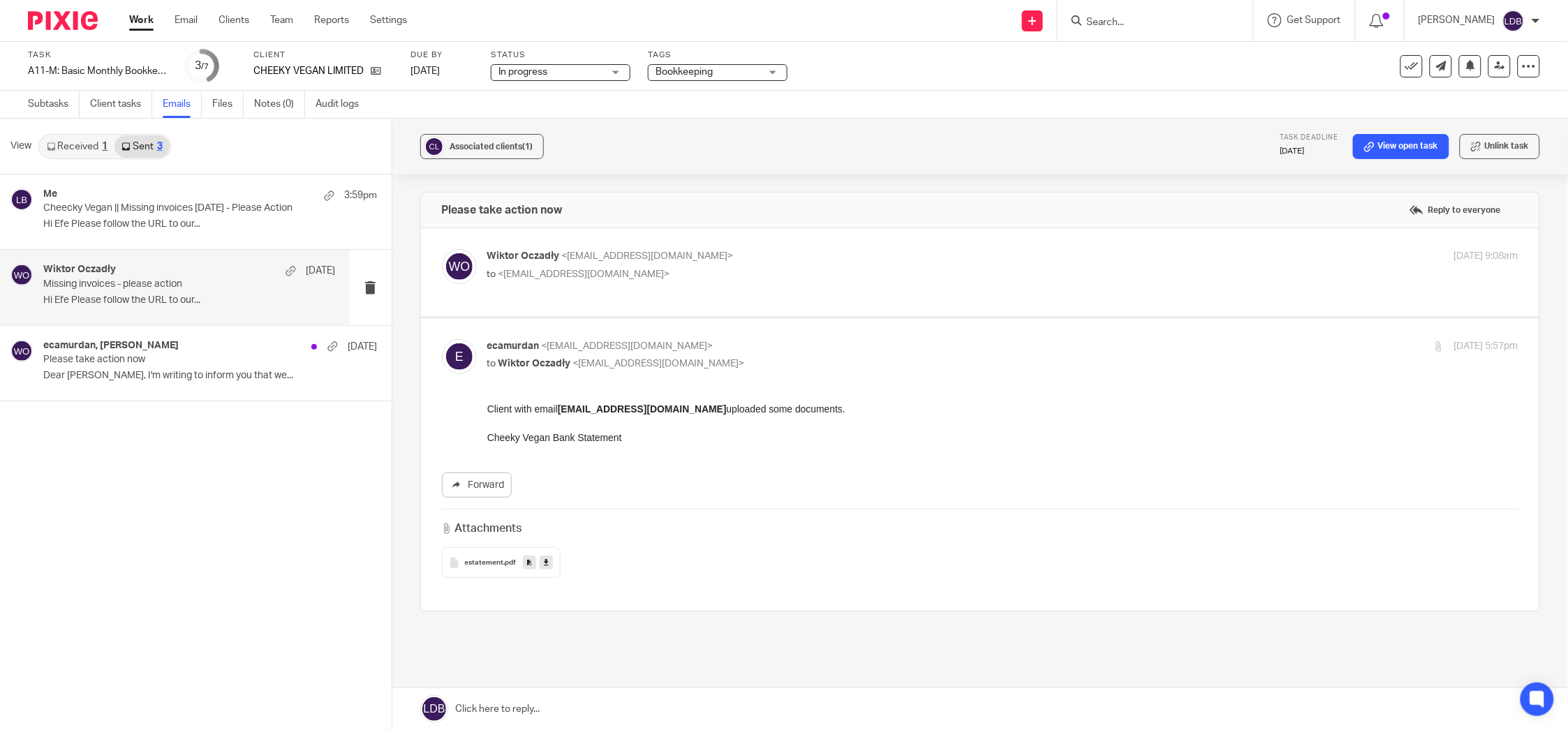
click at [216, 290] on p "Missing invoices - please action" at bounding box center [160, 285] width 234 height 12
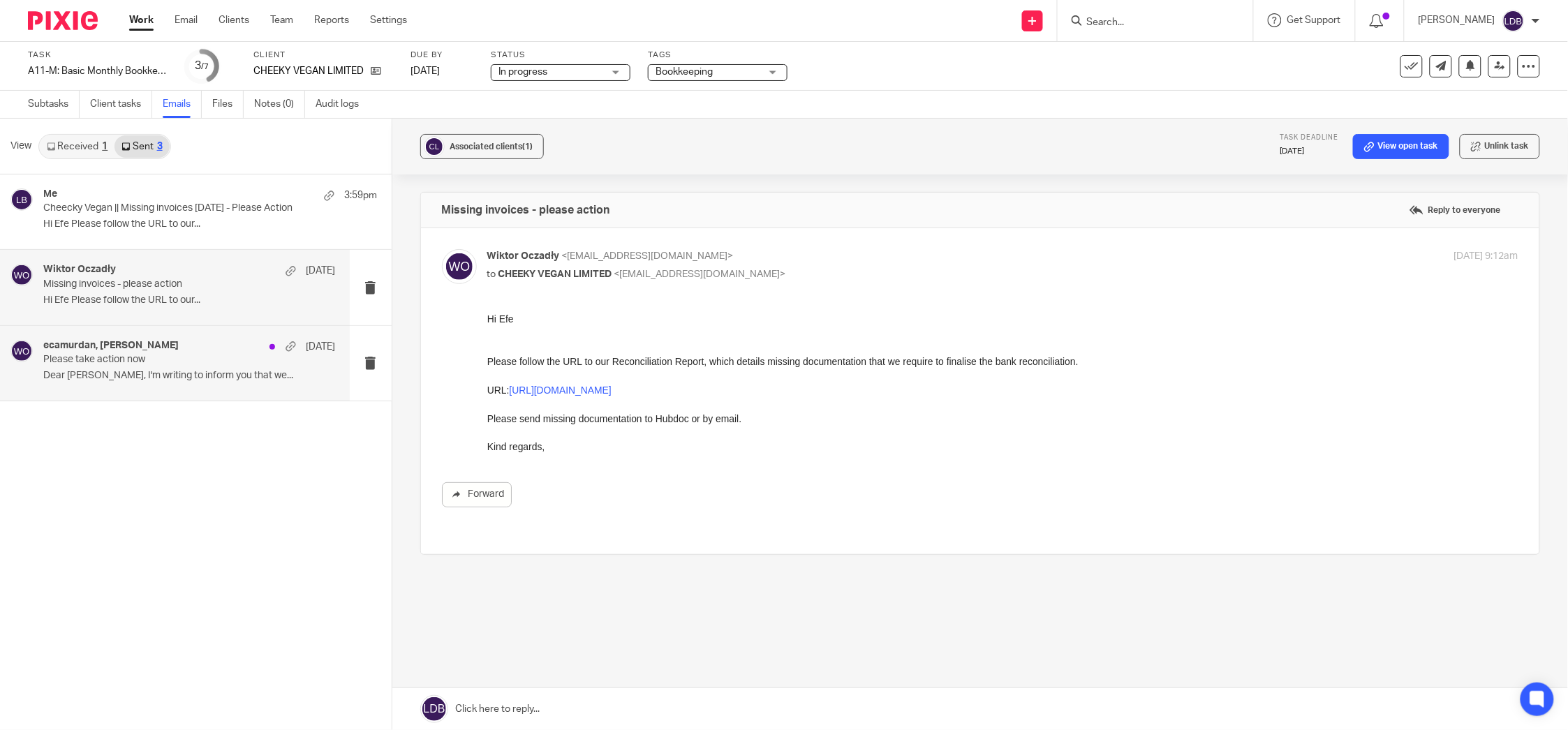
click at [204, 368] on div "ecamurdan, Wiktor Oczadły 2 Aug Please take action now Dear Efe, I'm writing to…" at bounding box center [189, 363] width 292 height 47
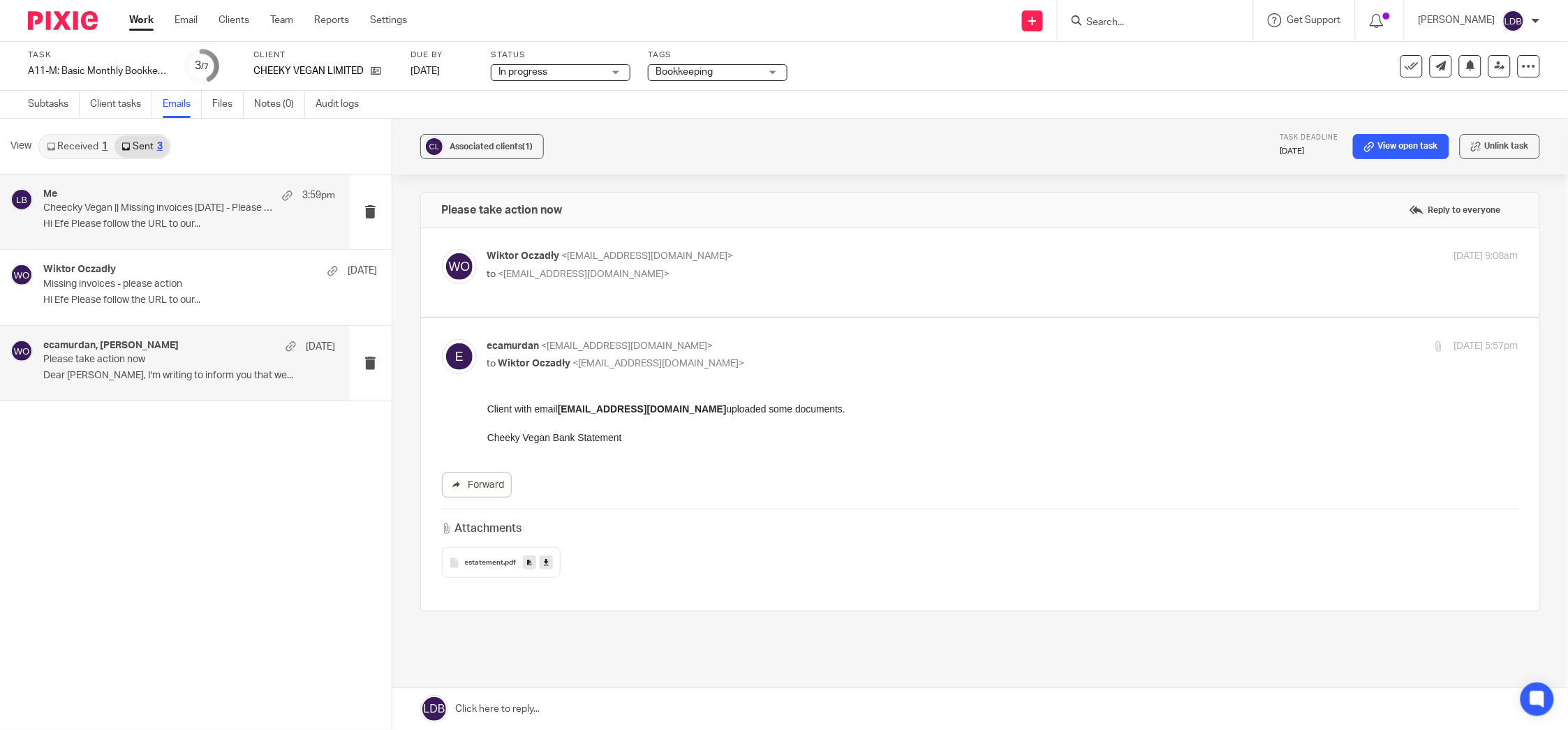
click at [216, 226] on p "Hi Efe Please follow the URL to our..." at bounding box center [189, 225] width 292 height 12
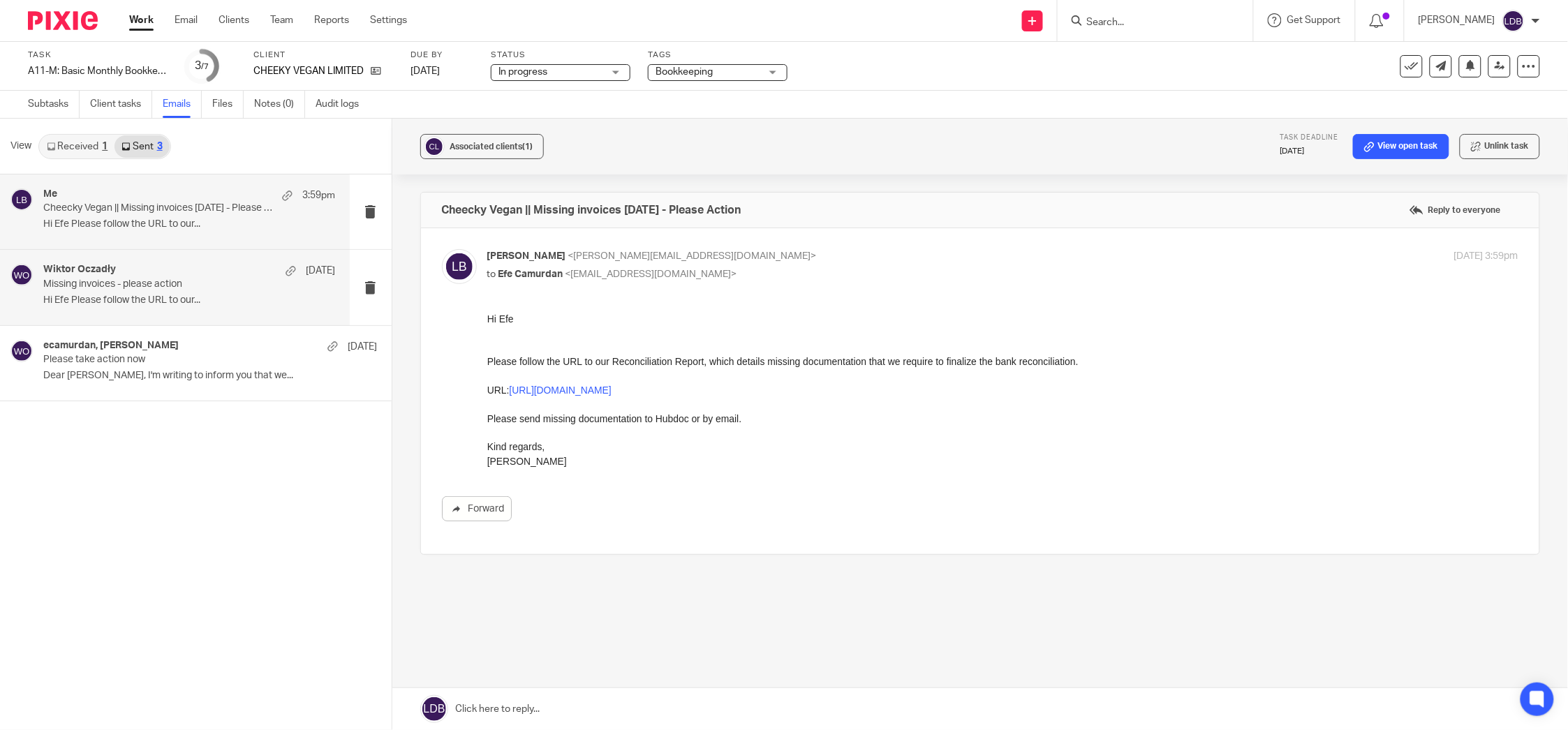
drag, startPoint x: 180, startPoint y: 285, endPoint x: 183, endPoint y: 278, distance: 7.6
click at [180, 281] on p "Missing invoices - please action" at bounding box center [160, 285] width 234 height 12
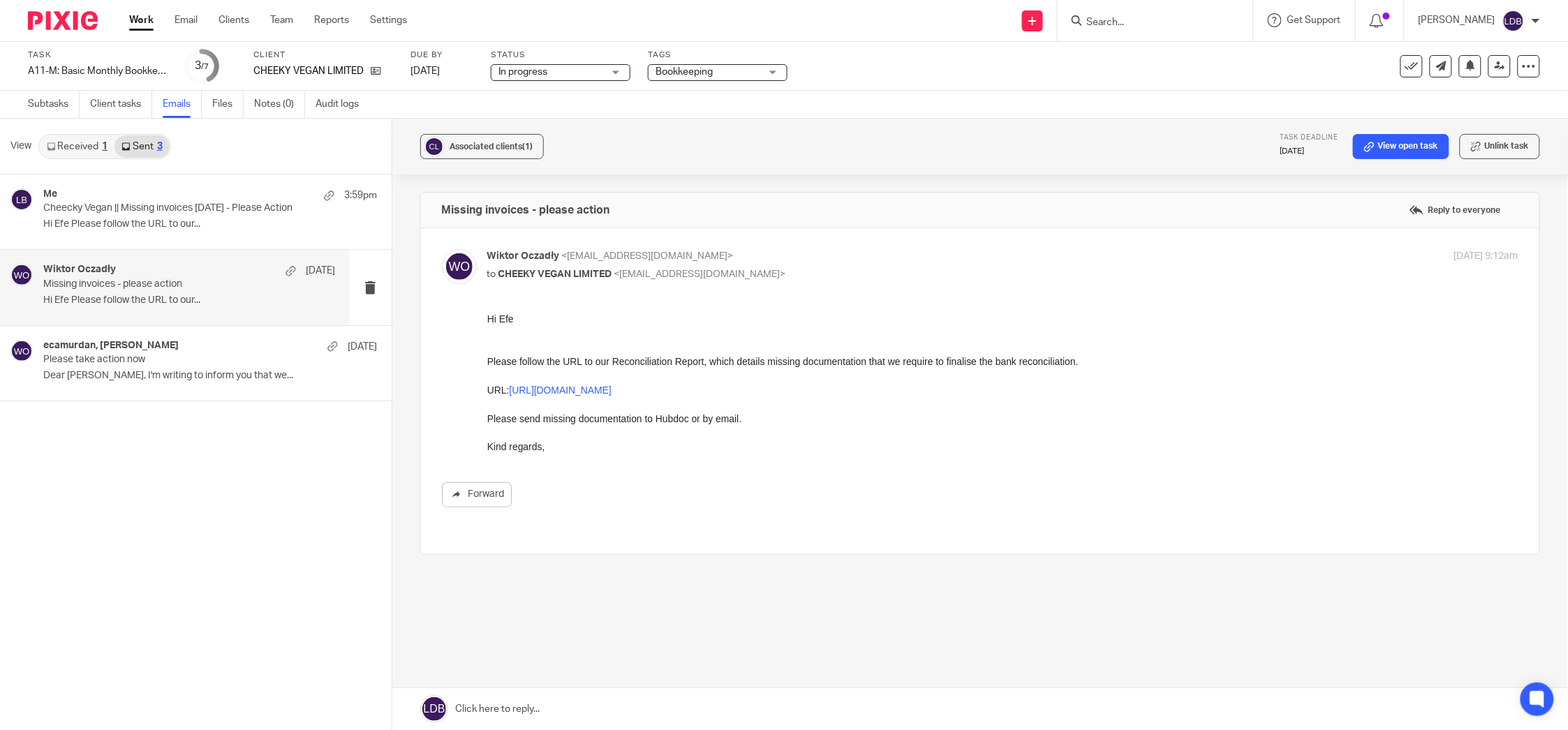
click at [94, 145] on link "Received 1" at bounding box center [77, 146] width 75 height 22
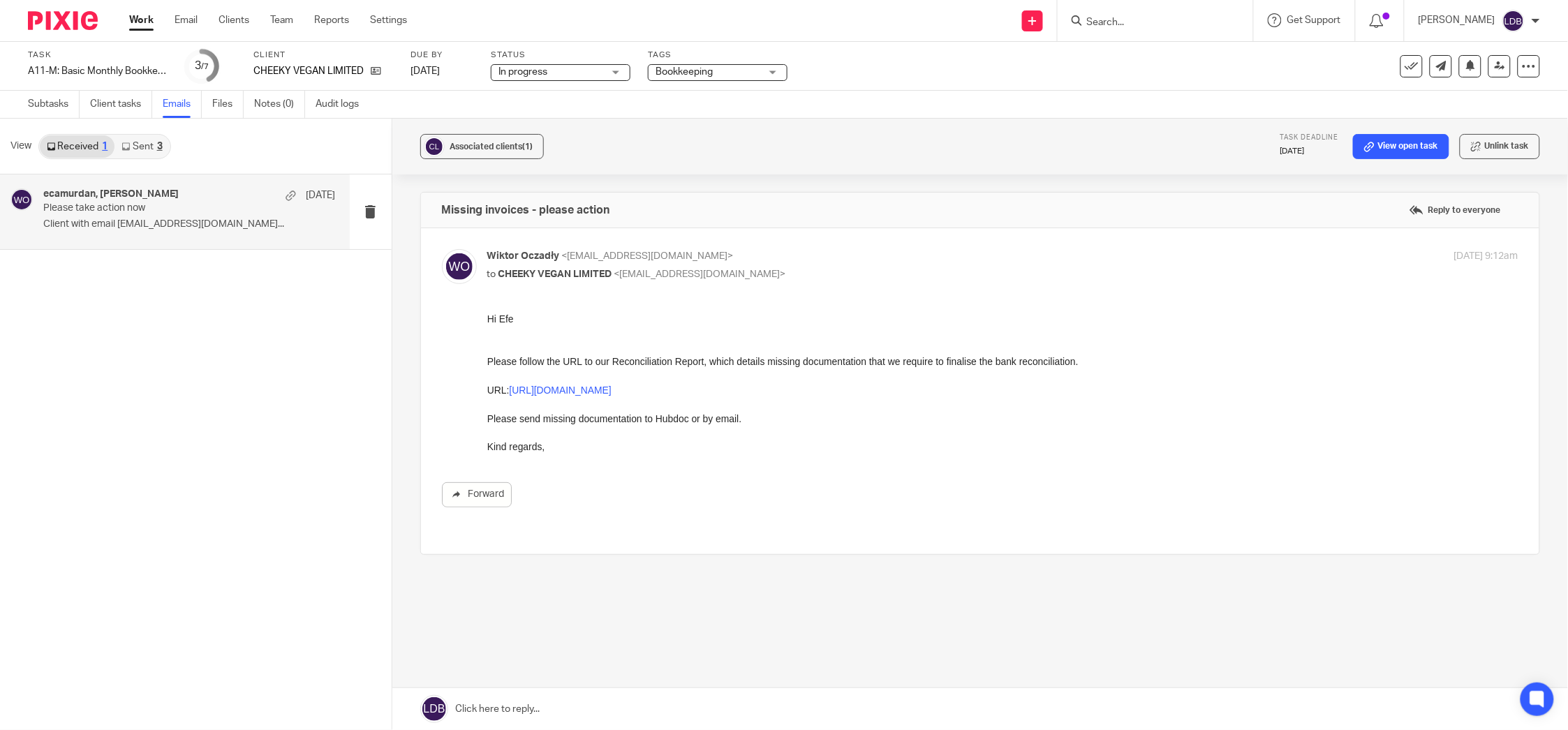
click at [190, 219] on p "Client with email ecamurdan@cheekyvegan.com..." at bounding box center [189, 225] width 292 height 12
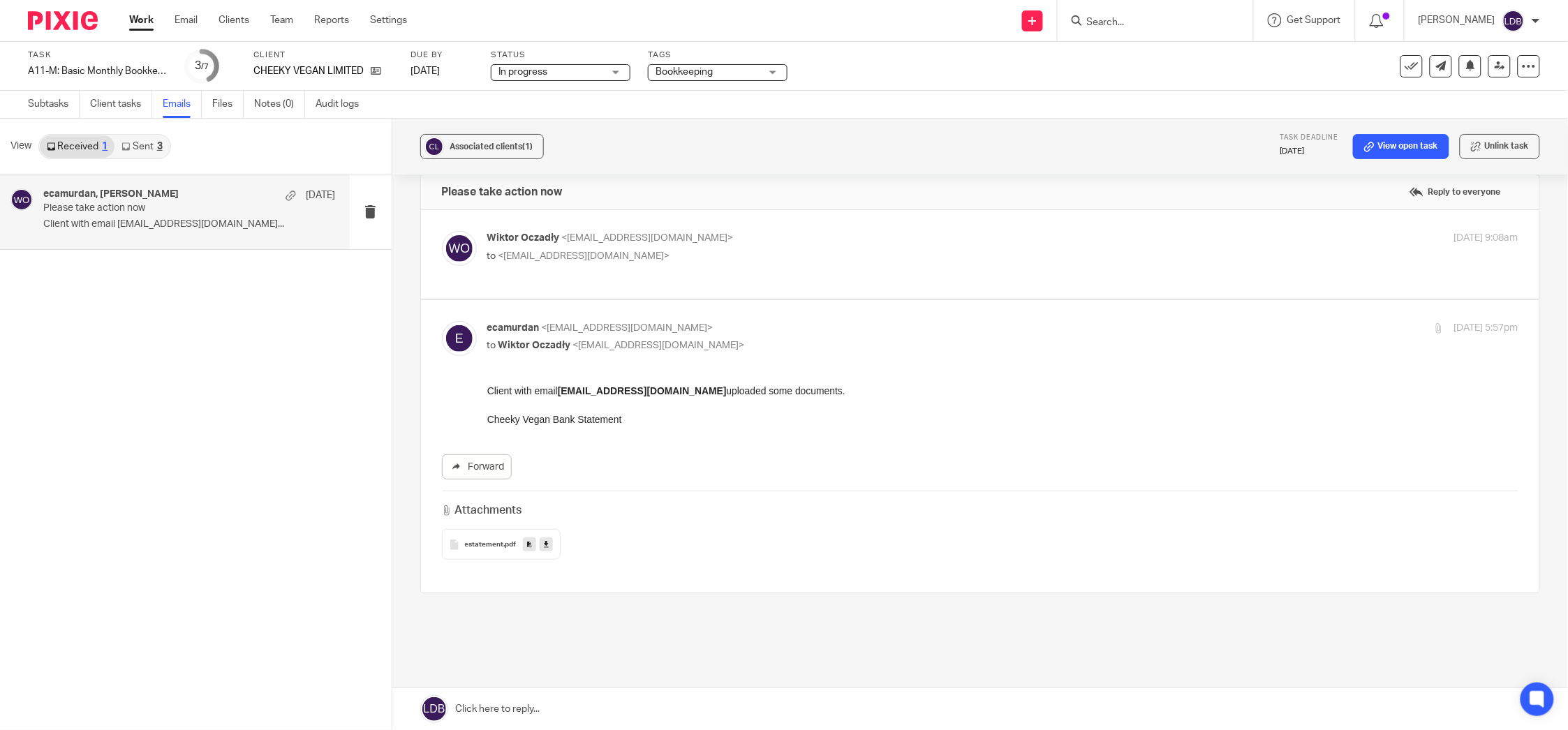
scroll to position [50, 0]
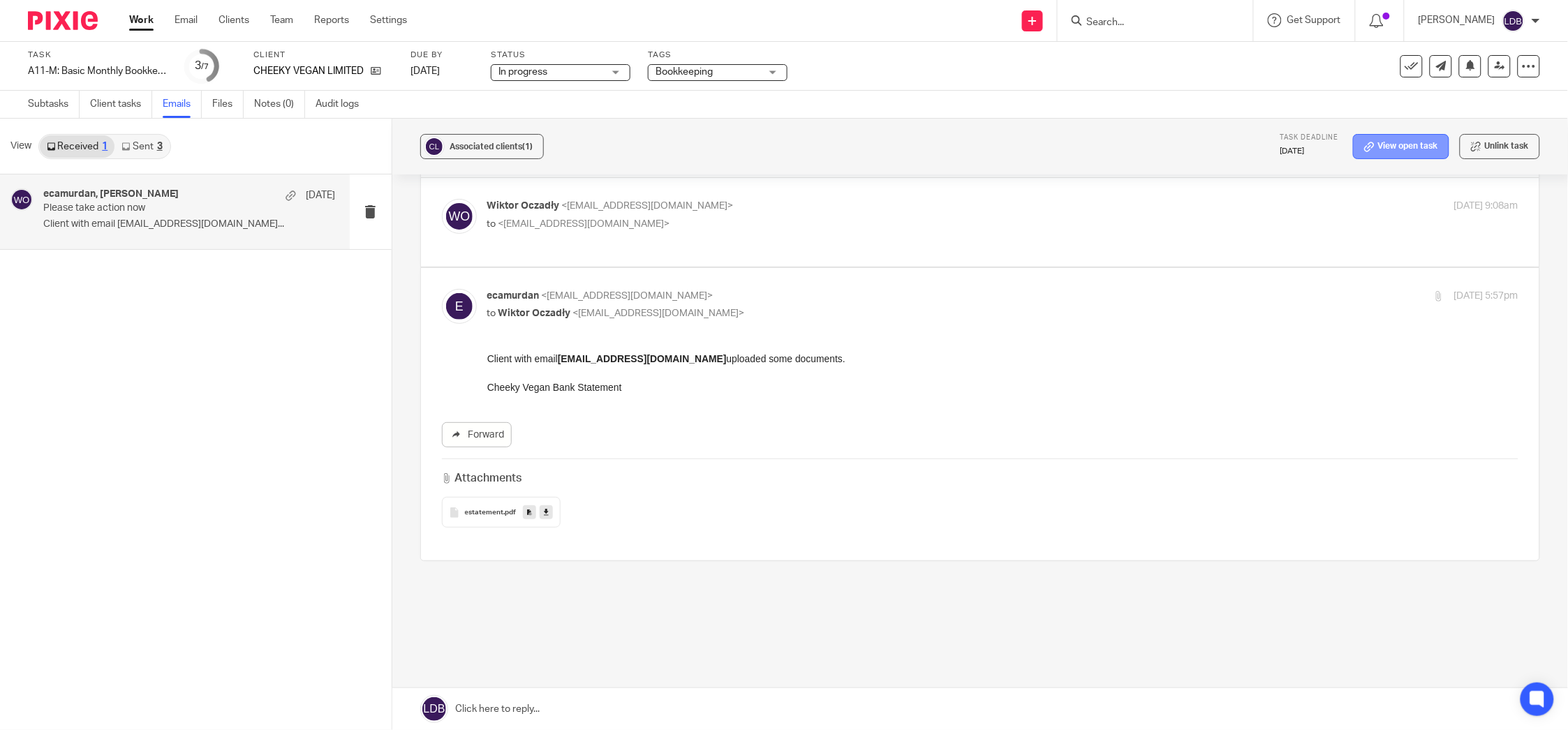
click at [1394, 148] on link "View open task" at bounding box center [1401, 146] width 96 height 25
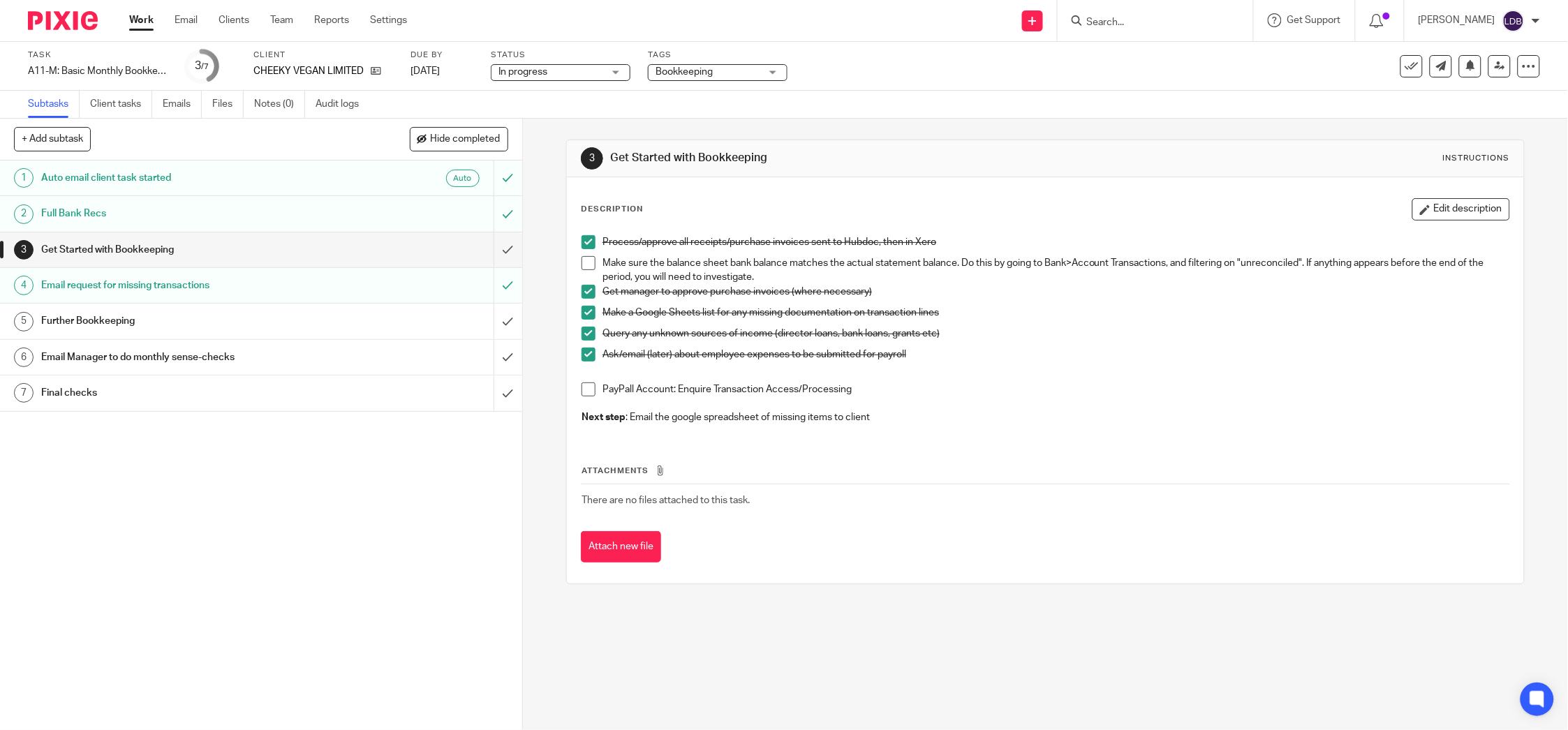
click at [582, 261] on span at bounding box center [589, 263] width 14 height 14
drag, startPoint x: 854, startPoint y: 397, endPoint x: 543, endPoint y: 388, distance: 311.1
click at [547, 388] on div "3 Get Started with Bookkeeping Instructions Description Edit description Proces…" at bounding box center [1045, 424] width 1045 height 611
copy p "PayPall Account: Enquire Transaction Access/Processing"
drag, startPoint x: 1443, startPoint y: 207, endPoint x: 1429, endPoint y: 214, distance: 15.7
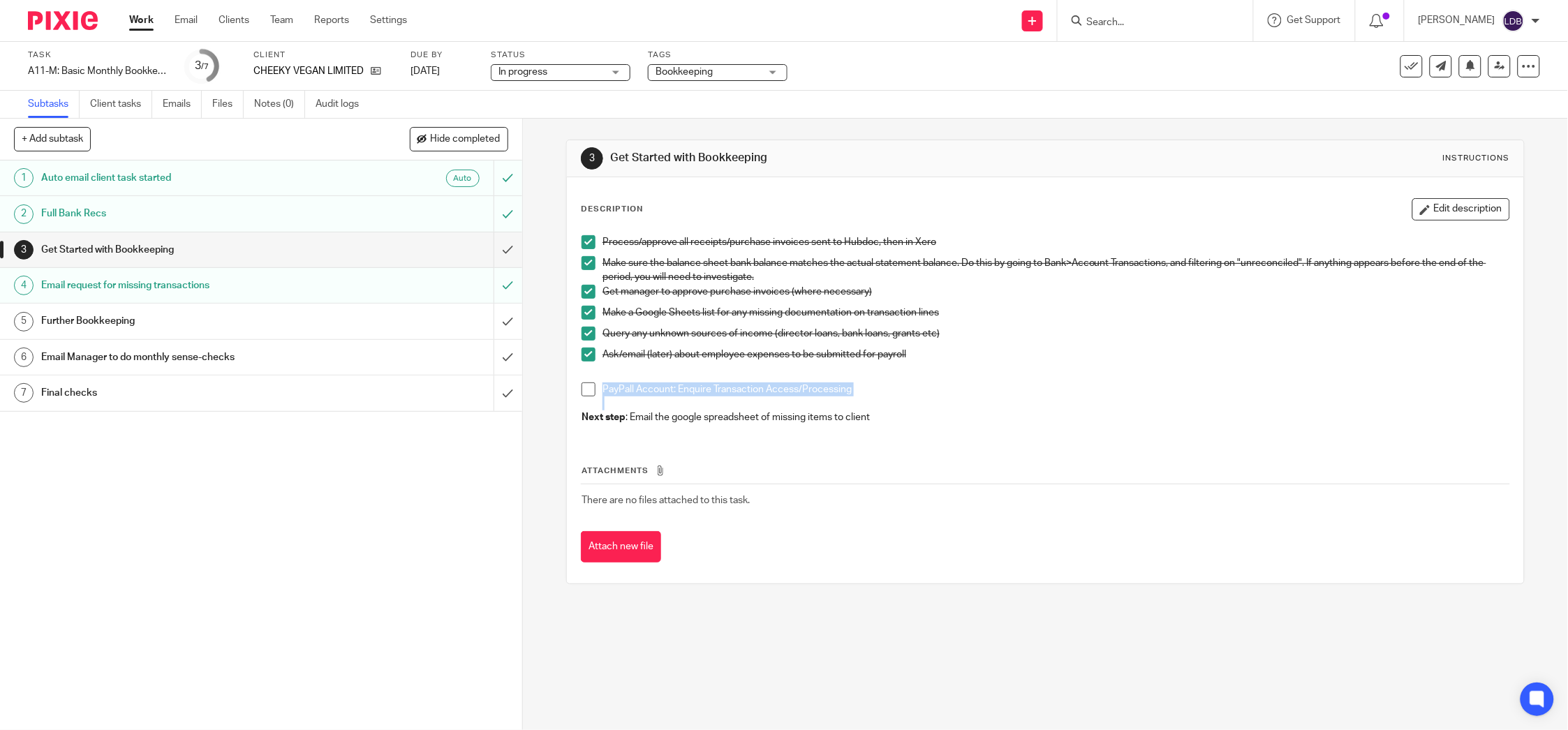
click at [1443, 205] on button "Edit description" at bounding box center [1461, 209] width 98 height 22
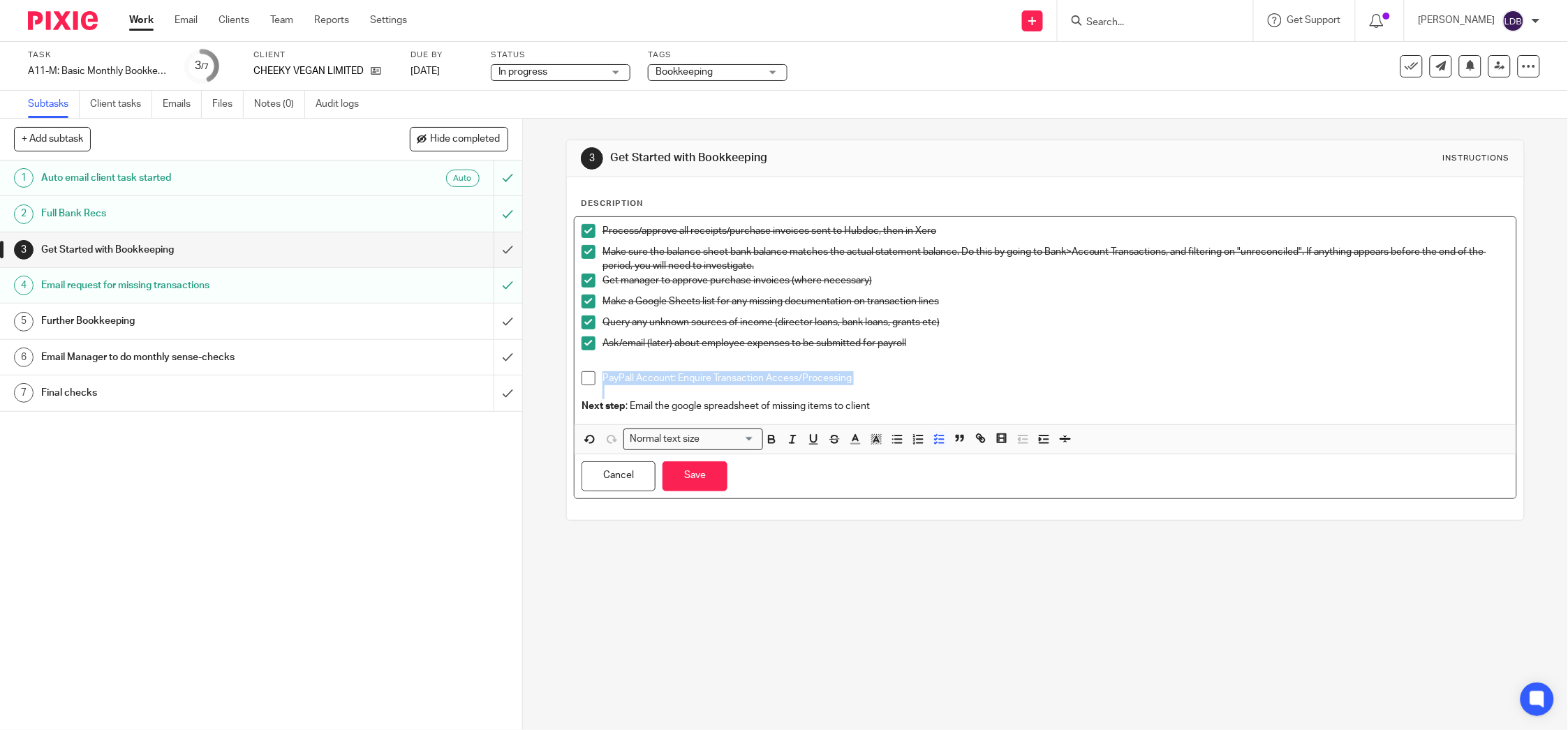
click at [807, 376] on p "PayPall Account: Enquire Transaction Access/Processing" at bounding box center [1055, 378] width 907 height 14
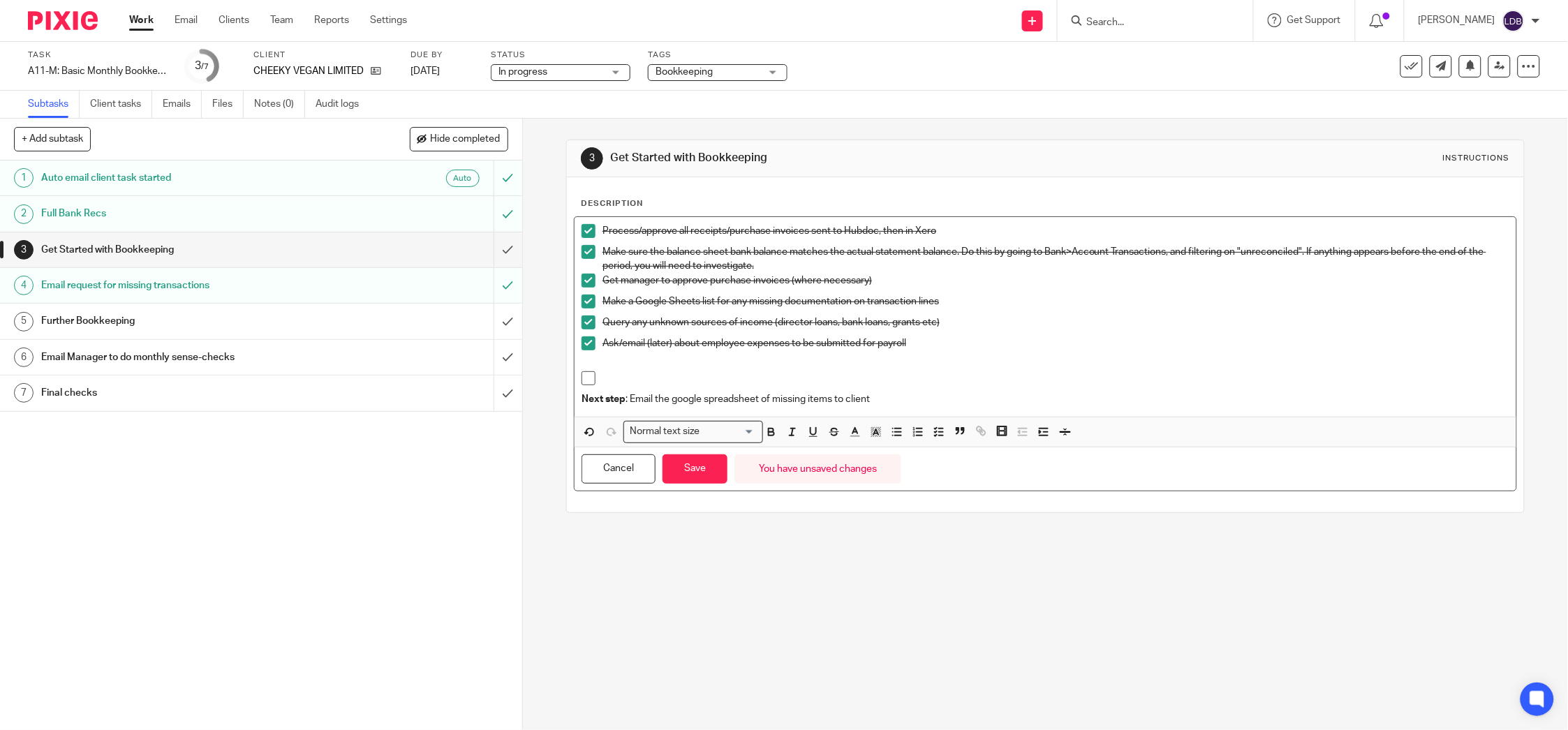
click at [629, 379] on p at bounding box center [1055, 378] width 907 height 14
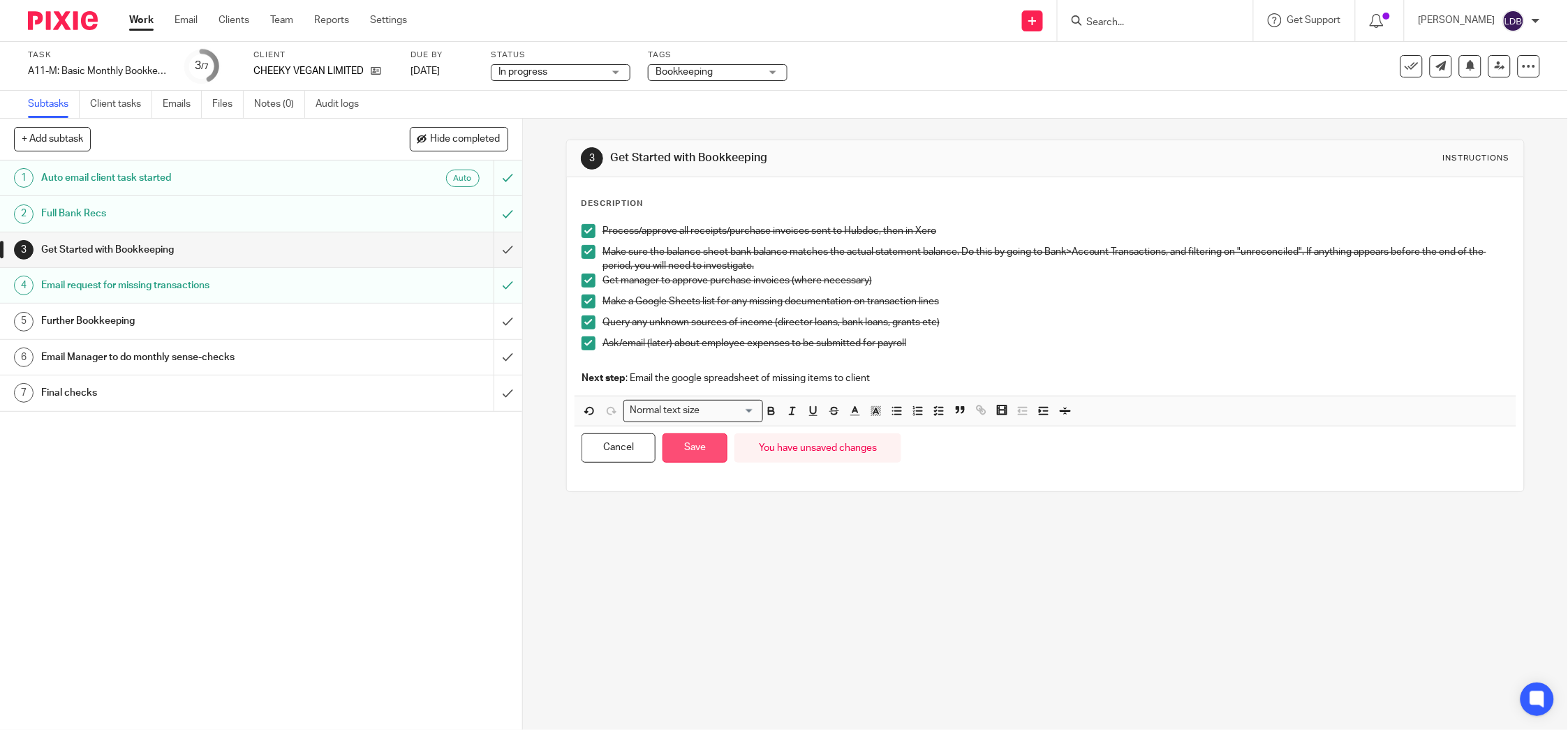
click at [690, 454] on button "Save" at bounding box center [695, 448] width 65 height 30
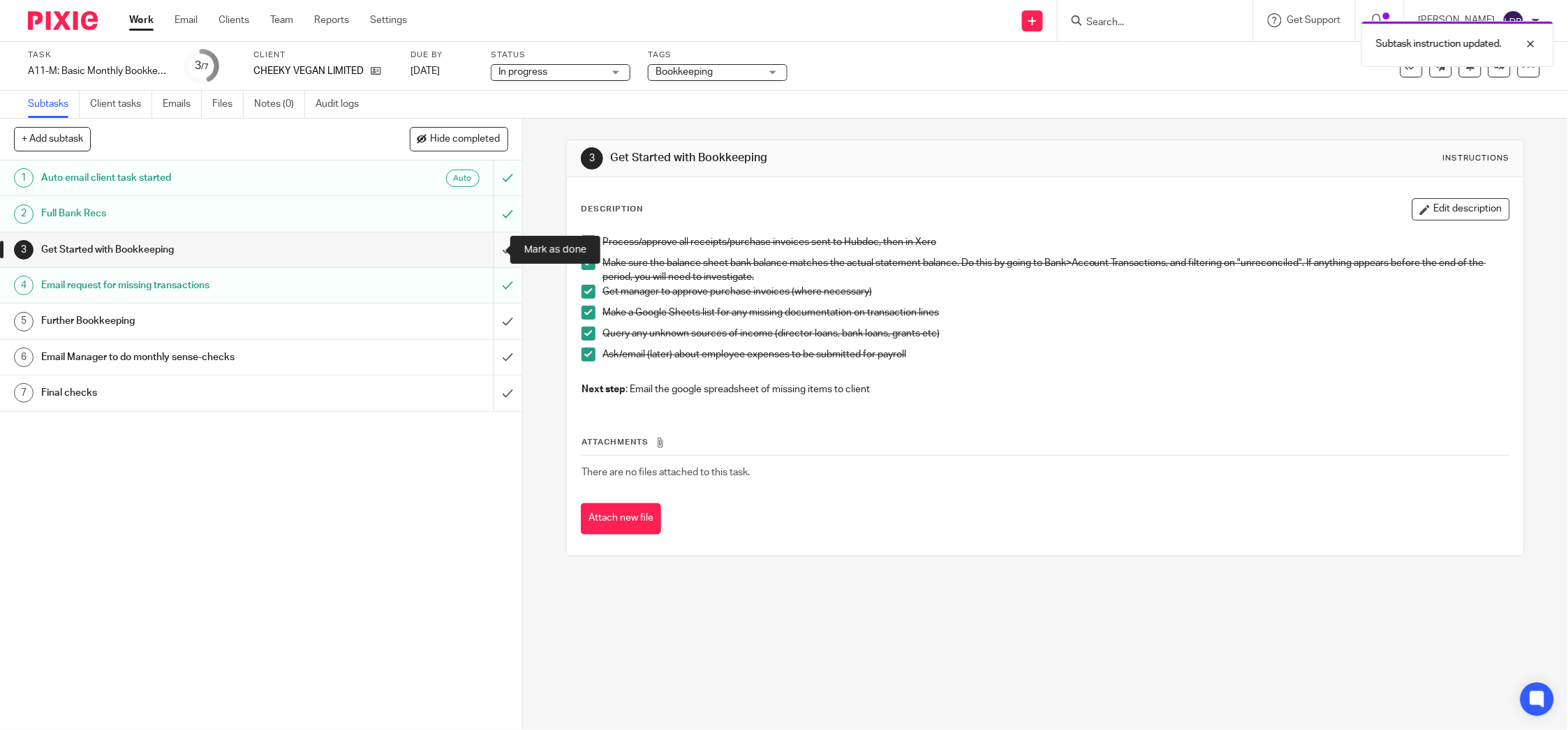
click at [492, 255] on input "submit" at bounding box center [261, 250] width 522 height 35
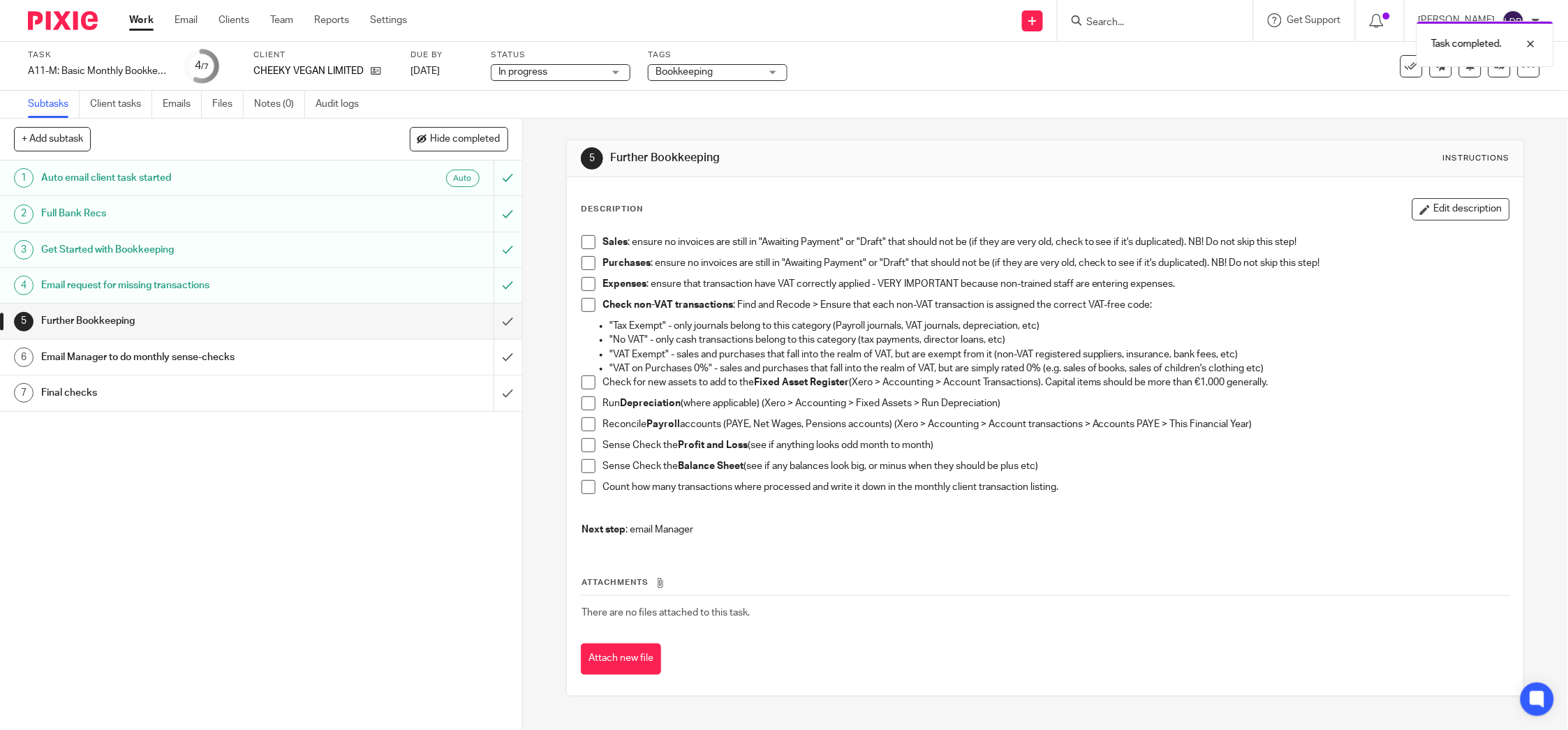
click at [384, 329] on div "Further Bookkeeping" at bounding box center [260, 321] width 439 height 21
click at [1076, 487] on p "Count how many transactions where processed and write it down in the monthly cl…" at bounding box center [1055, 487] width 907 height 14
click at [1450, 211] on button "Edit description" at bounding box center [1461, 209] width 98 height 22
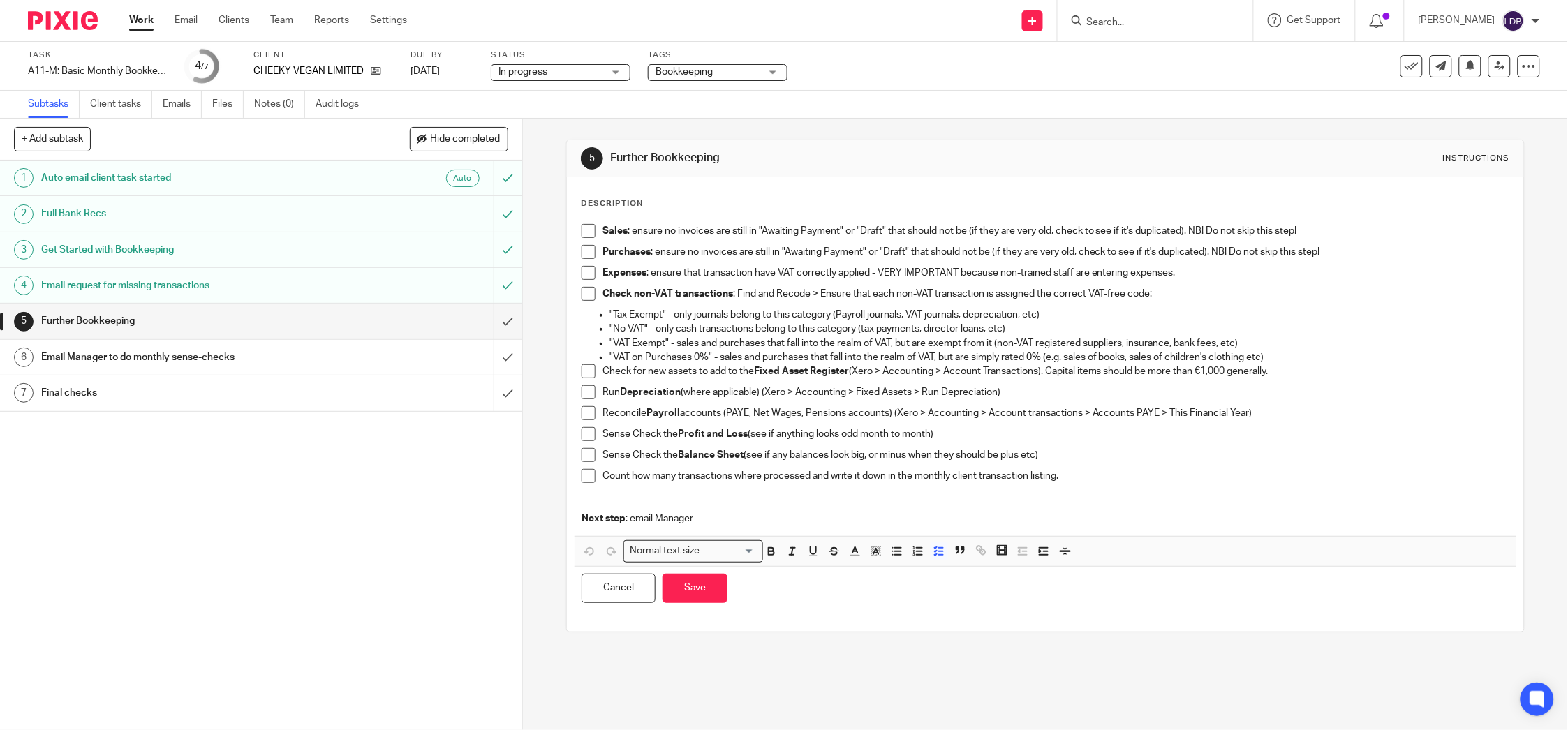
click at [1093, 477] on p "Count how many transactions where processed and write it down in the monthly cl…" at bounding box center [1055, 476] width 907 height 14
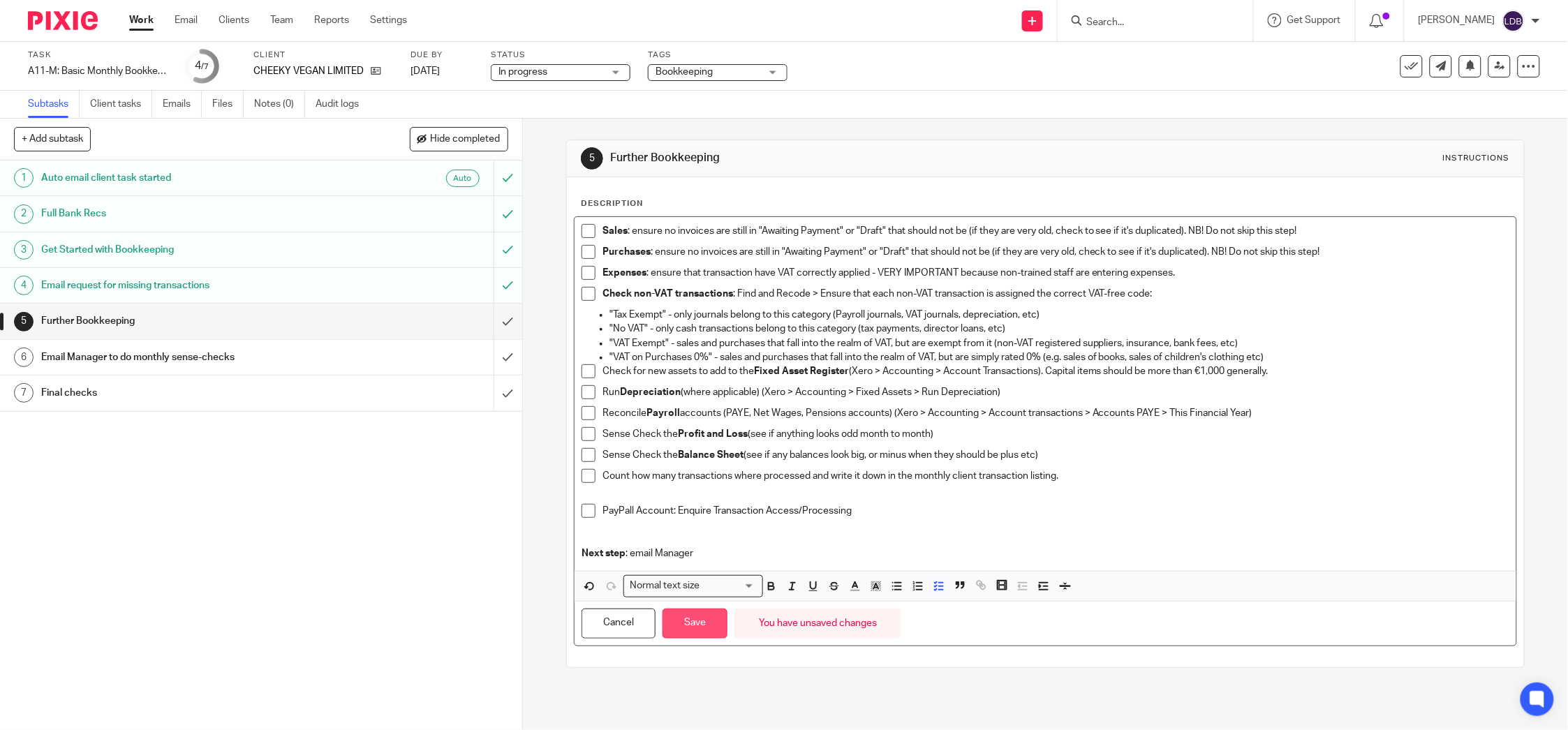
click at [670, 624] on button "Save" at bounding box center [695, 624] width 65 height 30
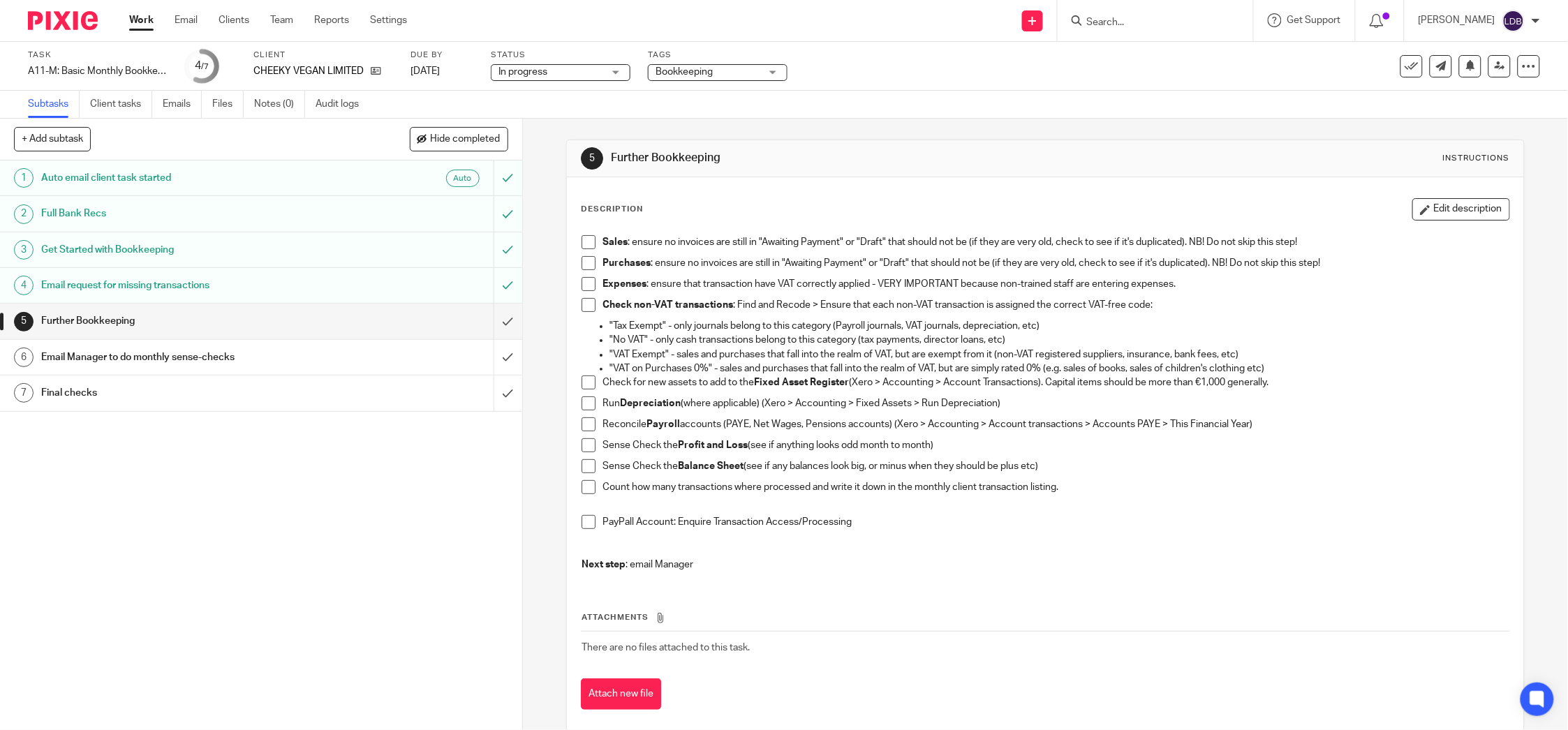
click at [583, 244] on span at bounding box center [589, 242] width 14 height 14
click at [584, 268] on span at bounding box center [589, 263] width 14 height 14
click at [134, 22] on link "Work" at bounding box center [142, 20] width 24 height 14
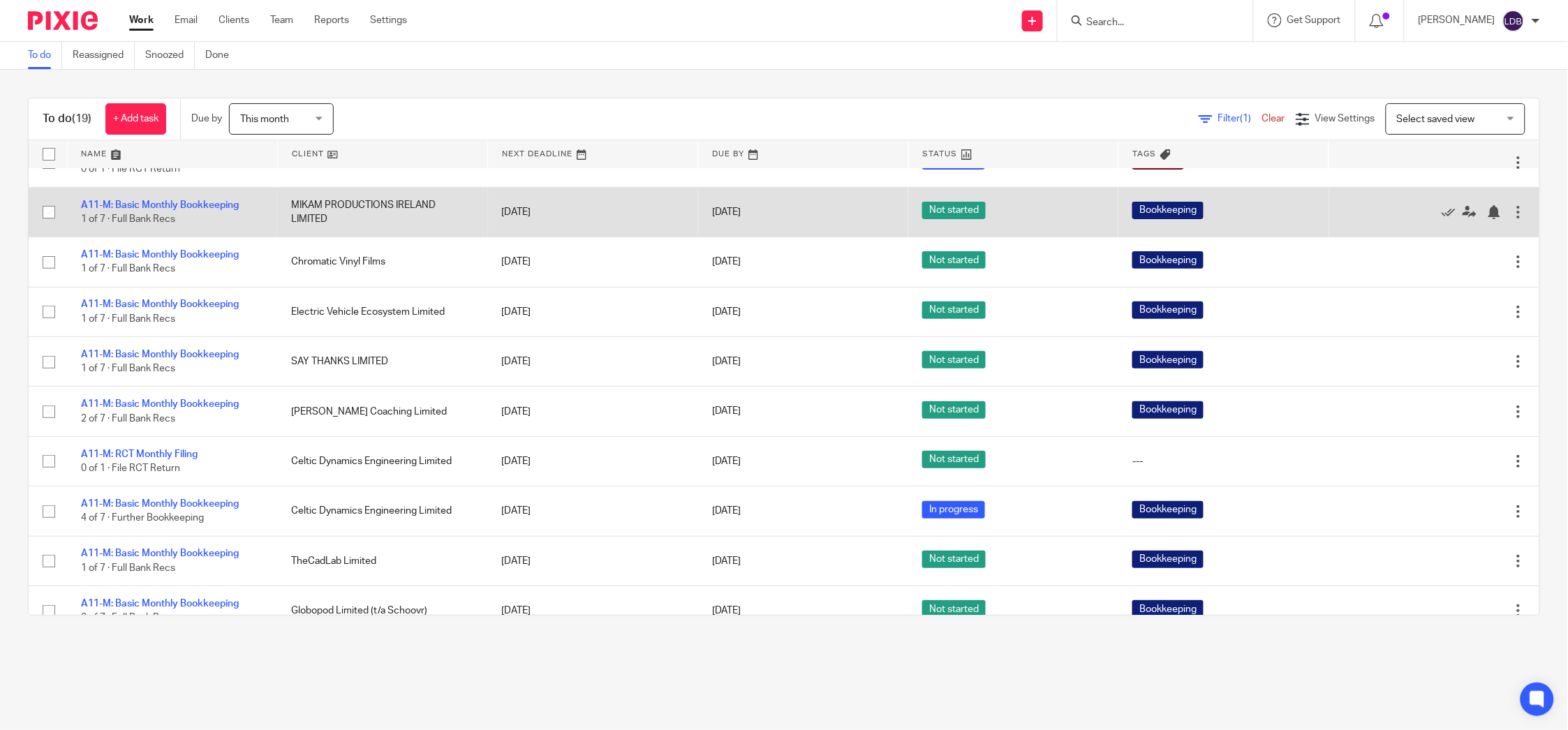
scroll to position [61, 0]
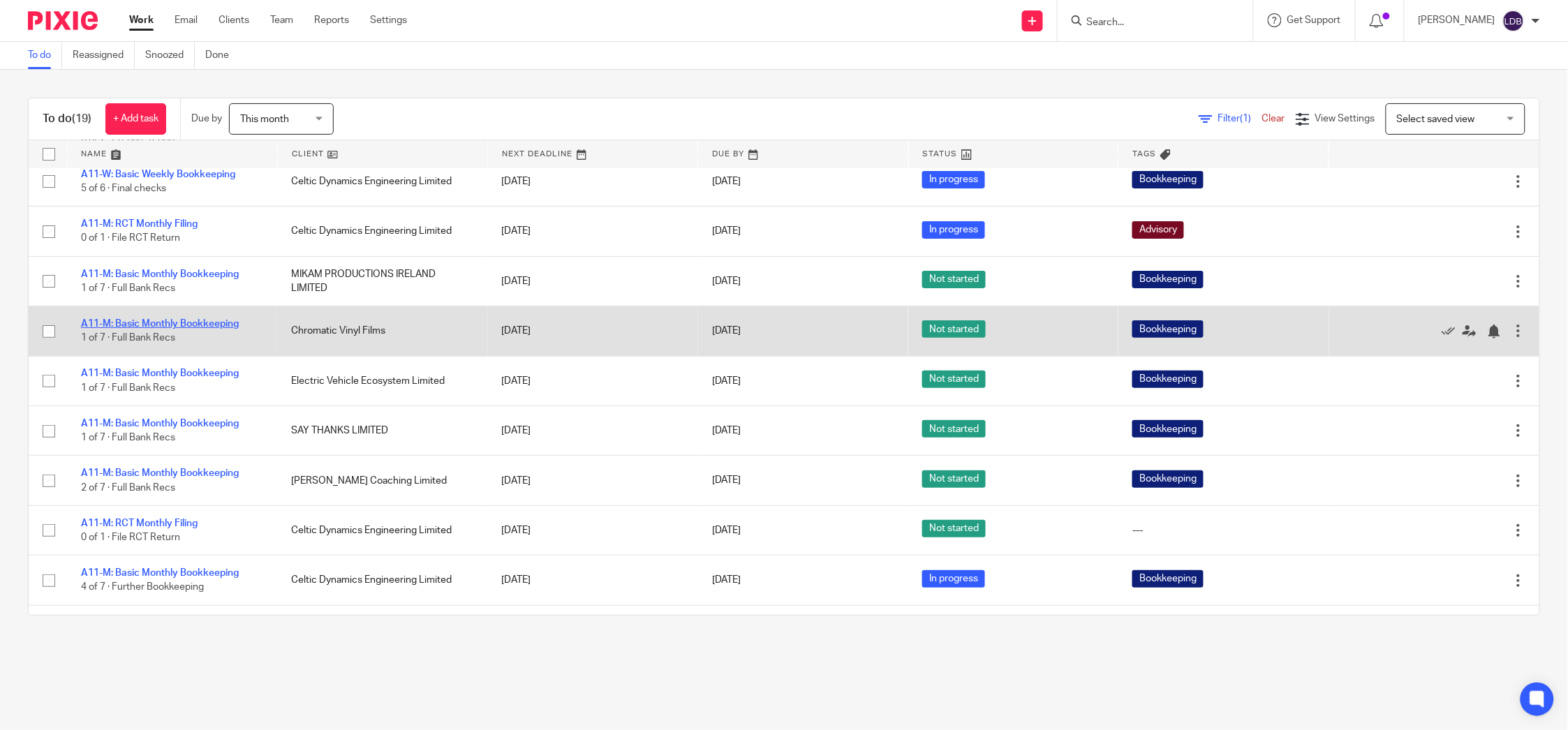
click at [202, 321] on link "A11-M: Basic Monthly Bookkeeping" at bounding box center [160, 323] width 158 height 10
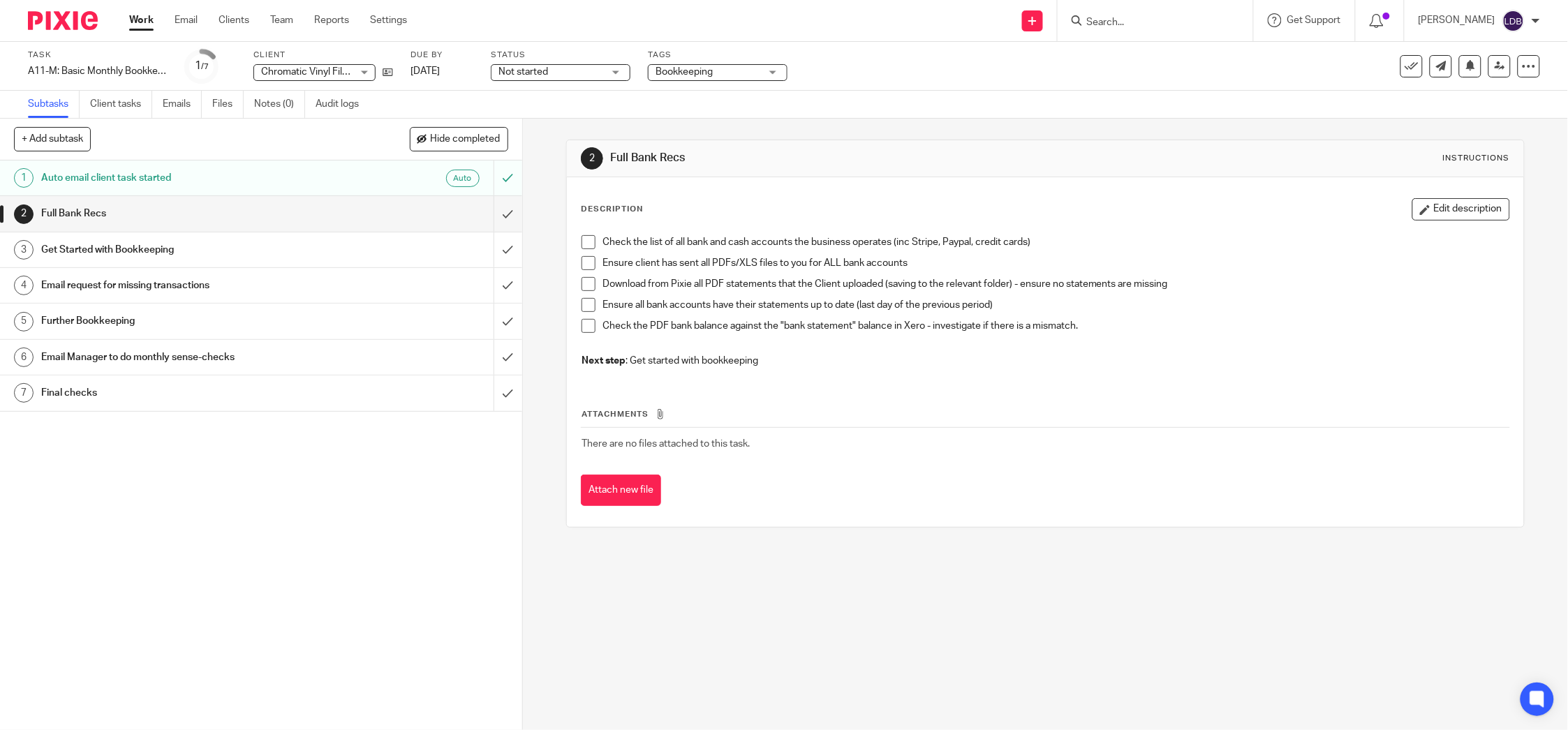
click at [345, 181] on div "Auto" at bounding box center [406, 178] width 146 height 17
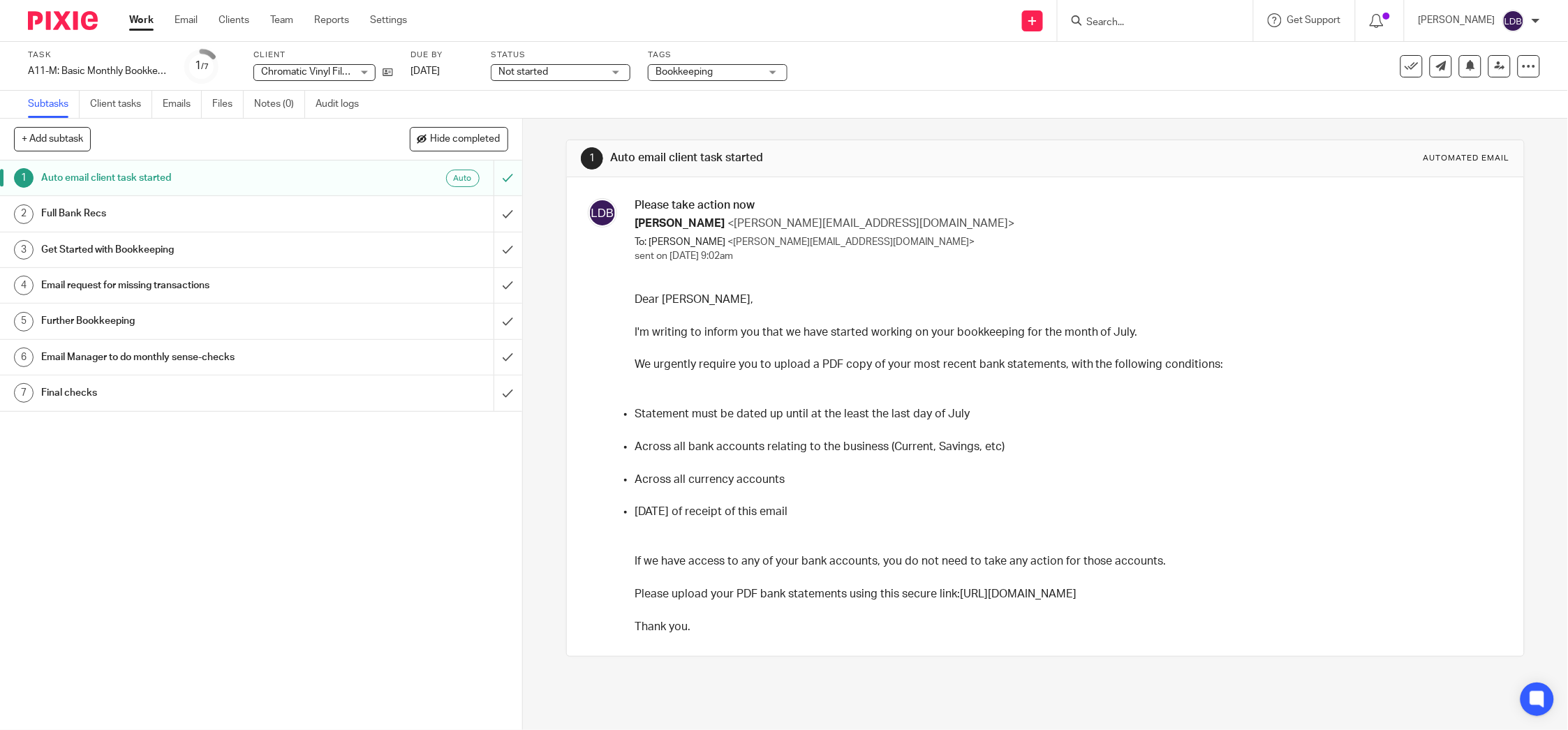
click at [585, 71] on span "Not started" at bounding box center [551, 72] width 105 height 14
click at [548, 111] on li "In progress" at bounding box center [561, 123] width 139 height 29
click at [203, 219] on h1 "Full Bank Recs" at bounding box center [187, 214] width 292 height 21
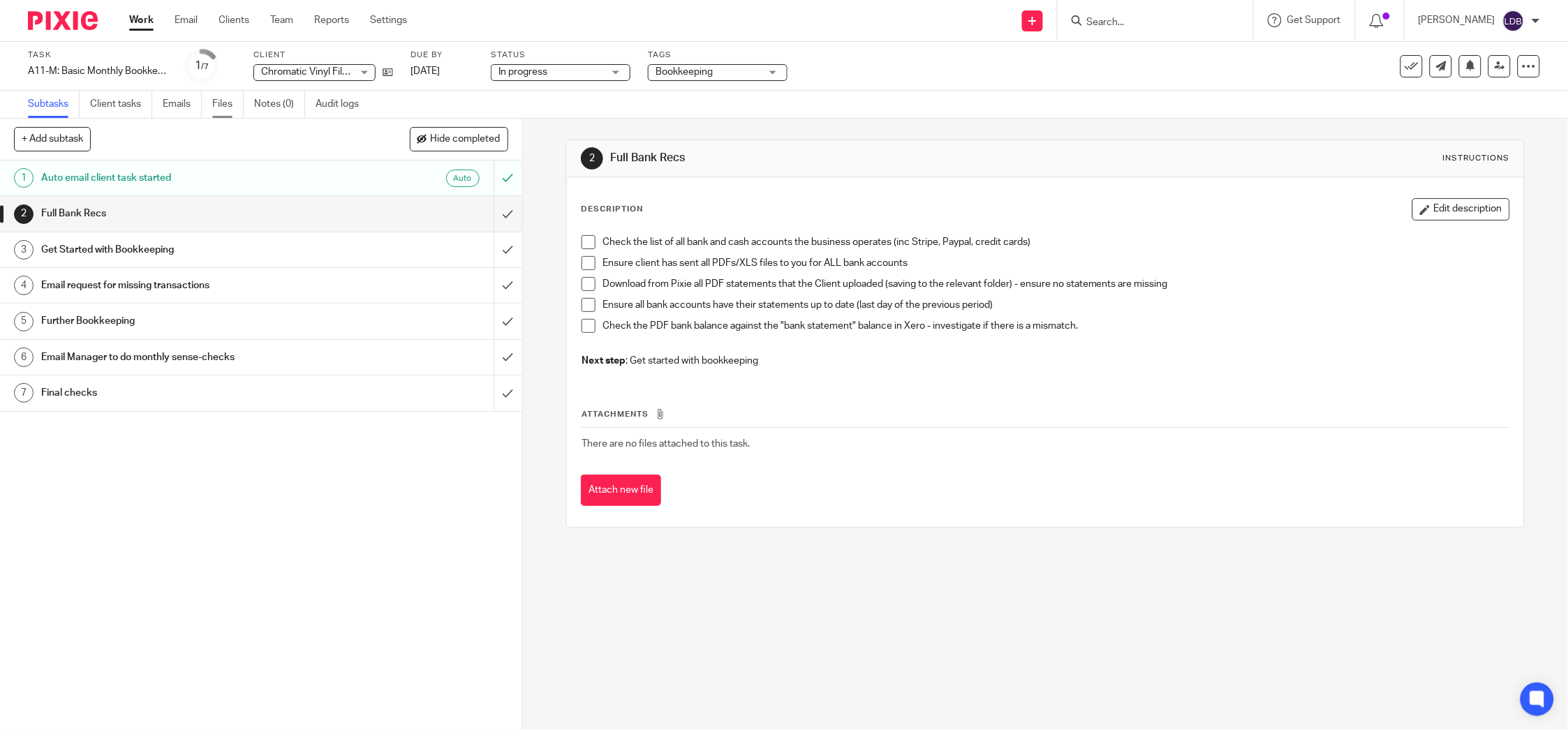
click at [226, 106] on link "Files" at bounding box center [227, 105] width 31 height 27
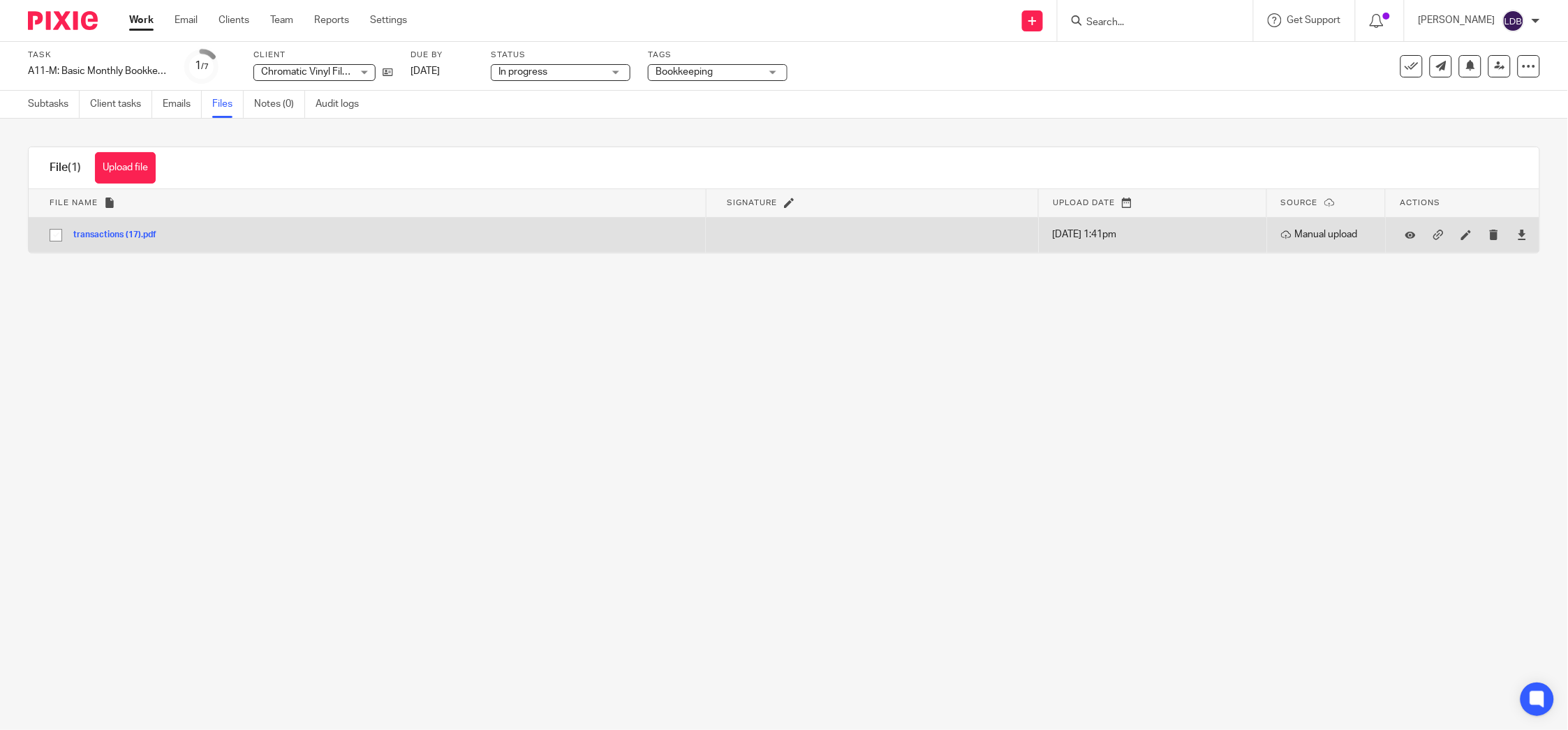
click at [111, 232] on button "transactions (17).pdf" at bounding box center [120, 235] width 94 height 10
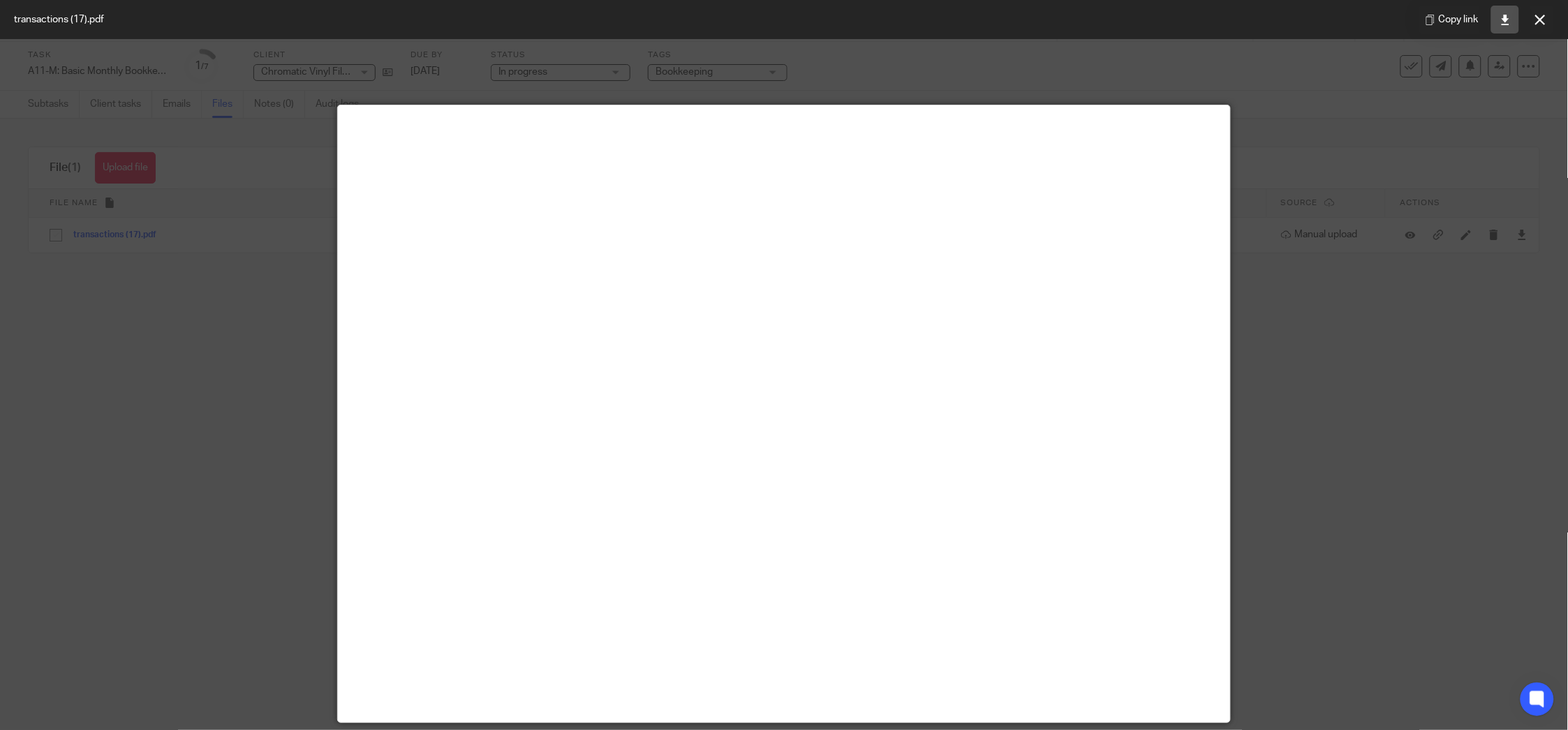
click at [1507, 21] on icon at bounding box center [1506, 20] width 11 height 11
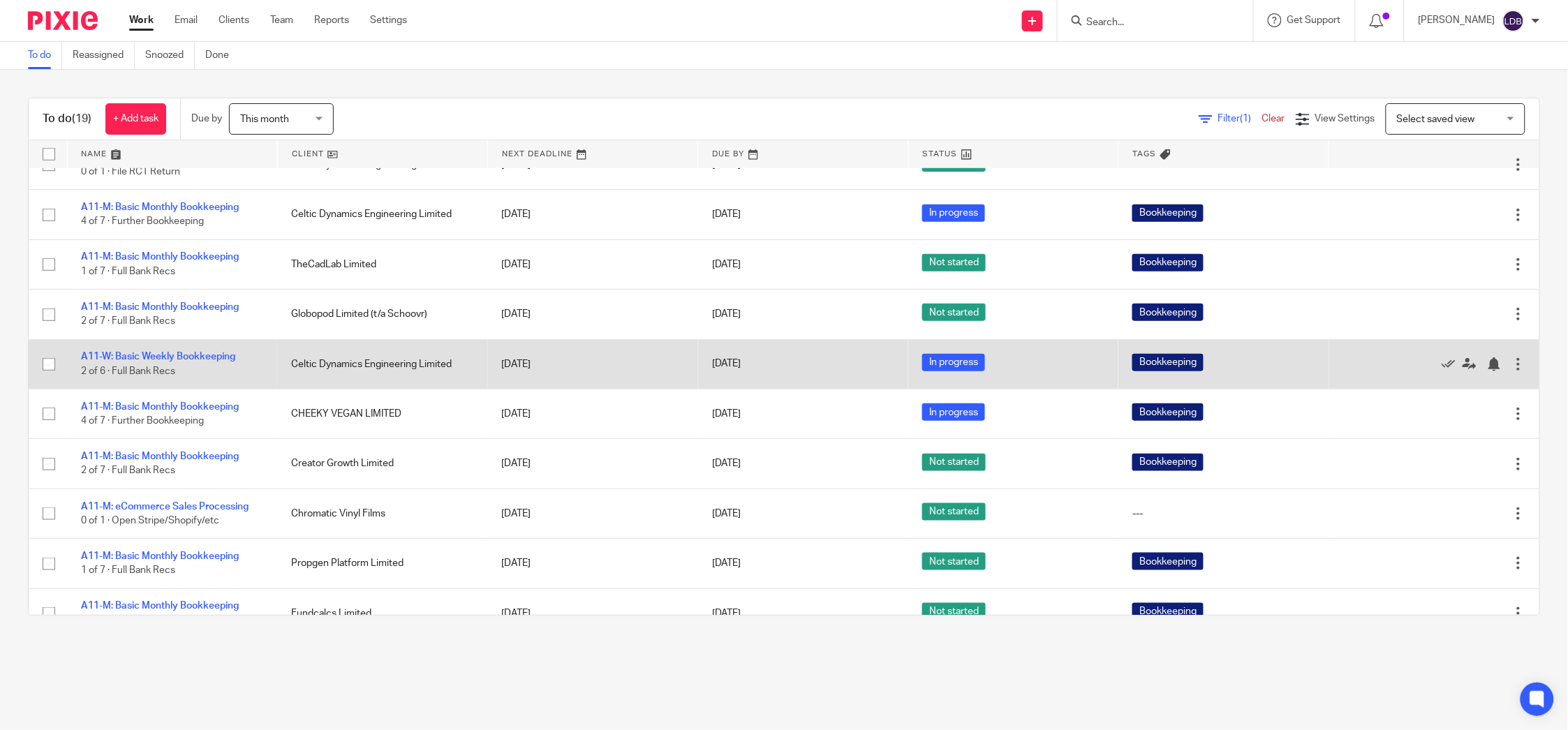
scroll to position [434, 0]
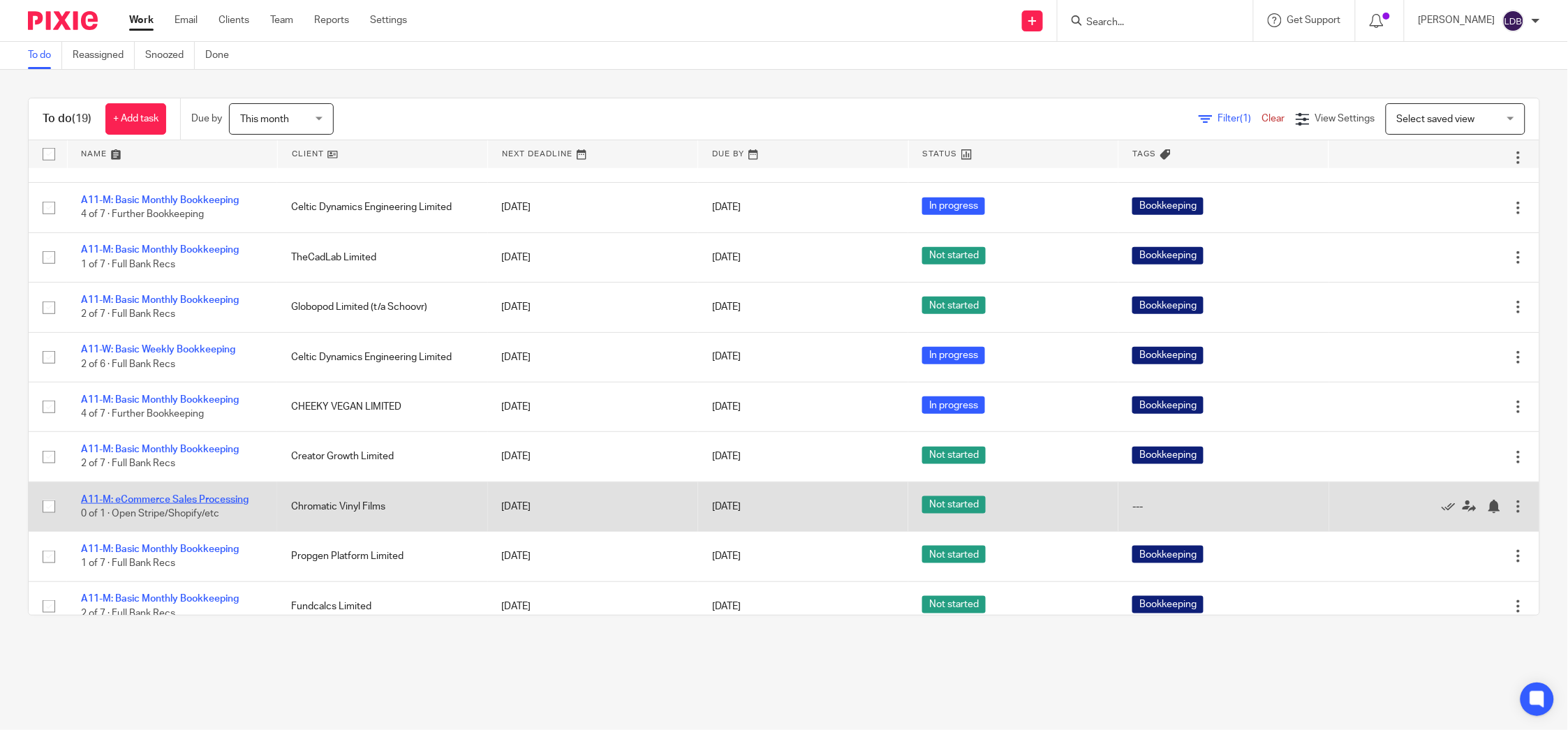
click at [186, 496] on link "A11-M: eCommerce Sales Processing" at bounding box center [164, 500] width 167 height 10
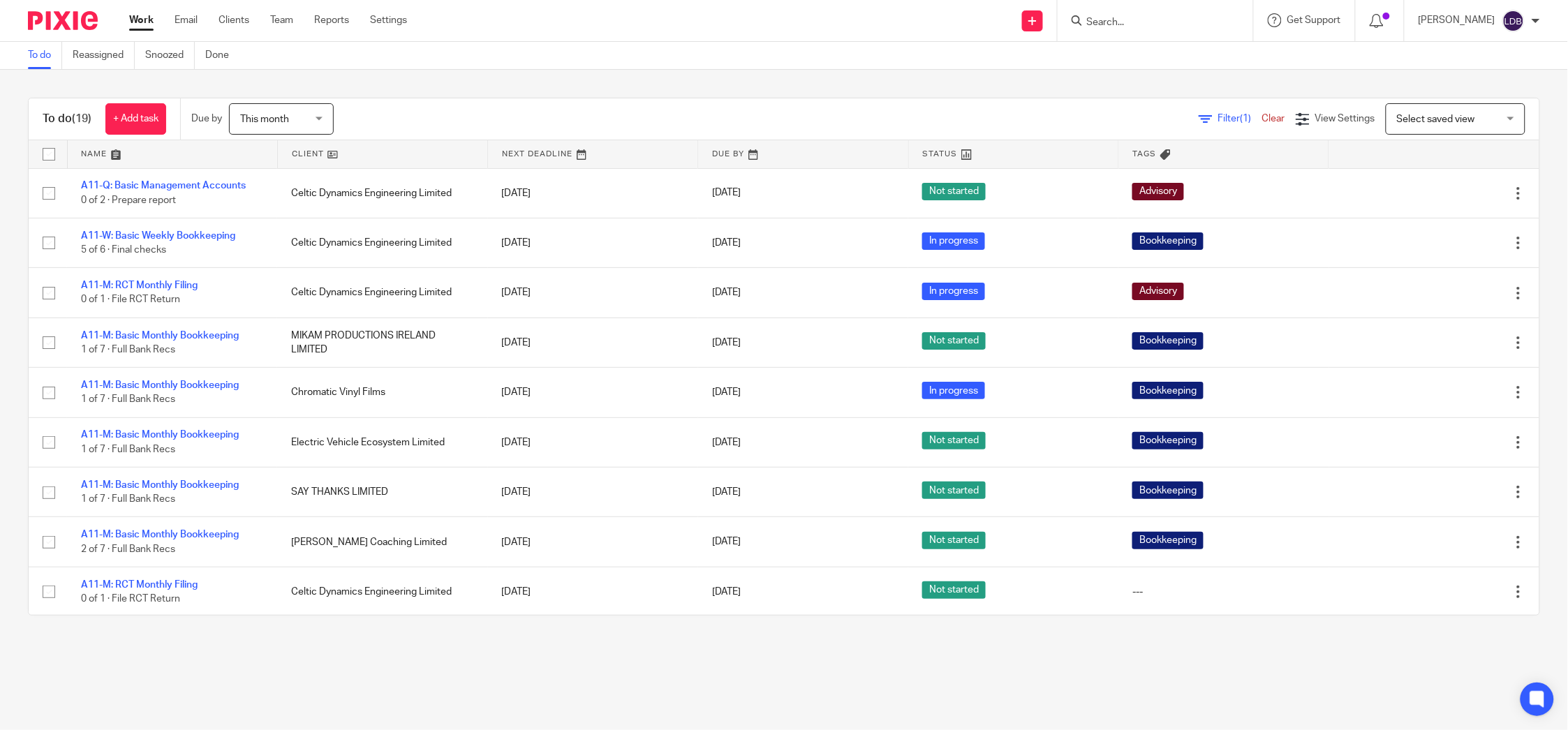
click at [432, 159] on link at bounding box center [383, 154] width 210 height 28
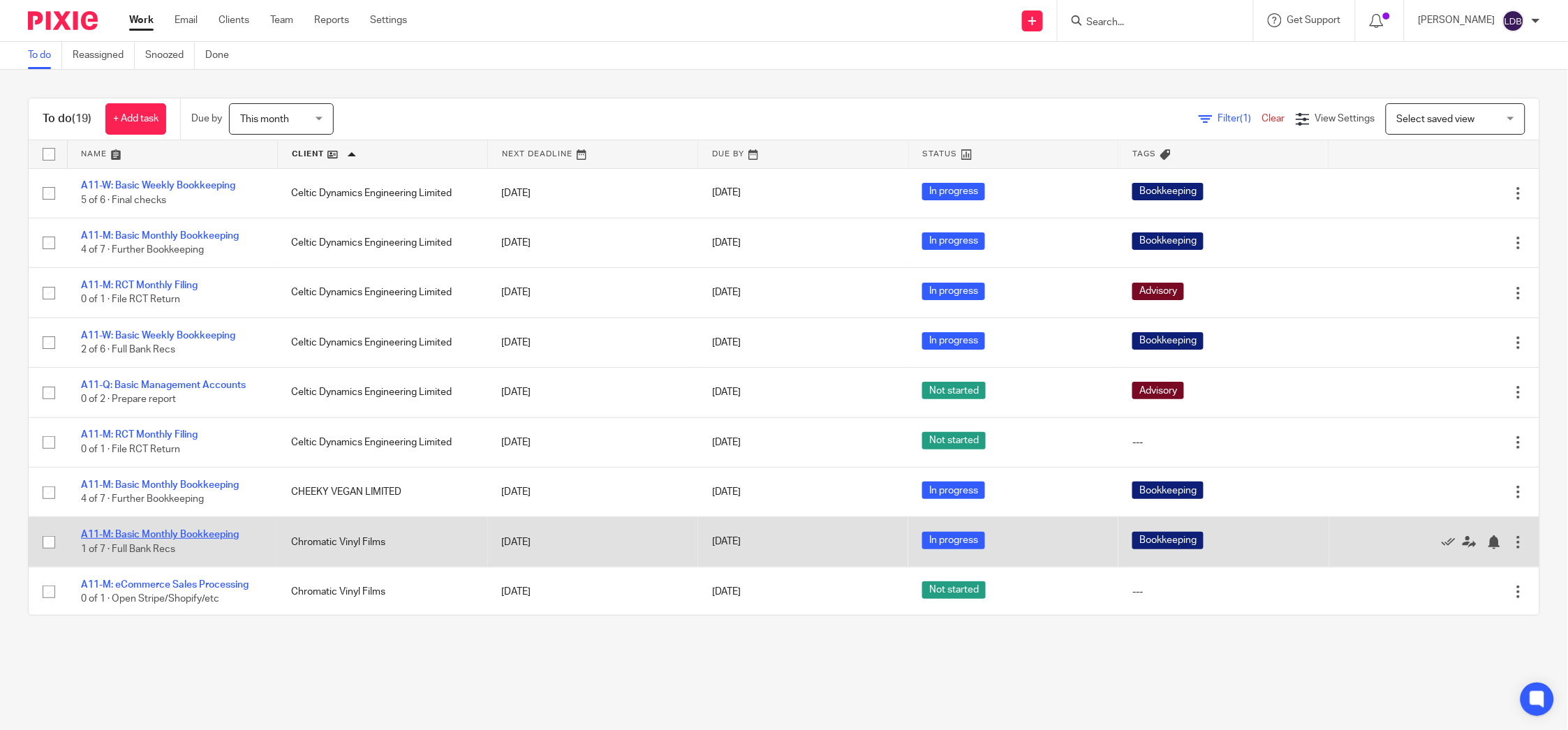
click at [211, 533] on link "A11-M: Basic Monthly Bookkeeping" at bounding box center [160, 535] width 158 height 10
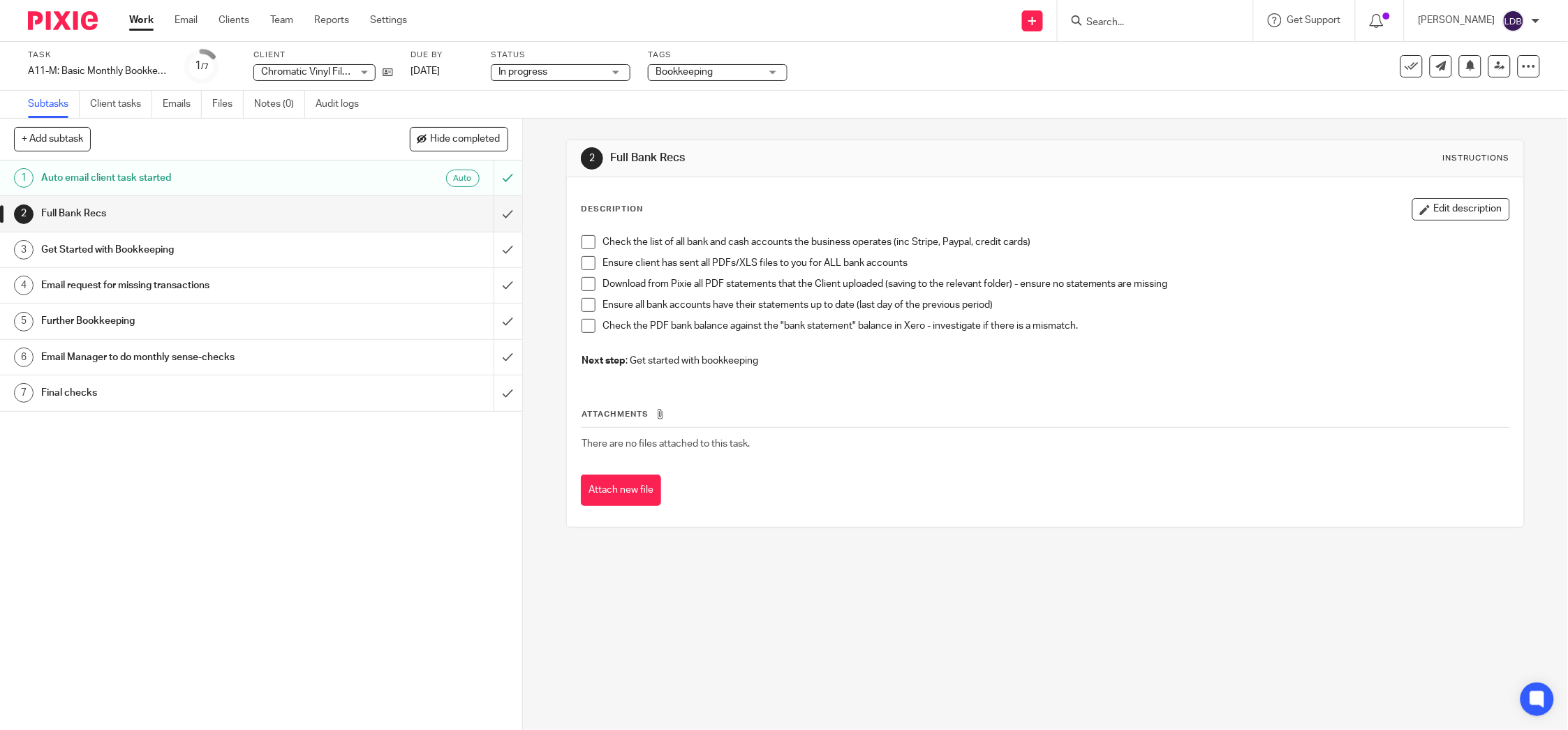
click at [582, 245] on span at bounding box center [589, 242] width 14 height 14
click at [589, 260] on span at bounding box center [589, 263] width 14 height 14
click at [582, 265] on span at bounding box center [589, 263] width 14 height 14
click at [582, 288] on span at bounding box center [589, 284] width 14 height 14
